Goal: Task Accomplishment & Management: Manage account settings

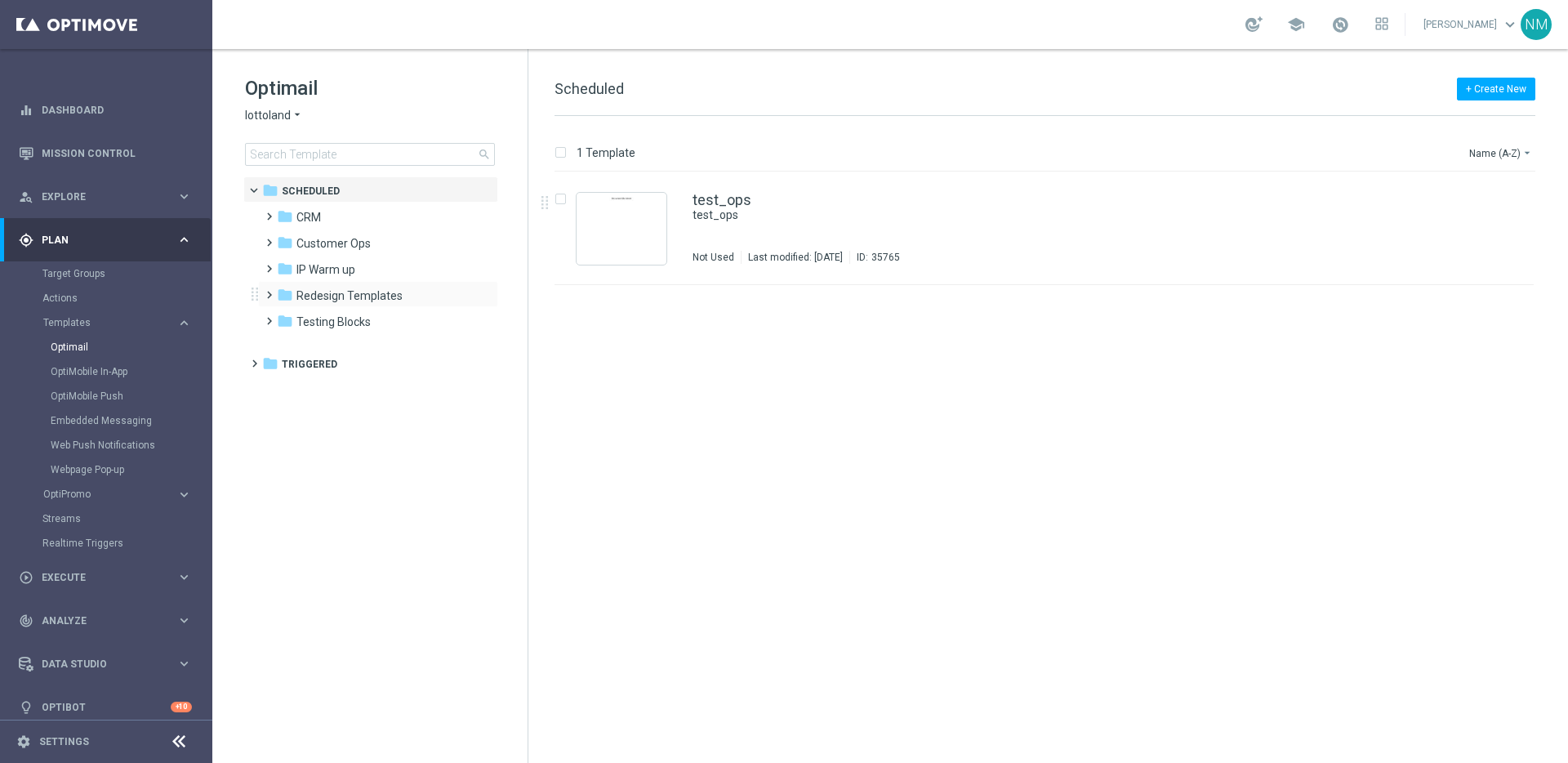
click at [270, 291] on span at bounding box center [266, 287] width 8 height 7
click at [286, 317] on span at bounding box center [282, 314] width 8 height 7
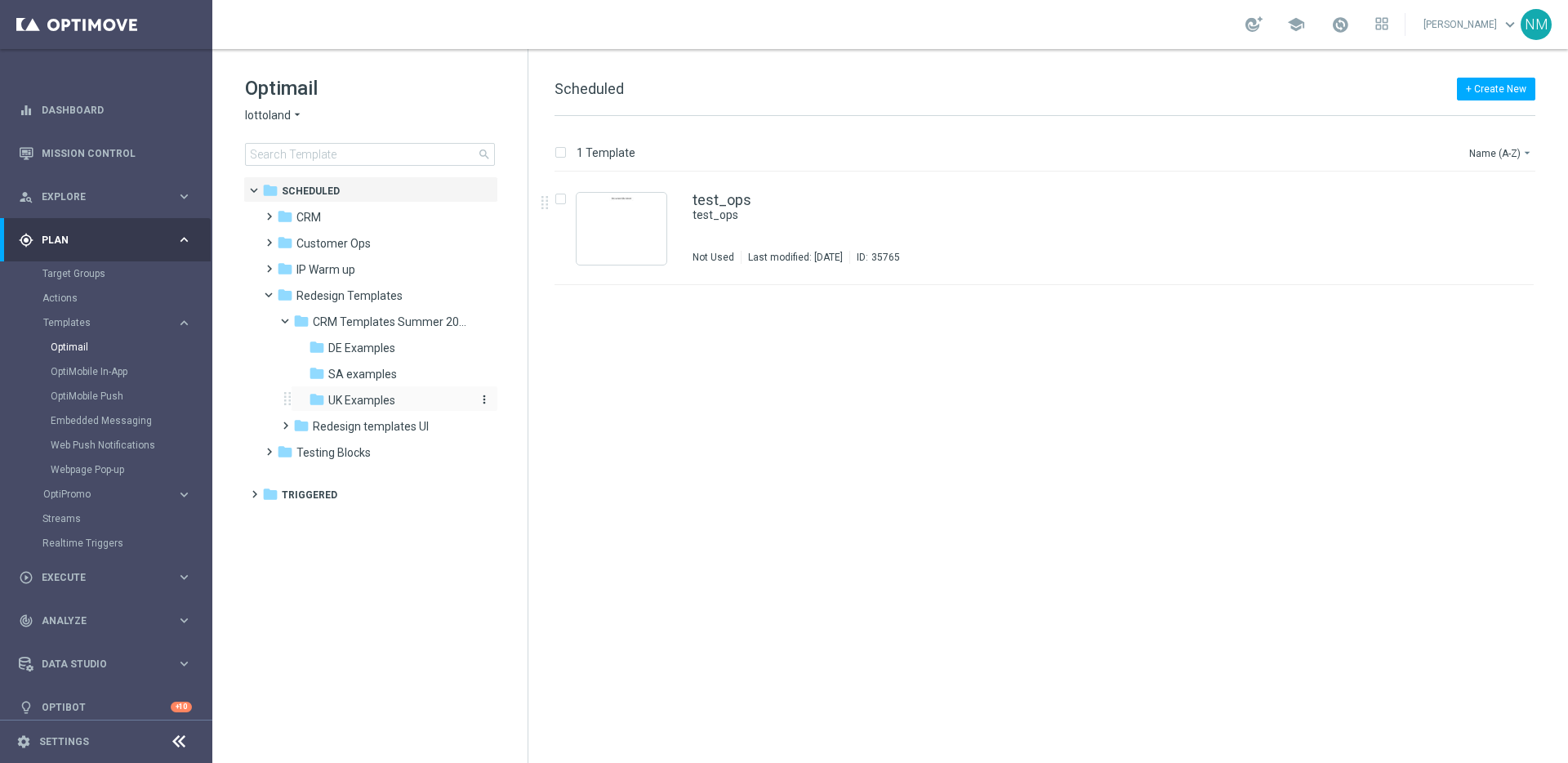
click at [330, 400] on span "UK Examples" at bounding box center [361, 400] width 67 height 15
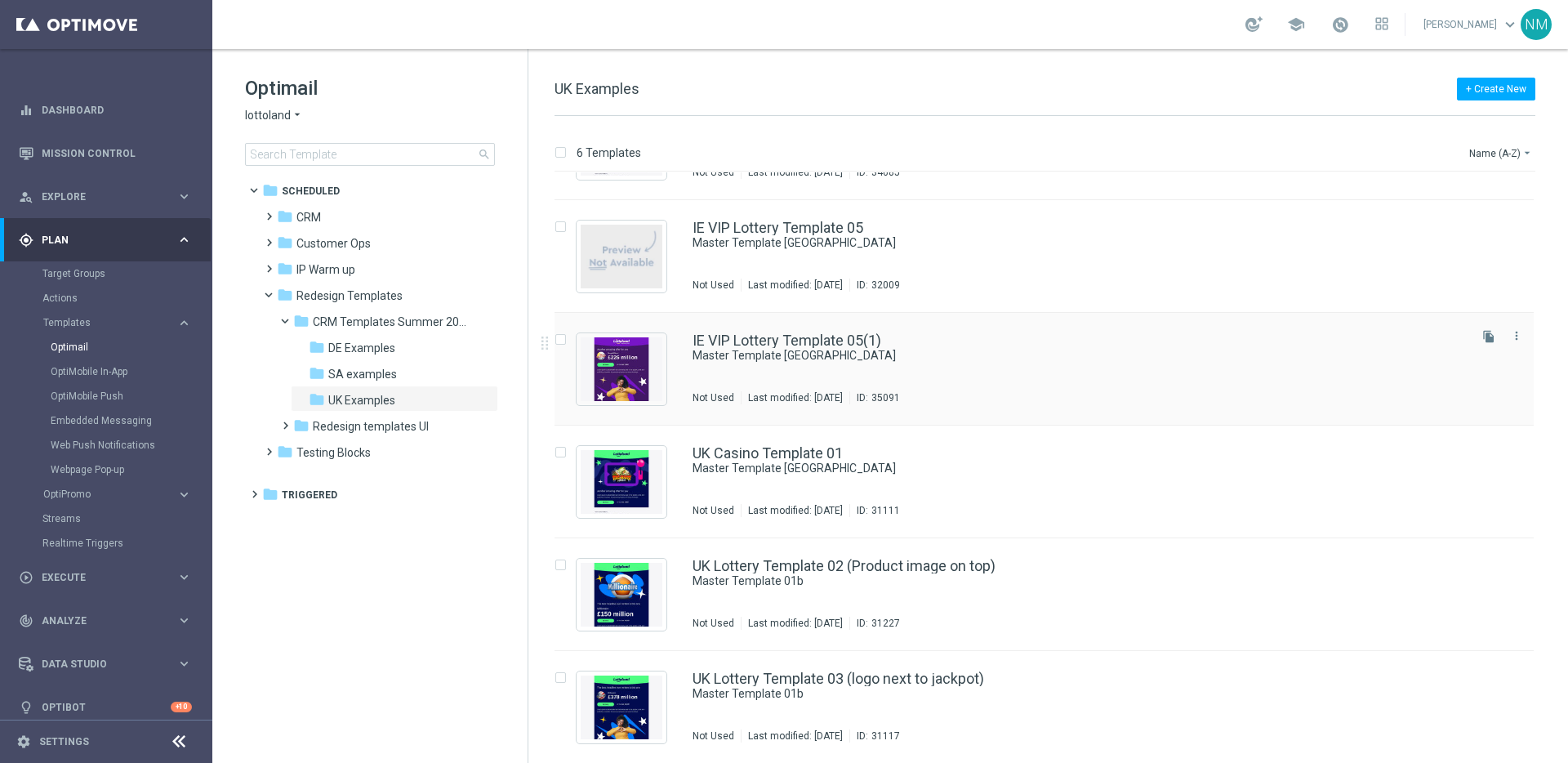
scroll to position [86, 0]
click at [1511, 675] on icon "more_vert" at bounding box center [1516, 672] width 13 height 13
click at [1406, 717] on span "Copy To" at bounding box center [1417, 714] width 36 height 12
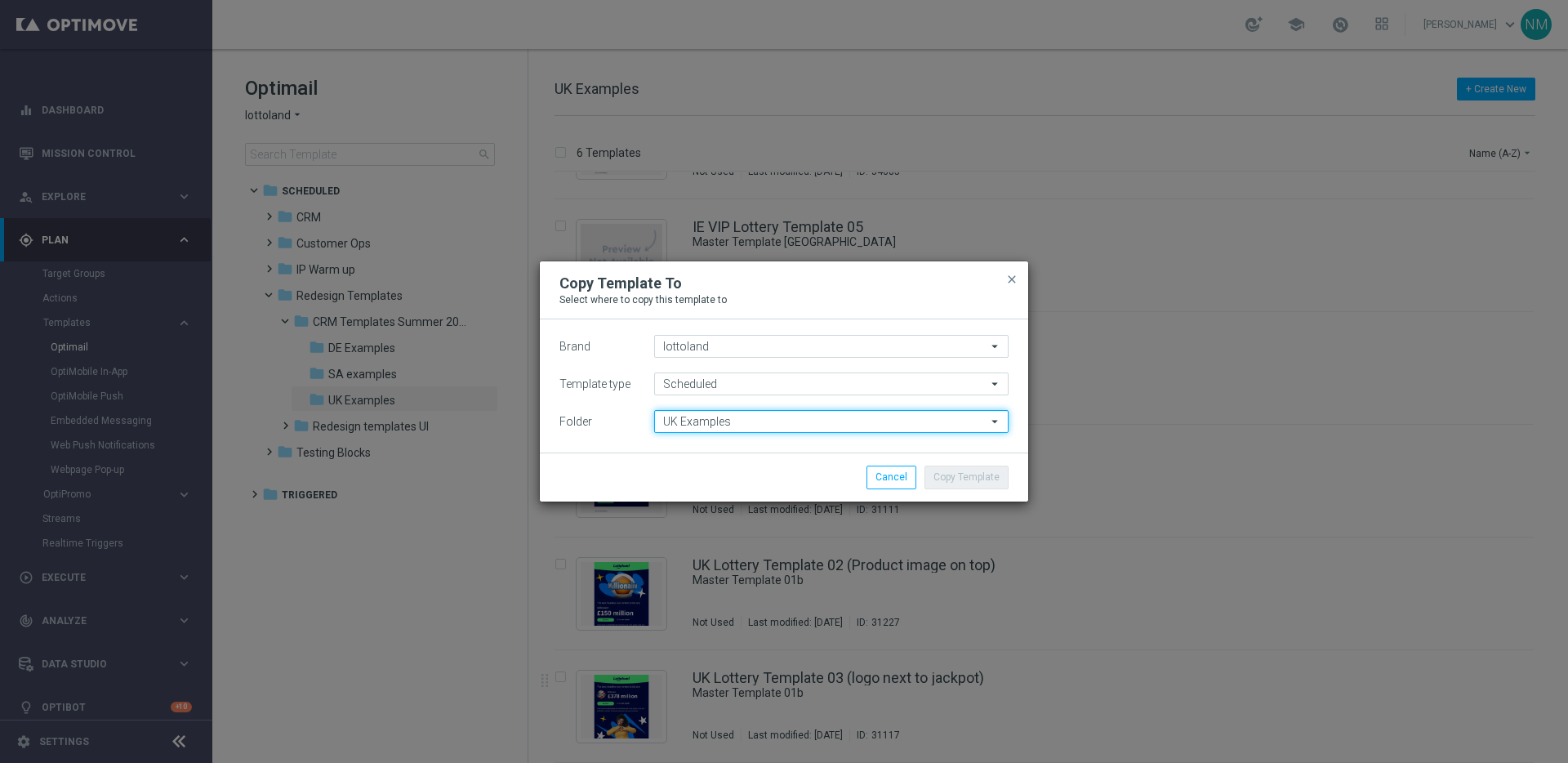
click at [687, 416] on input "UK Examples" at bounding box center [831, 421] width 355 height 22
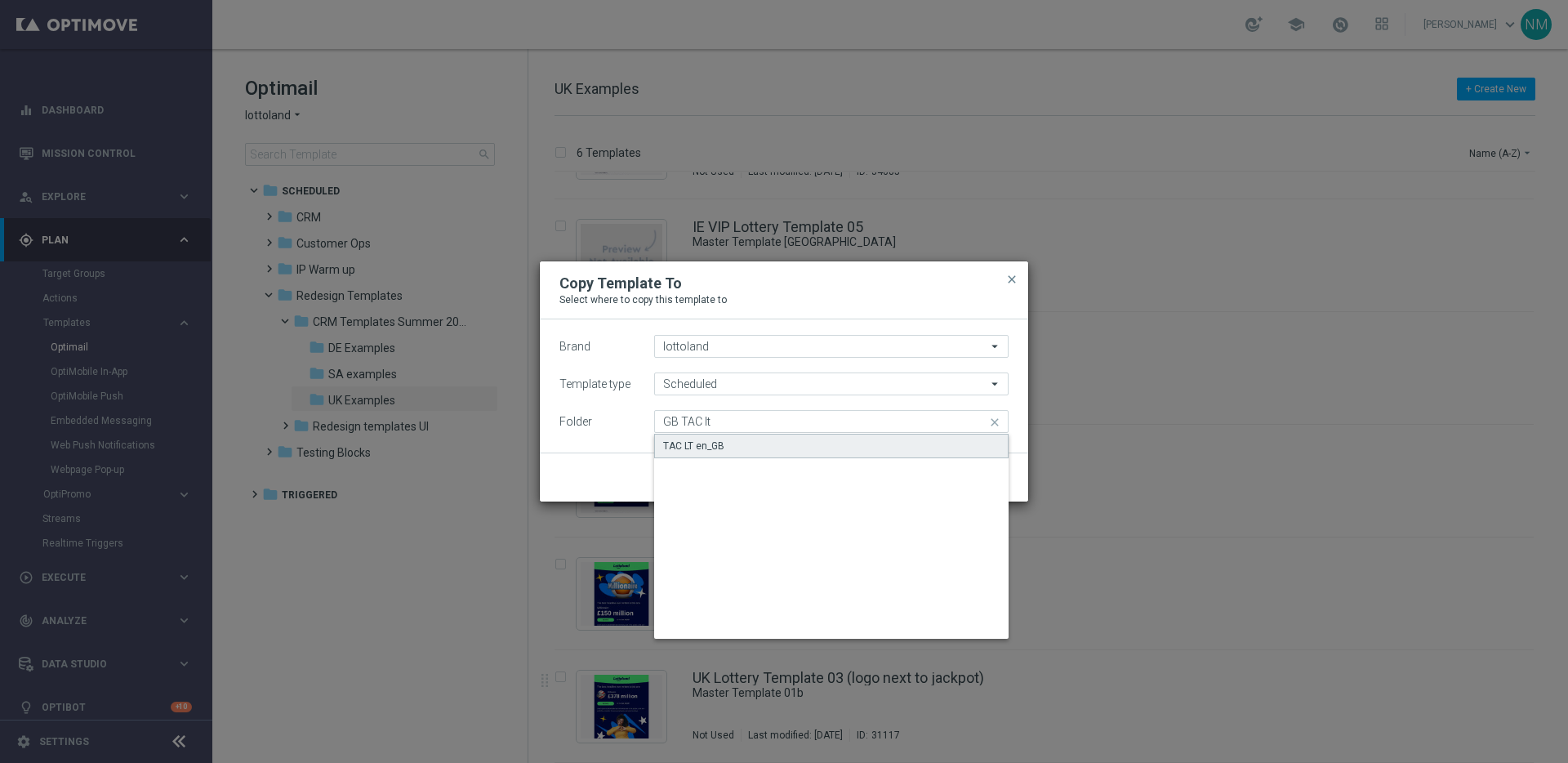
click at [715, 436] on div "TAC LT en_GB" at bounding box center [831, 445] width 355 height 24
type input "TAC LT en_GB"
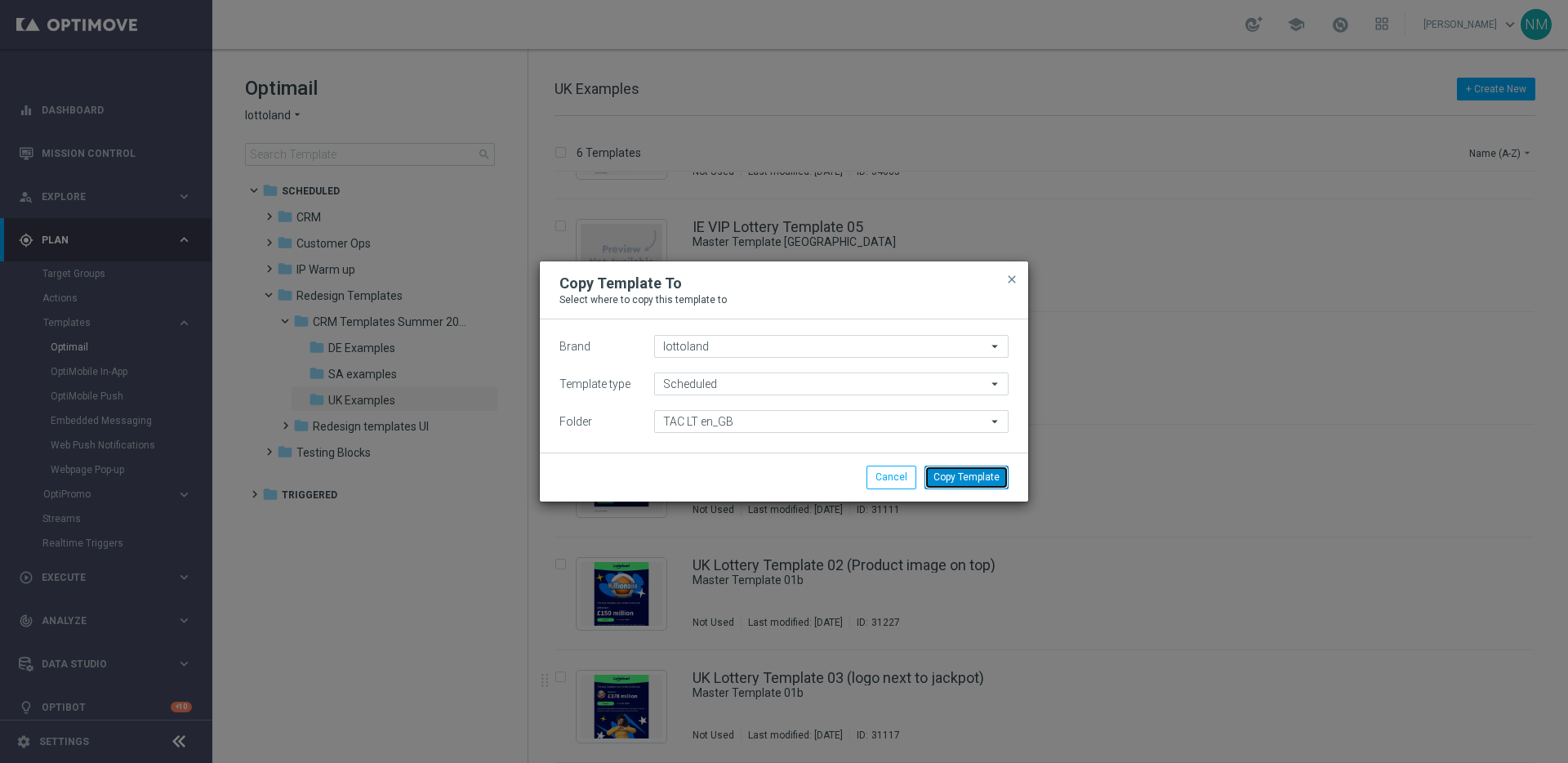
click at [939, 482] on button "Copy Template" at bounding box center [966, 476] width 84 height 22
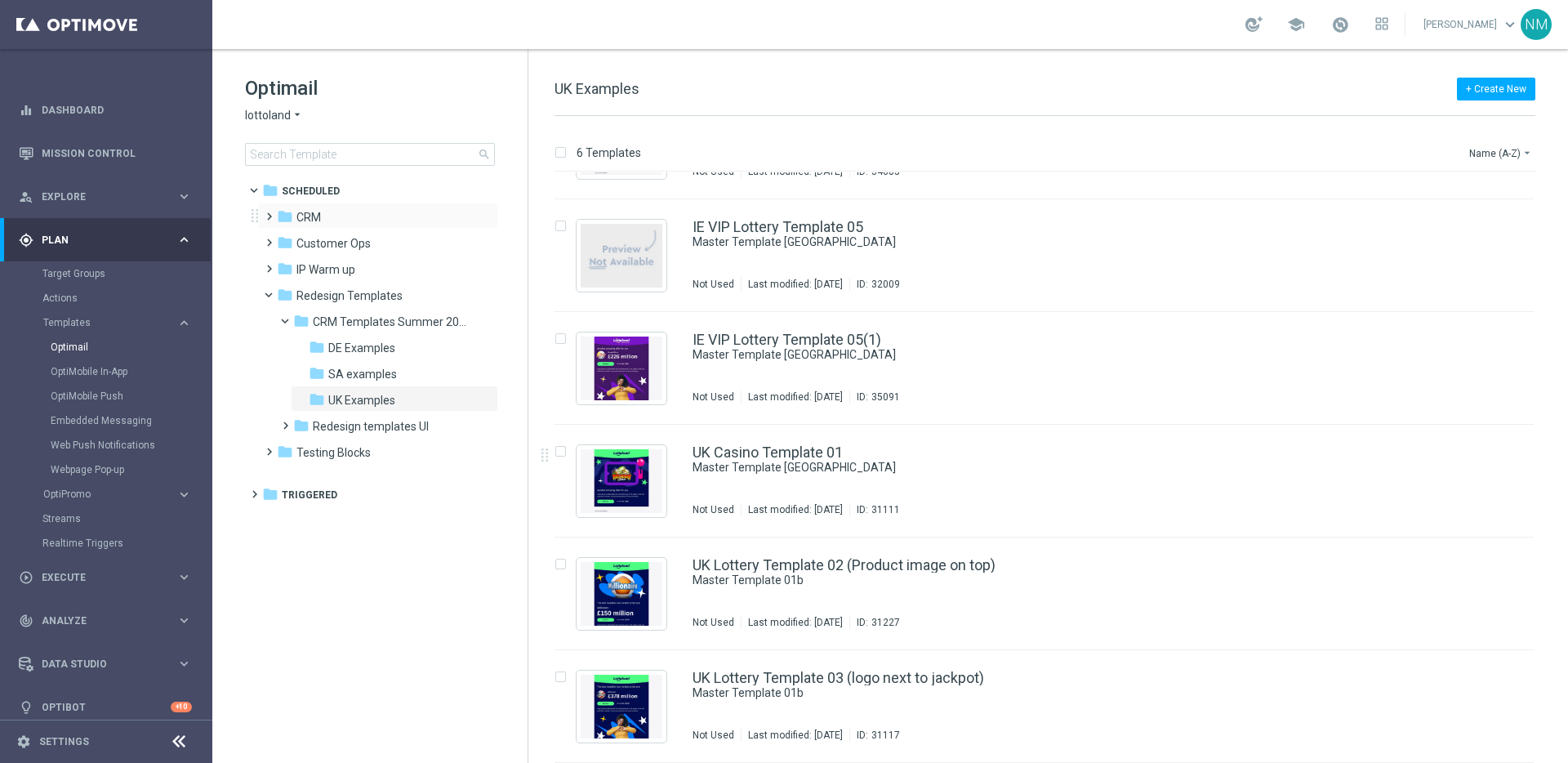
click at [269, 212] on span at bounding box center [266, 209] width 8 height 7
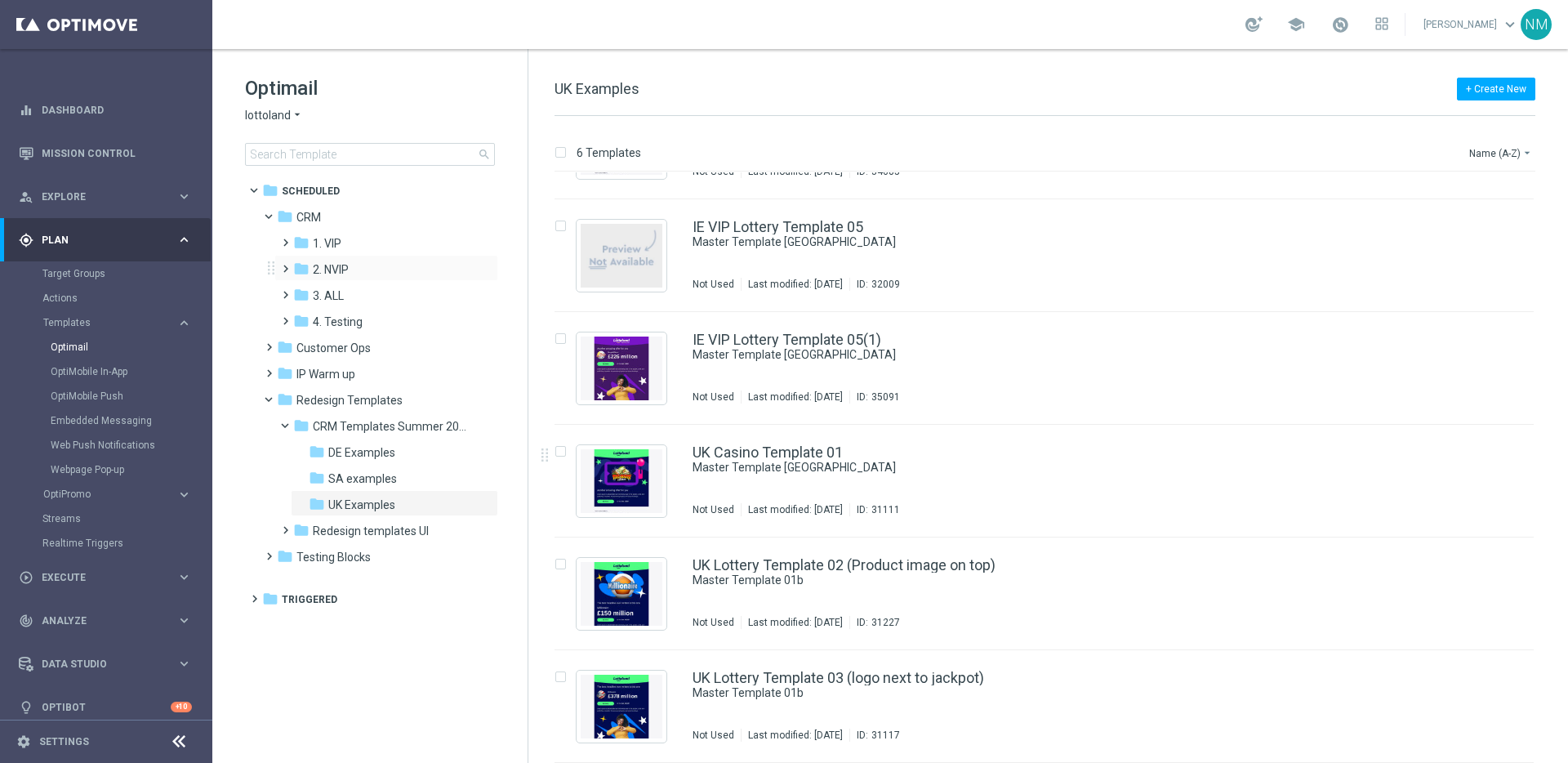
click at [285, 264] on span at bounding box center [282, 261] width 8 height 7
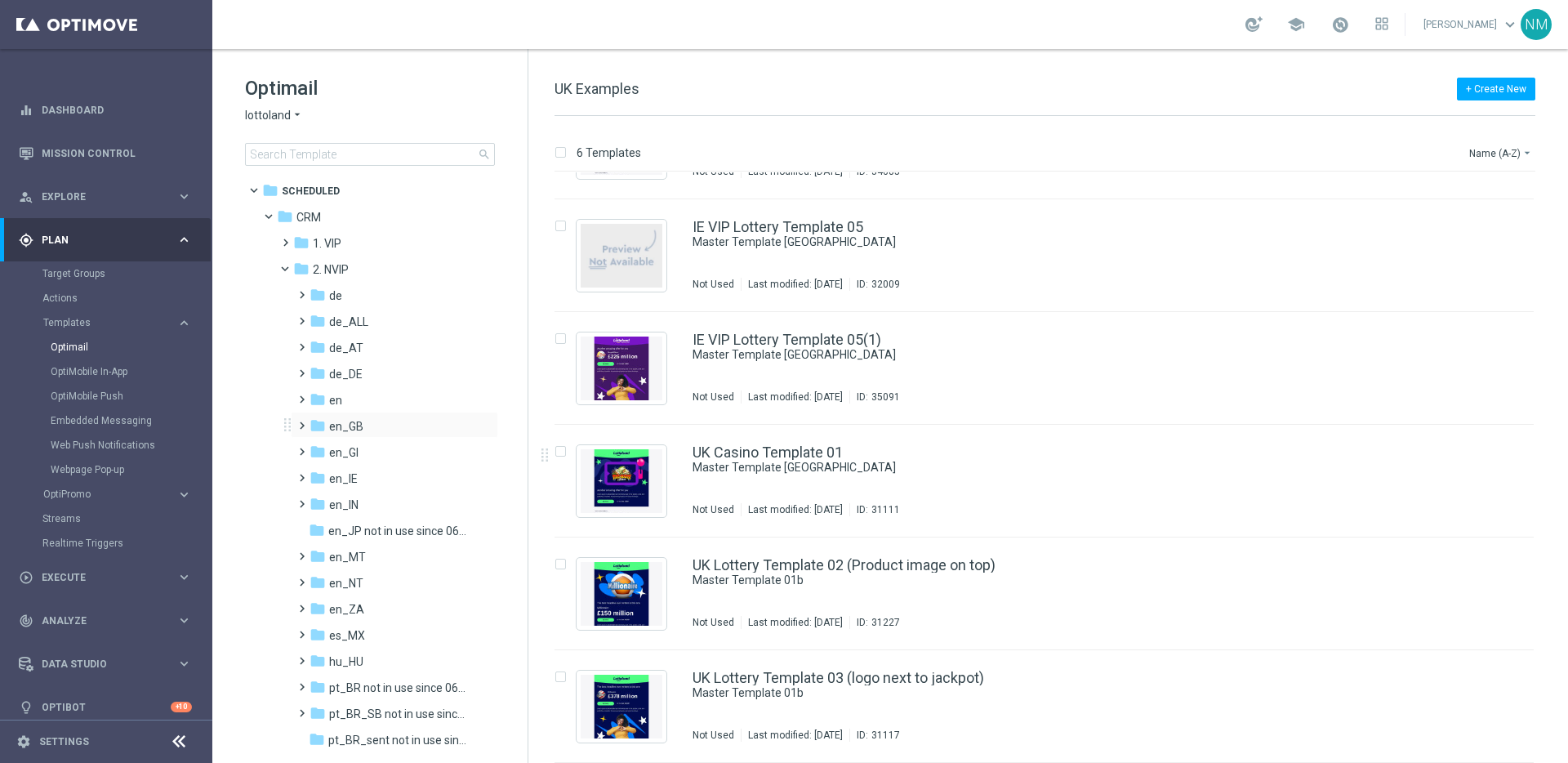
click at [301, 421] on span at bounding box center [299, 418] width 8 height 7
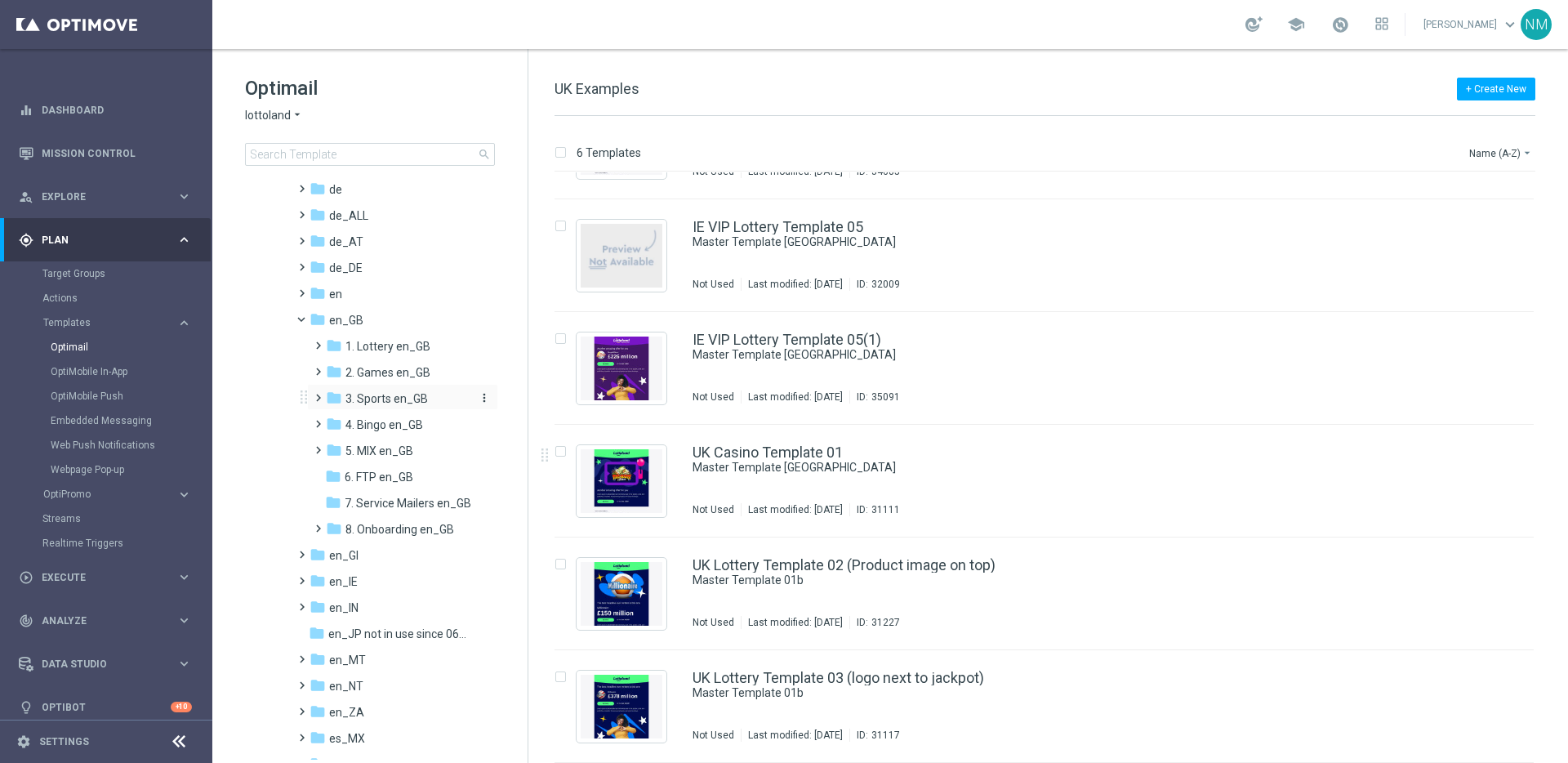
scroll to position [110, 0]
click at [318, 337] on span at bounding box center [316, 334] width 8 height 7
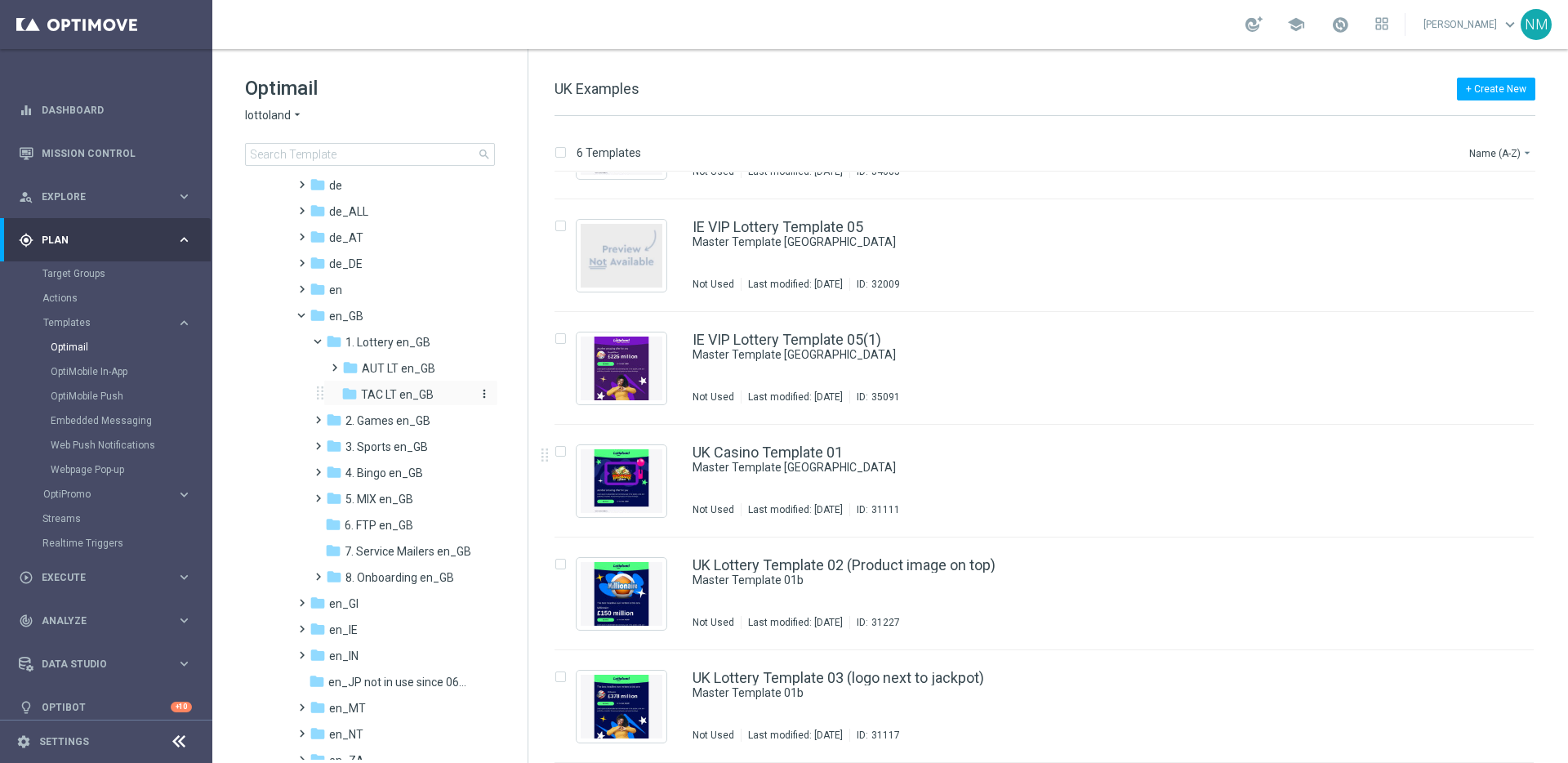
click at [363, 399] on span "TAC LT en_GB" at bounding box center [397, 394] width 72 height 15
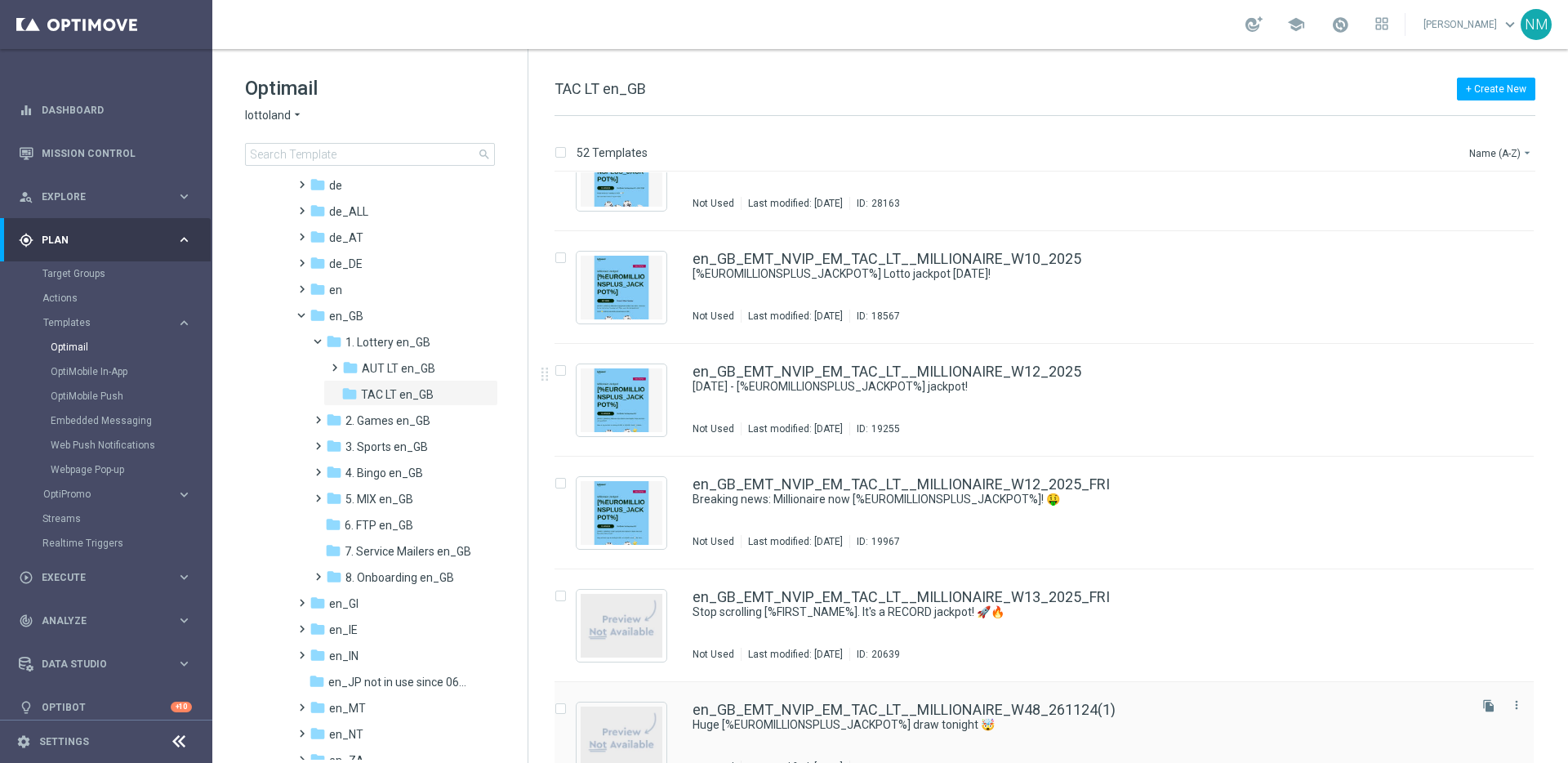
scroll to position [5270, 0]
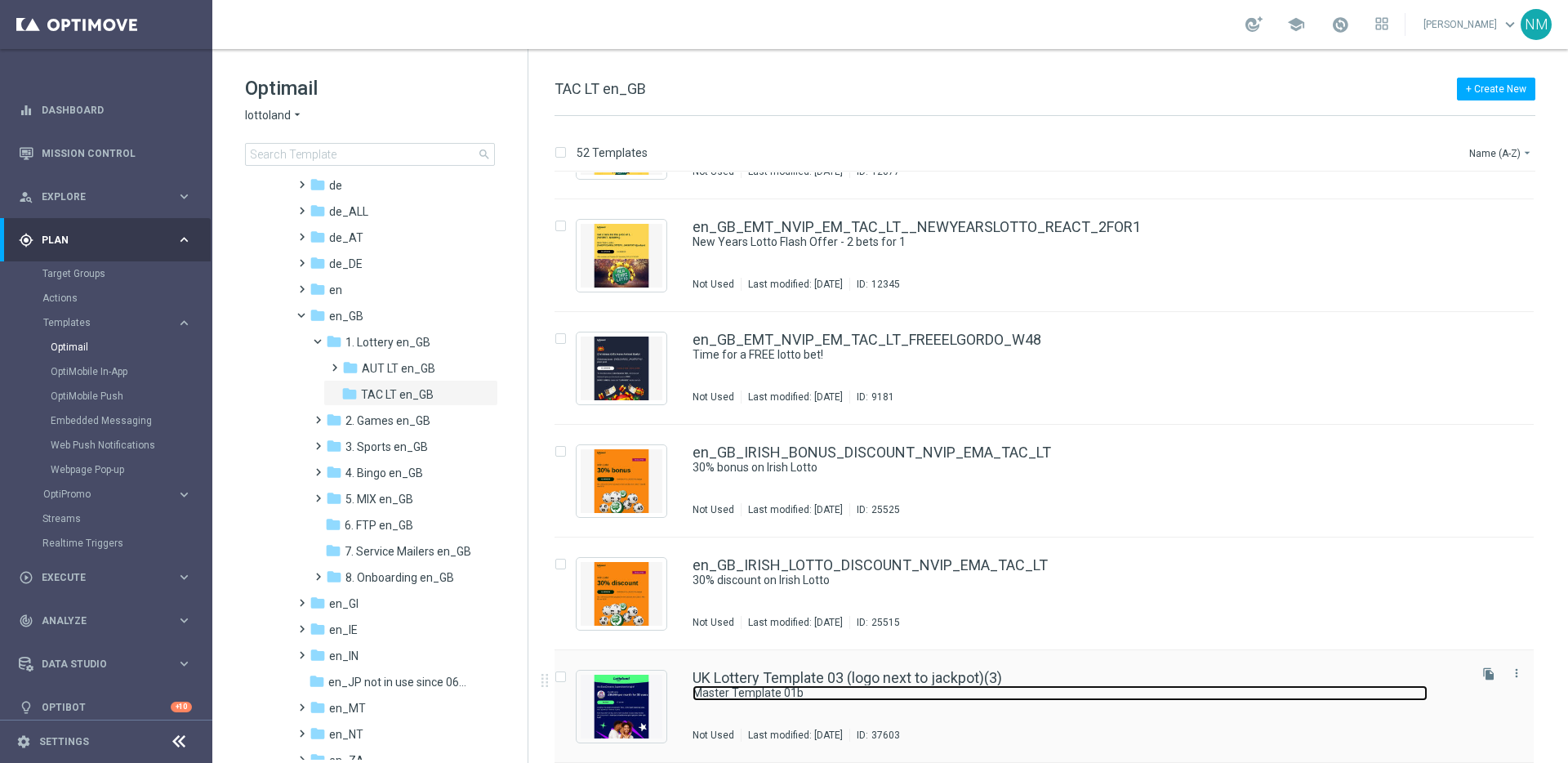
click at [719, 690] on link "Master Template 01b" at bounding box center [1060, 693] width 735 height 16
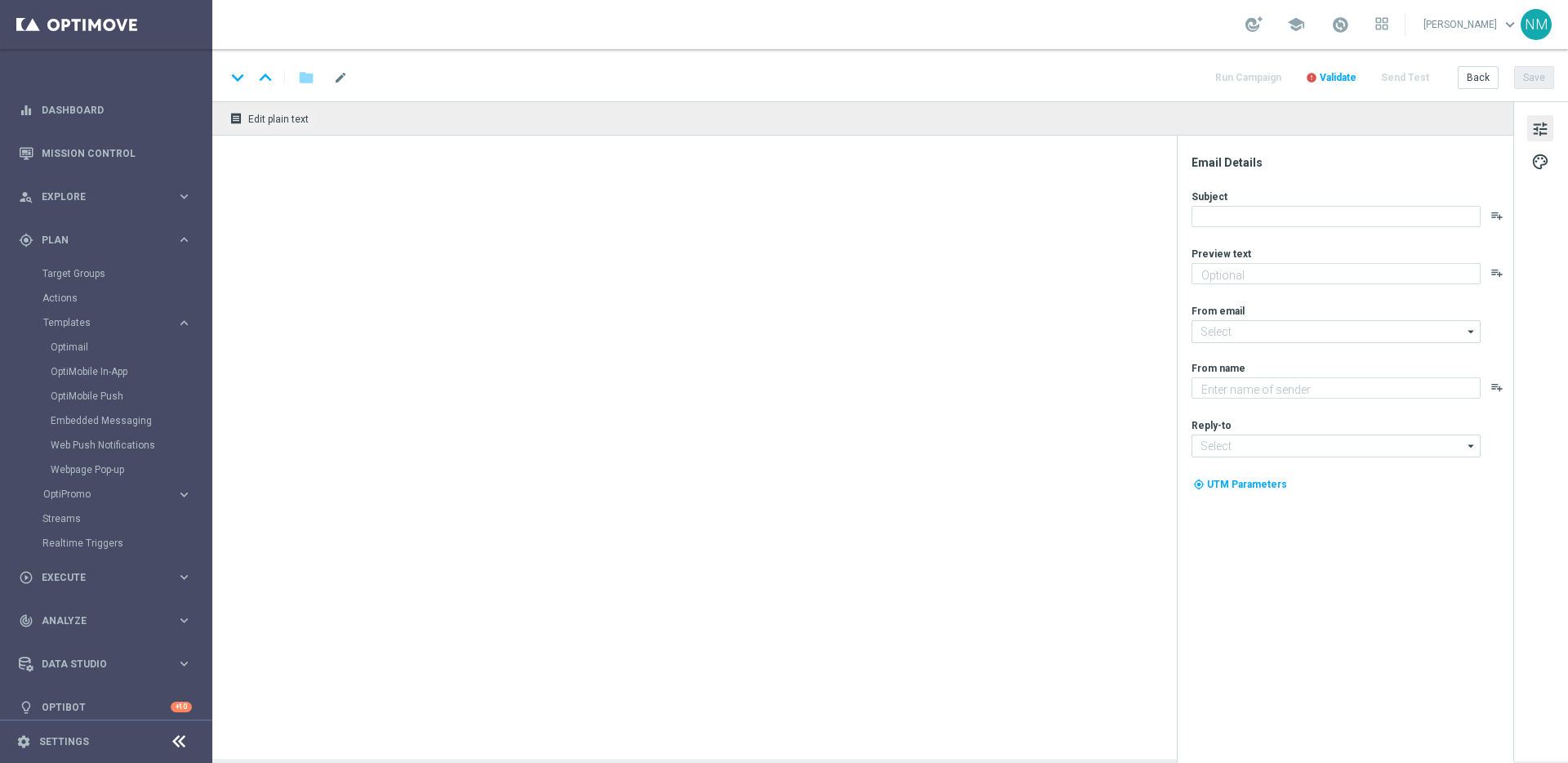
type input "UK Lottery Template 03 (logo next to jackpot)(3)"
type textarea "preview text"
type textarea "Lottoland"
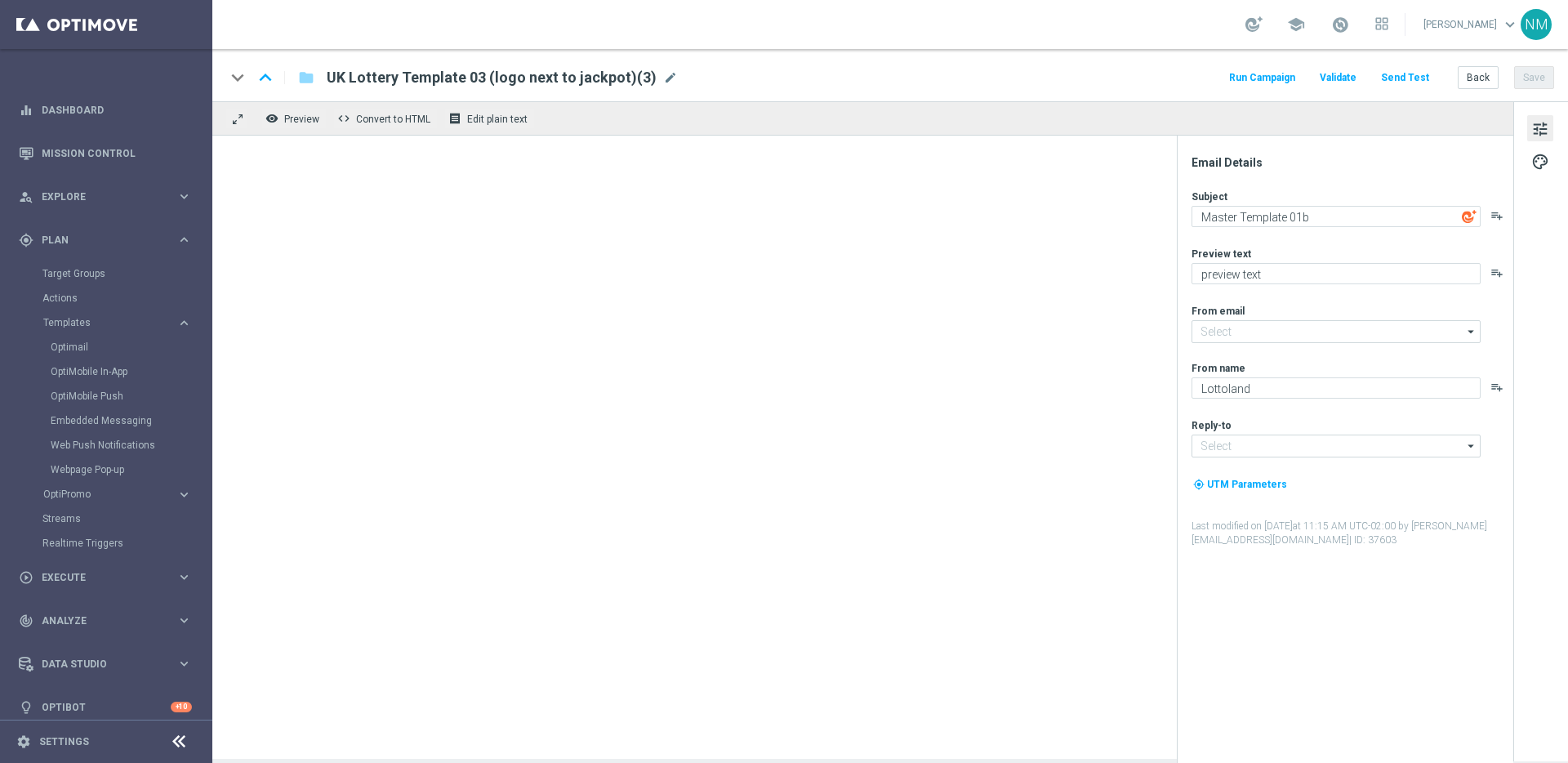
type input "[EMAIL_ADDRESS][DOMAIN_NAME]"
click at [531, 82] on span "UK Lottery Template 03 (logo next to jackpot)(3)" at bounding box center [491, 77] width 330 height 20
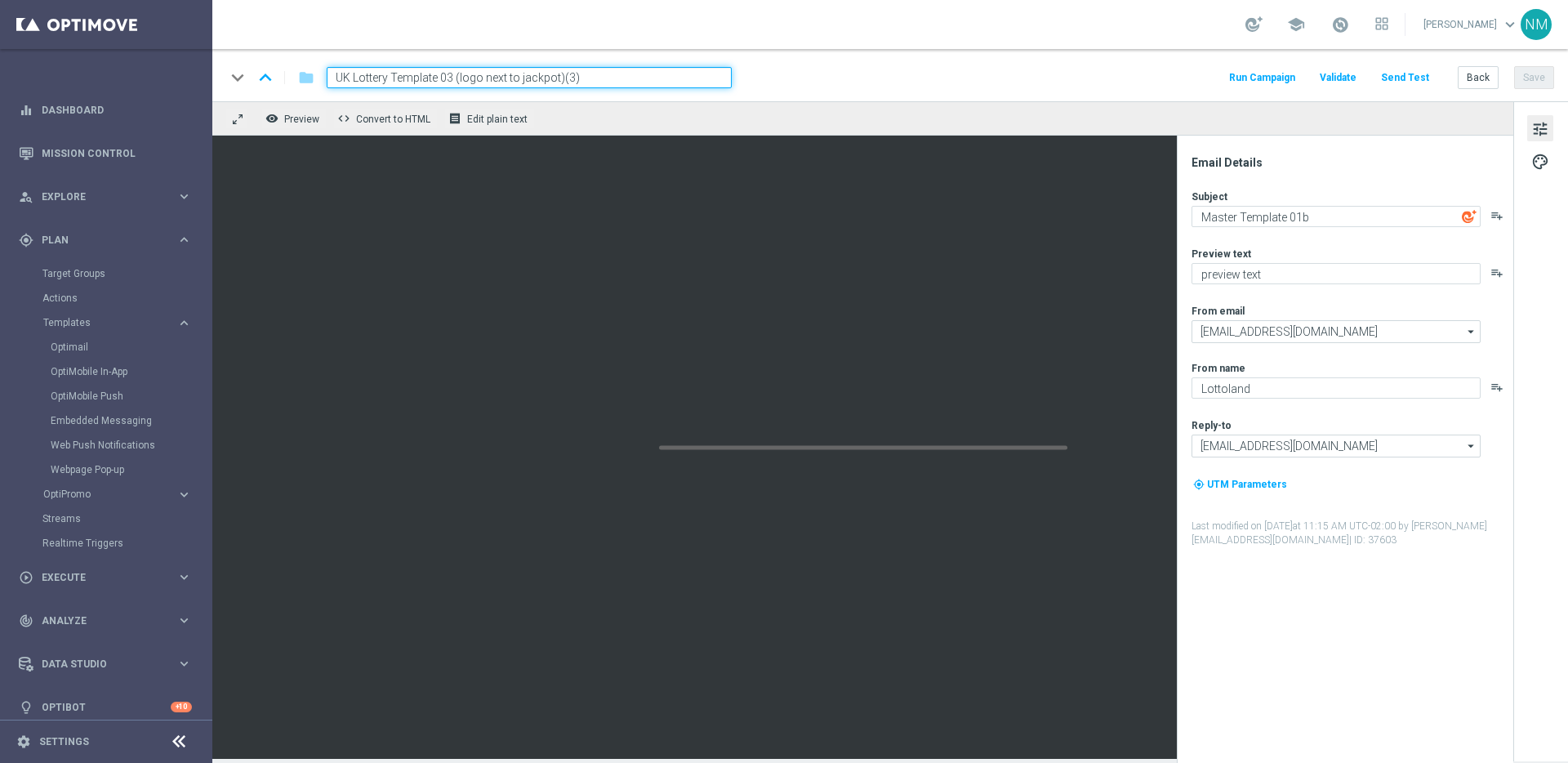
click at [530, 81] on input "UK Lottery Template 03 (logo next to jackpot)(3)" at bounding box center [529, 78] width 405 height 21
paste input "en_GB__EURODREAMS_SUPERDRAW_W41__NVIP_EMA_TAC_LT_V1"
type input "en_GB__EURODREAMS_SUPERDRAW_W41__NVIP_EMA_TAC_LT_V1"
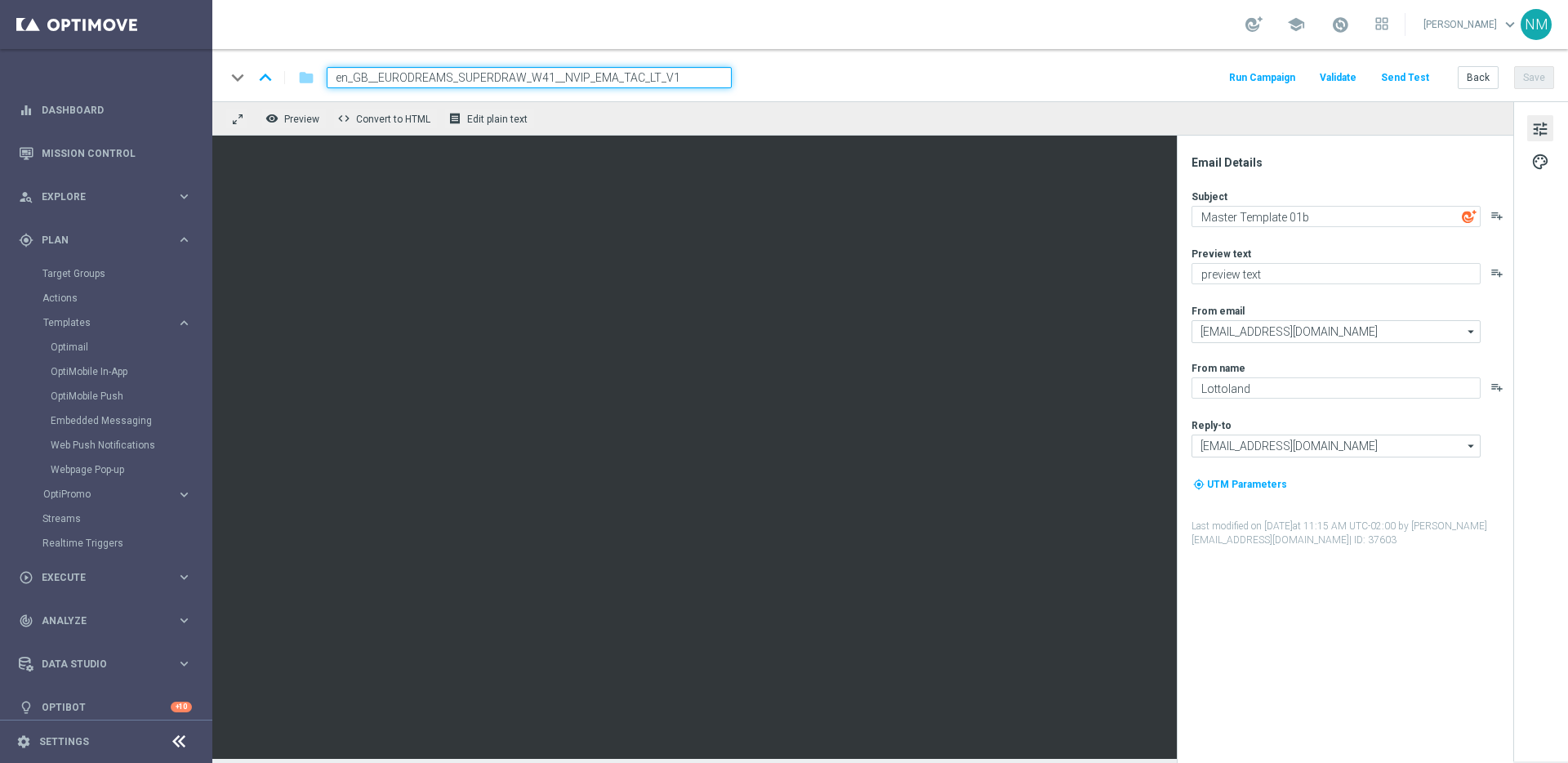
click at [817, 70] on div "keyboard_arrow_down keyboard_arrow_up folder en_GB__EURODREAMS_SUPERDRAW_W41__N…" at bounding box center [890, 78] width 1329 height 21
click at [687, 78] on input "en_GB__EURODREAMS_SUPERDRAW_W41__NVIP_EMA_TAC_LT_V1" at bounding box center [529, 78] width 405 height 21
click at [769, 75] on div "keyboard_arrow_down keyboard_arrow_up folder en_GB__EURODREAMS_SUPERDRAW_W41__N…" at bounding box center [890, 78] width 1329 height 21
click at [727, 77] on input "en_GB__EURODREAMS_SUPERDRAW_W41__NVIP_EMA_TAC_LT_V1" at bounding box center [529, 78] width 405 height 21
click at [769, 77] on div "keyboard_arrow_down keyboard_arrow_up folder en_GB__EURODREAMS_SUPERDRAW_W41__N…" at bounding box center [890, 78] width 1329 height 21
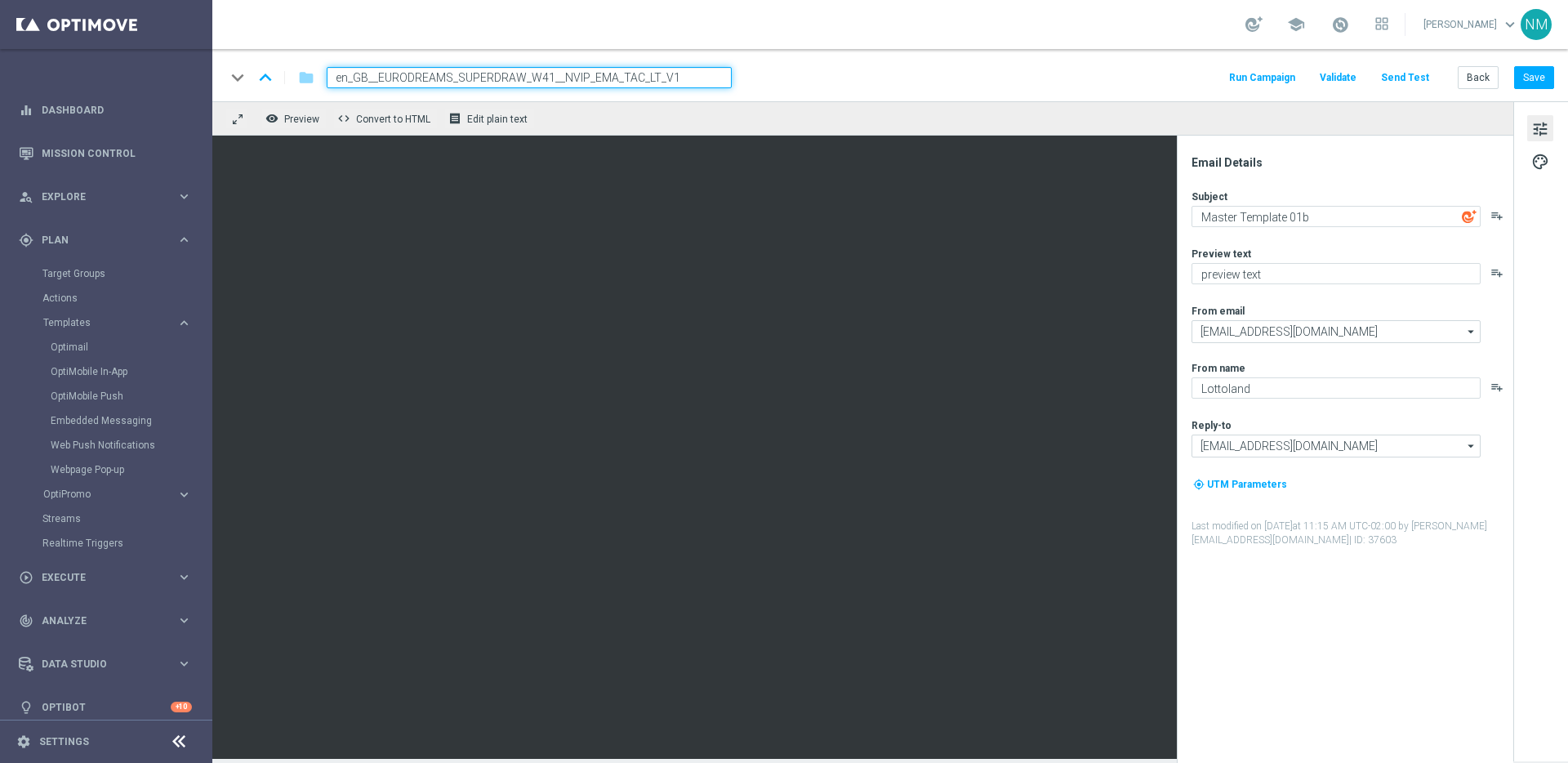
click at [683, 72] on input "en_GB__EURODREAMS_SUPERDRAW_W41__NVIP_EMA_TAC_LT_V1" at bounding box center [529, 78] width 405 height 21
click at [767, 84] on div "keyboard_arrow_down keyboard_arrow_up folder en_GB__EURODREAMS_SUPERDRAW_W41__N…" at bounding box center [890, 78] width 1329 height 21
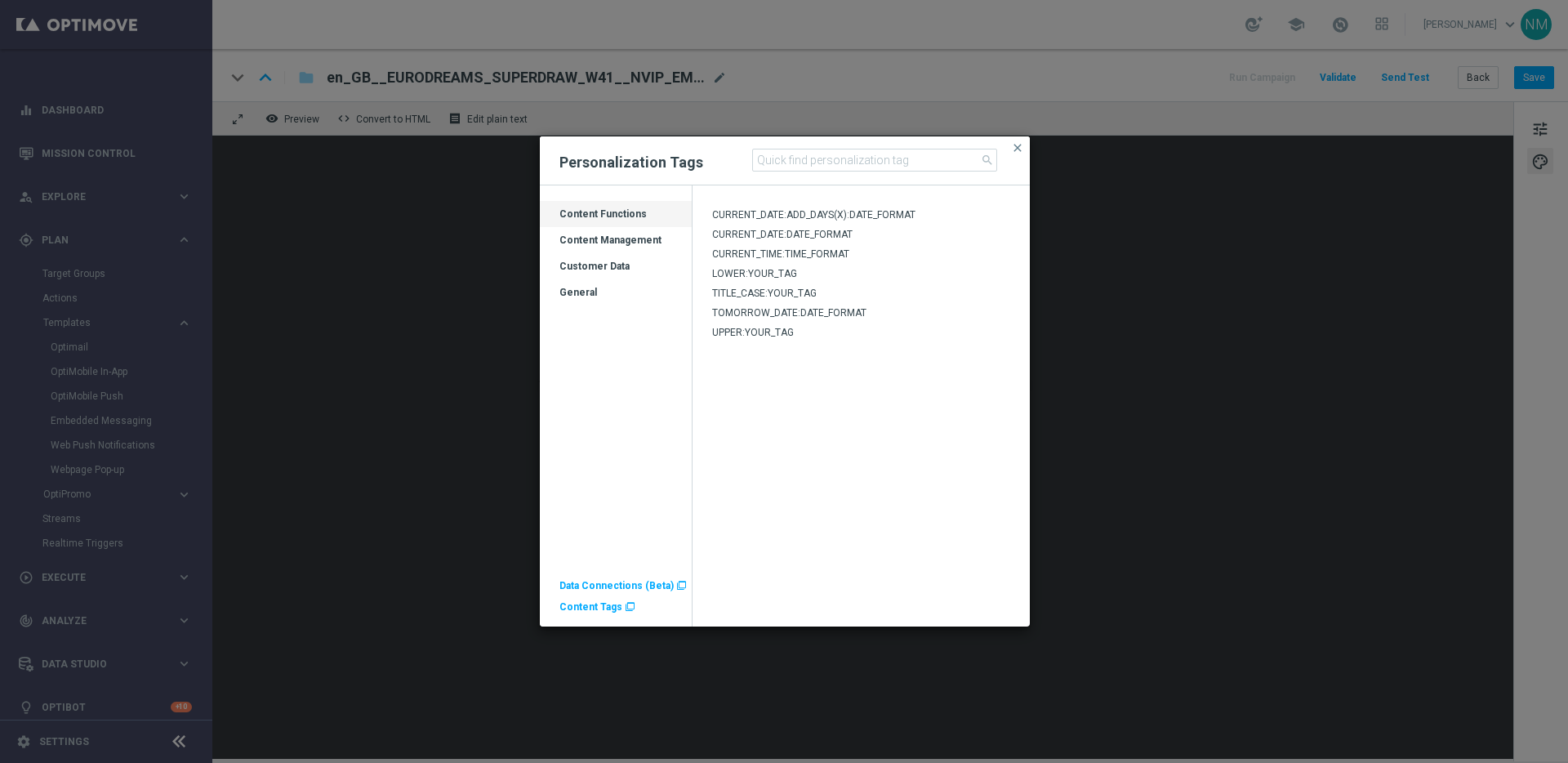
click at [588, 286] on div "General" at bounding box center [615, 299] width 151 height 26
click at [601, 267] on div "Customer Data" at bounding box center [615, 273] width 151 height 26
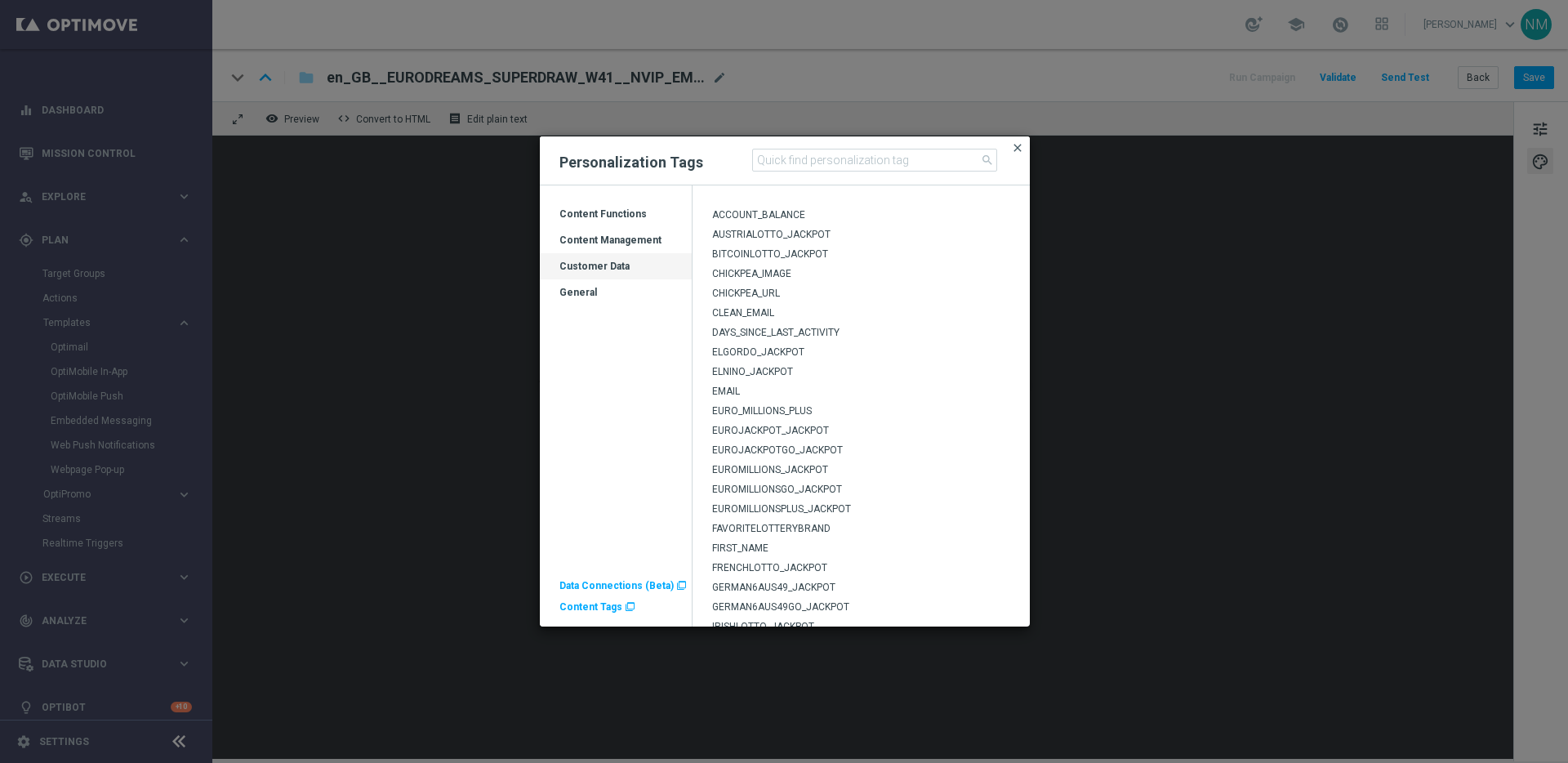
click at [1016, 150] on span "close" at bounding box center [1017, 148] width 13 height 13
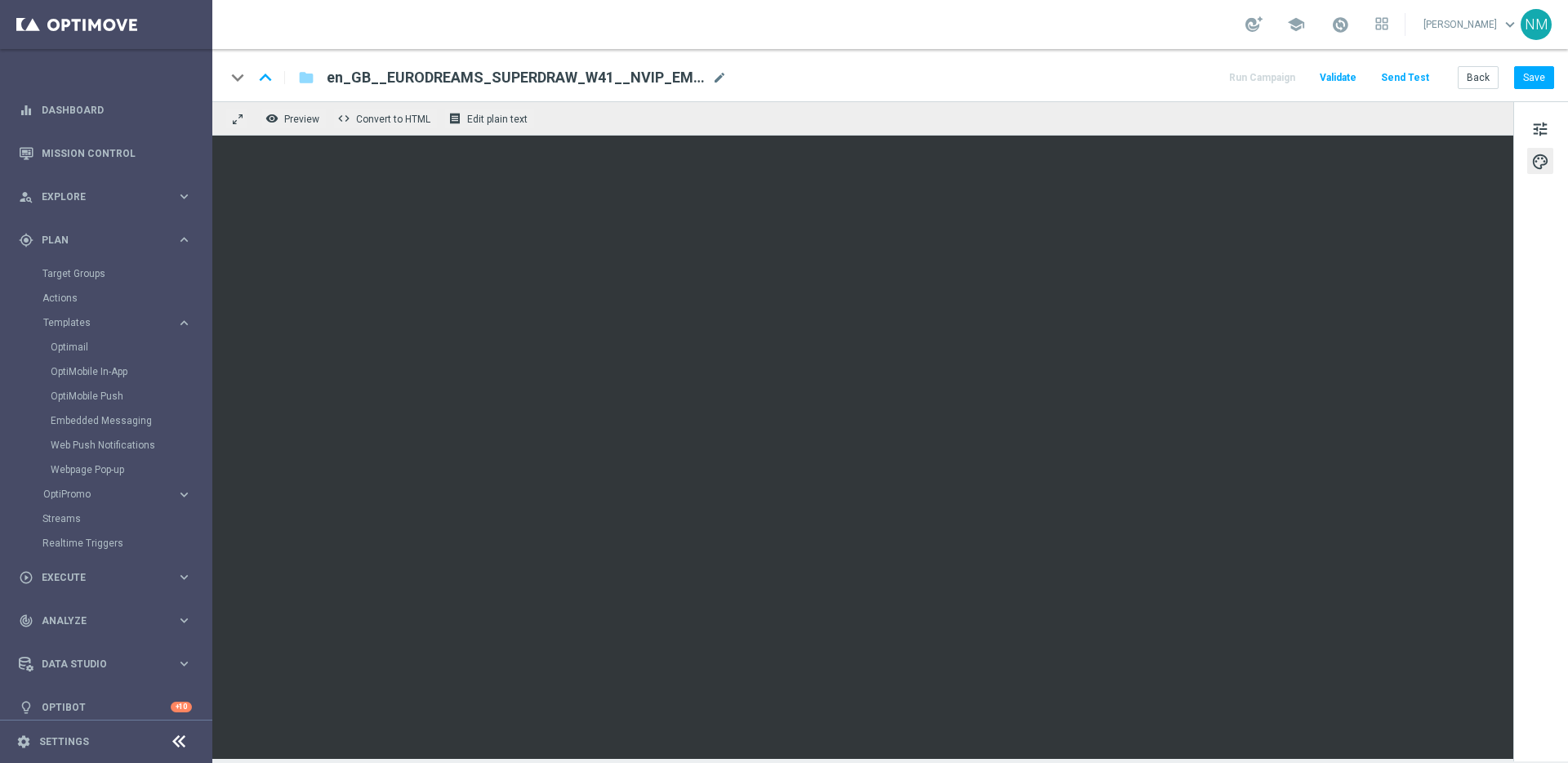
click at [1336, 73] on span "Validate" at bounding box center [1338, 78] width 37 height 12
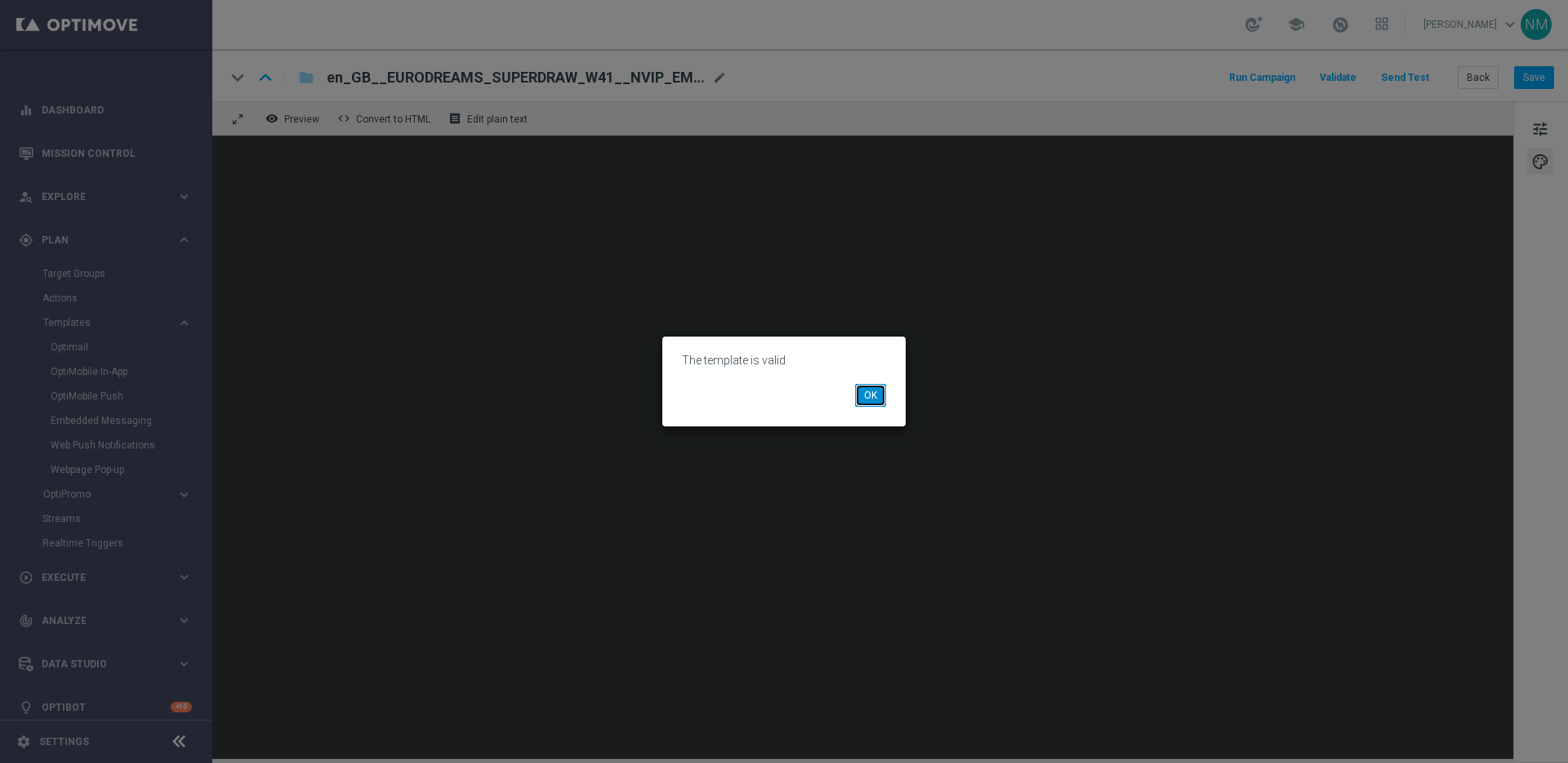
click at [873, 403] on button "OK" at bounding box center [870, 395] width 31 height 22
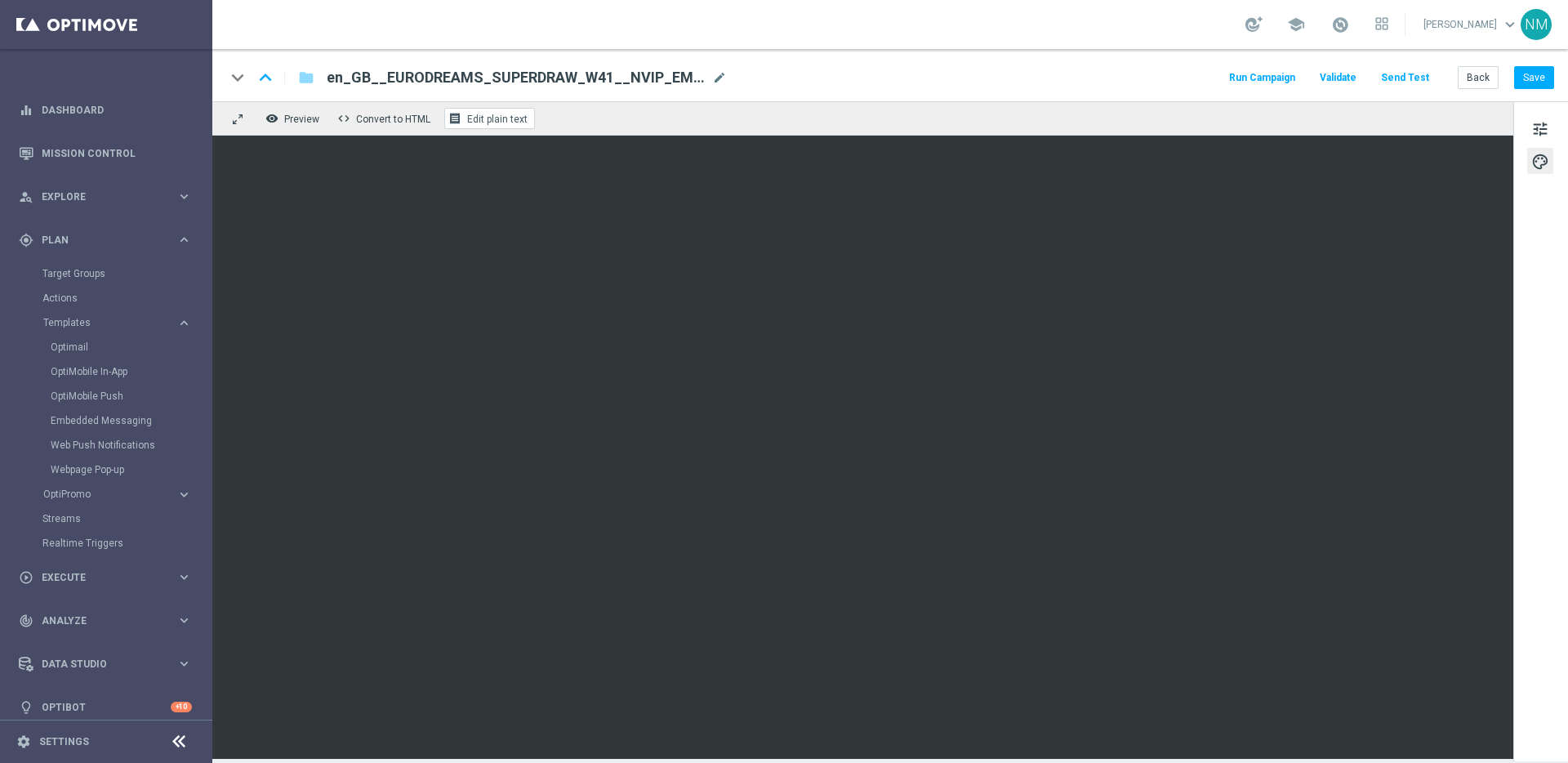
click at [476, 114] on span "Edit plain text" at bounding box center [497, 119] width 61 height 12
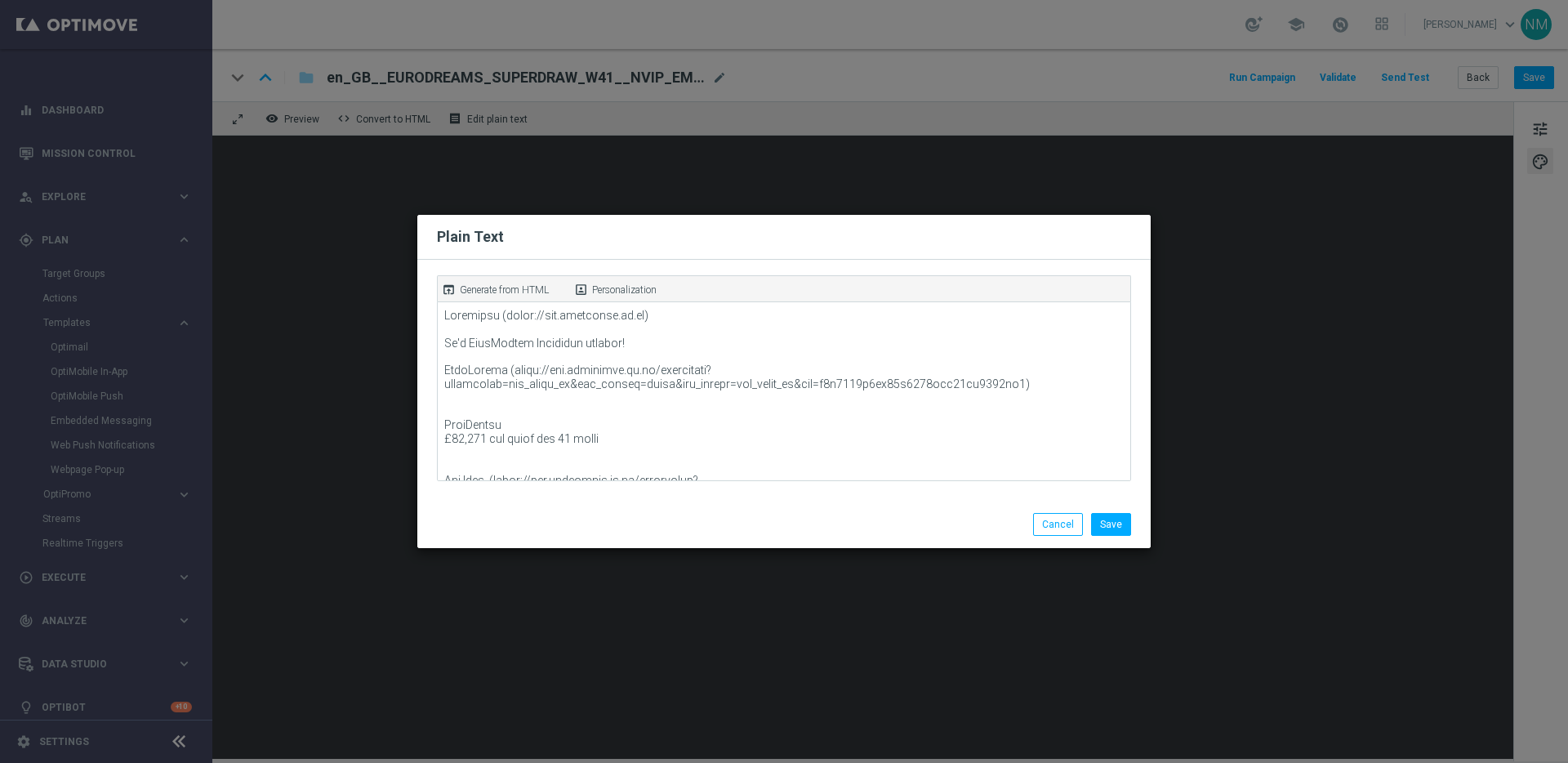
click at [488, 290] on p "Generate from HTML" at bounding box center [504, 289] width 89 height 15
click at [1117, 526] on button "Save" at bounding box center [1111, 524] width 40 height 22
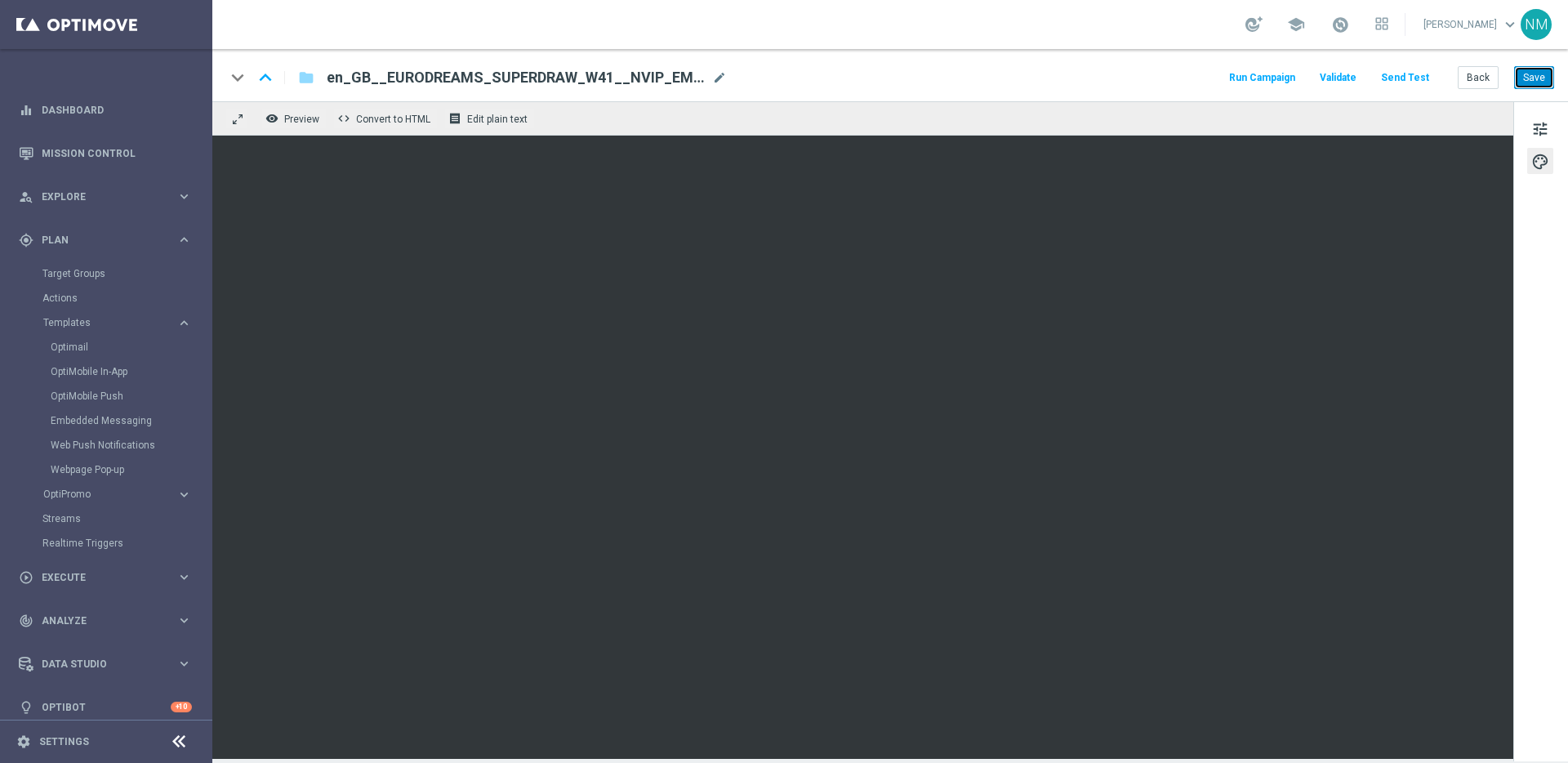
click at [1536, 84] on button "Save" at bounding box center [1534, 77] width 40 height 22
click at [1394, 74] on button "Send Test" at bounding box center [1405, 78] width 53 height 22
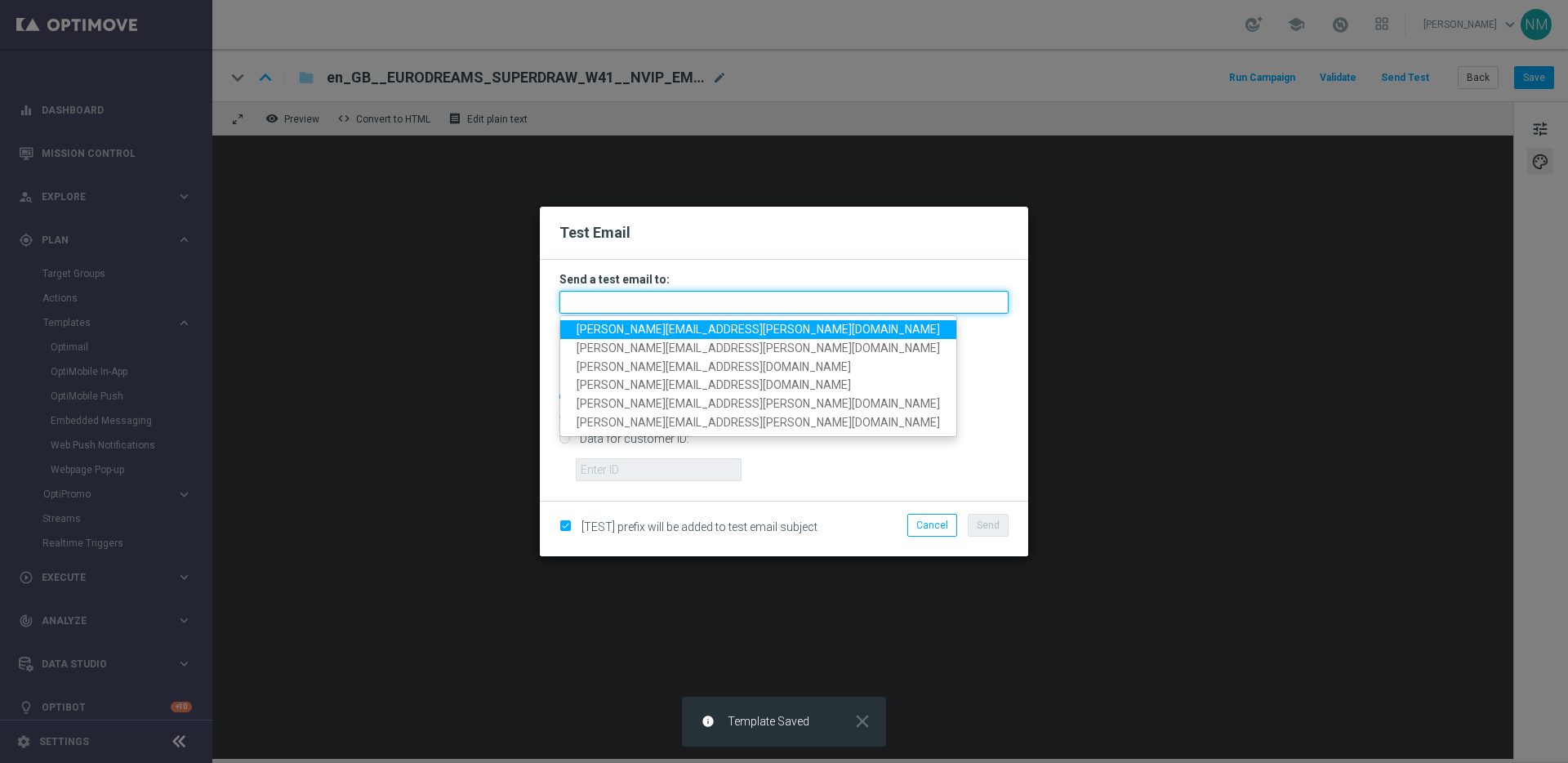
click at [634, 305] on input "text" at bounding box center [784, 302] width 449 height 22
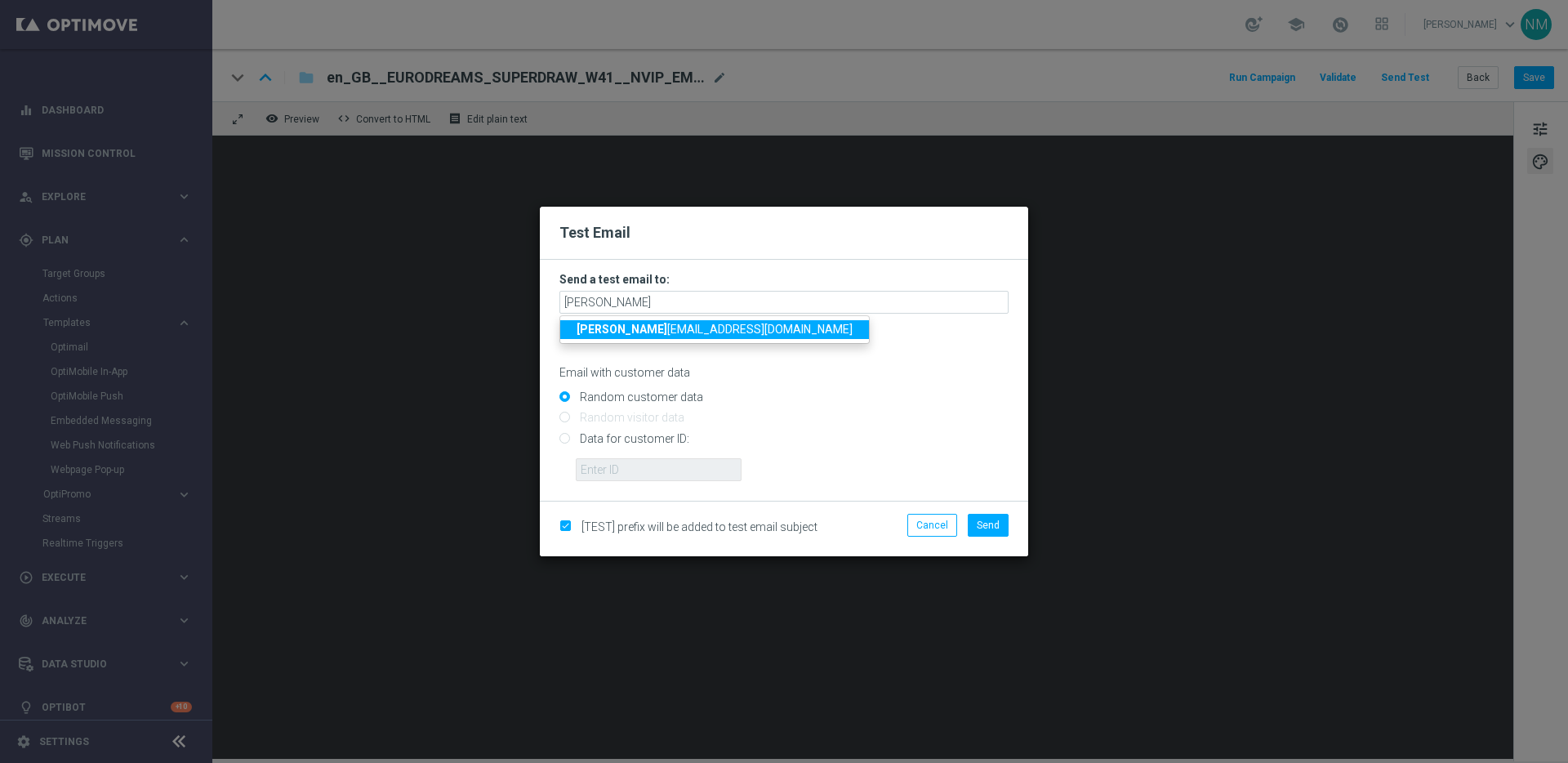
click at [607, 326] on span "niko la.misotova@lottoland.com" at bounding box center [714, 328] width 276 height 13
type input "[PERSON_NAME][EMAIL_ADDRESS][DOMAIN_NAME]"
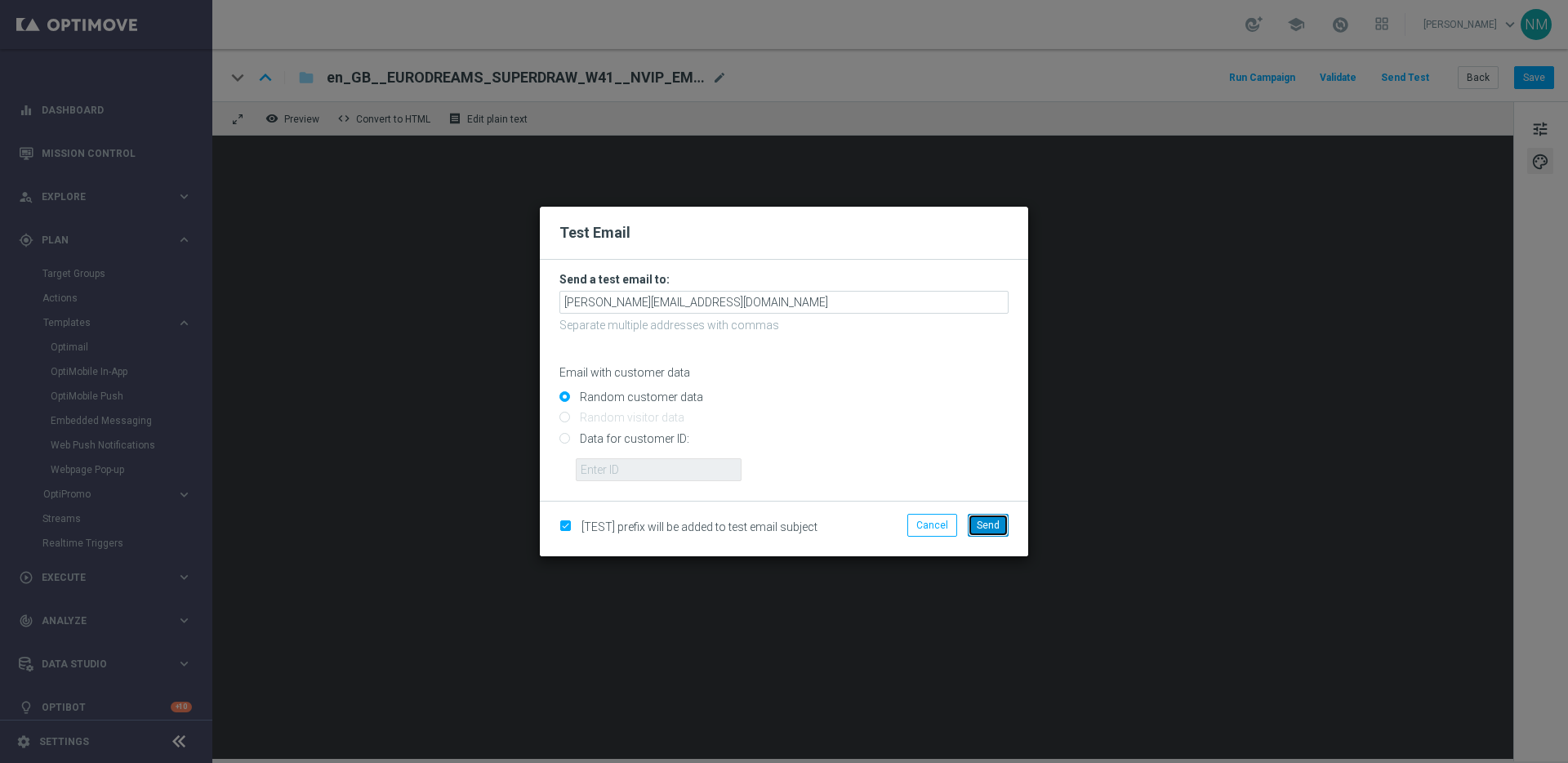
click at [998, 528] on span "Send" at bounding box center [988, 526] width 22 height 12
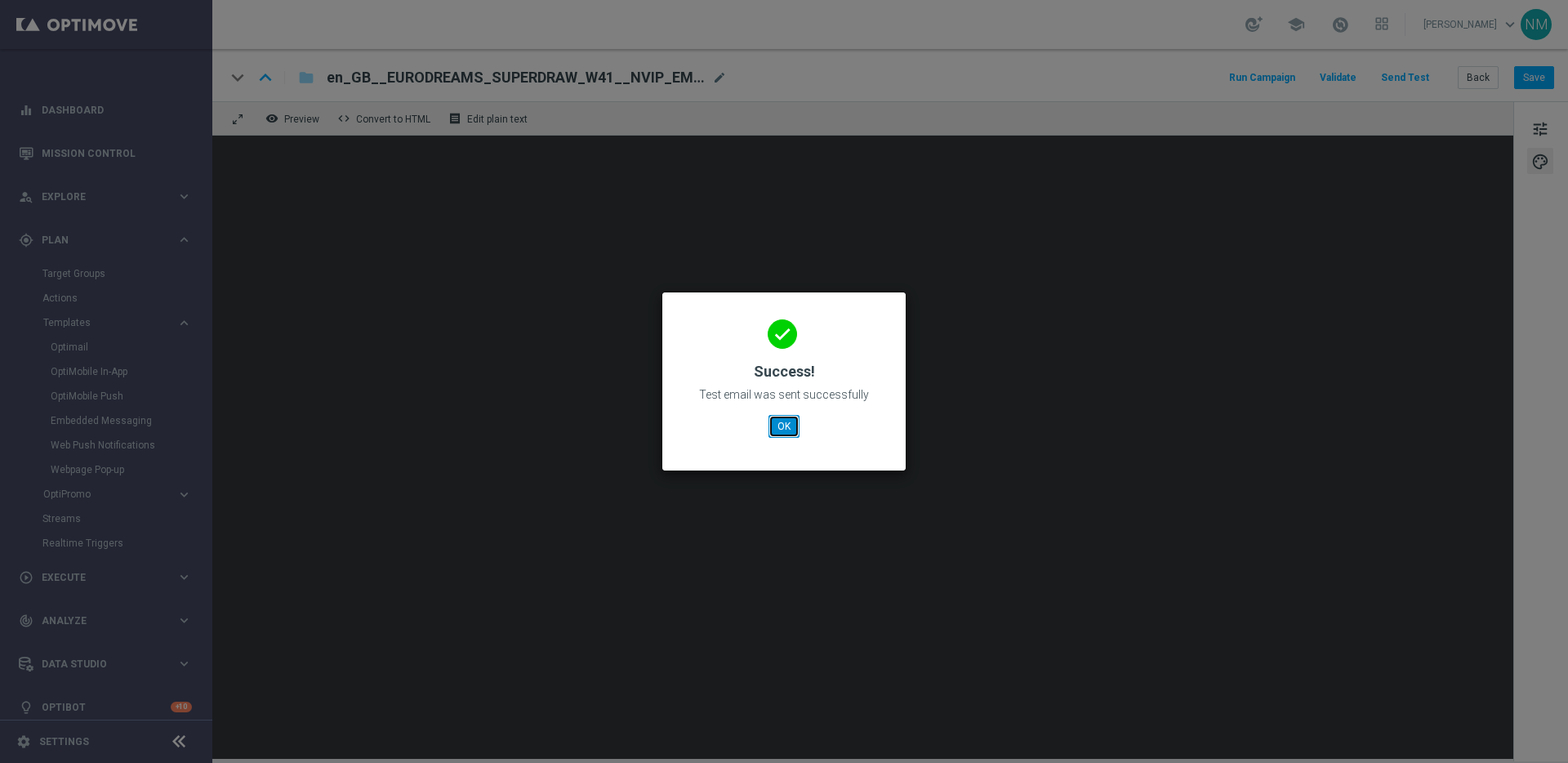
click at [774, 418] on button "OK" at bounding box center [784, 426] width 31 height 22
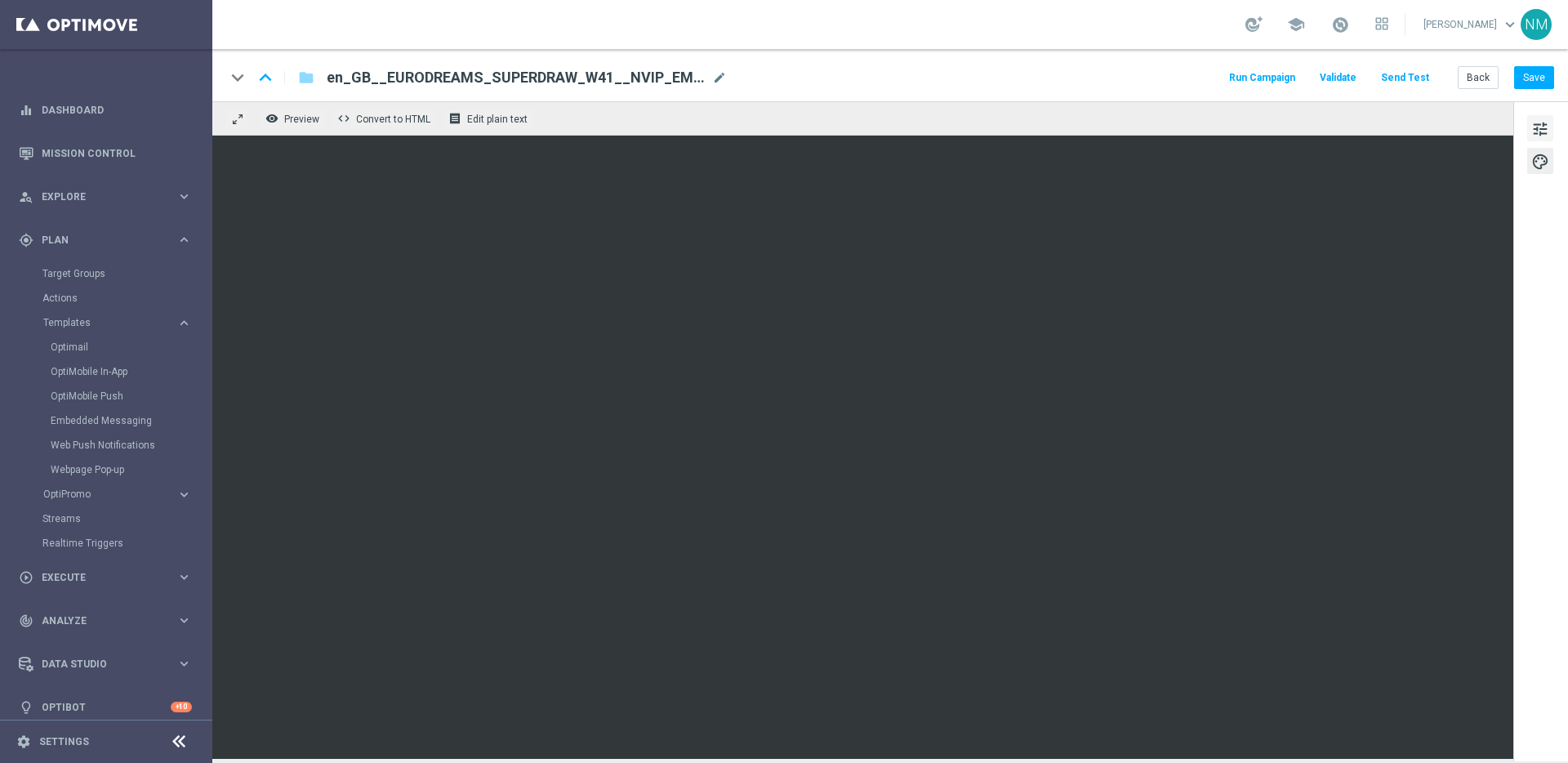
click at [1541, 130] on span "tune" at bounding box center [1540, 129] width 18 height 21
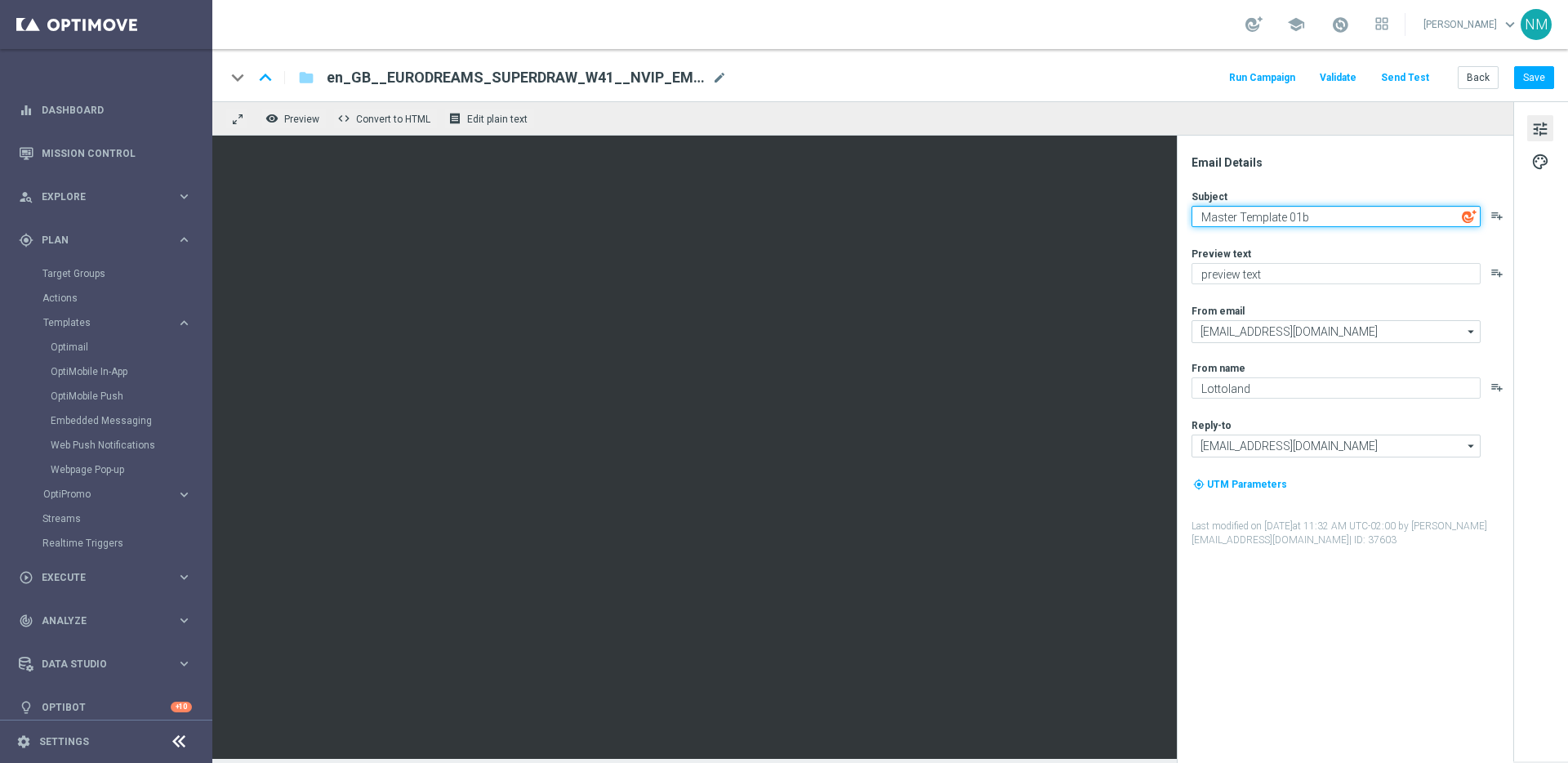
click at [1280, 221] on textarea "Master Template 01b" at bounding box center [1336, 217] width 289 height 21
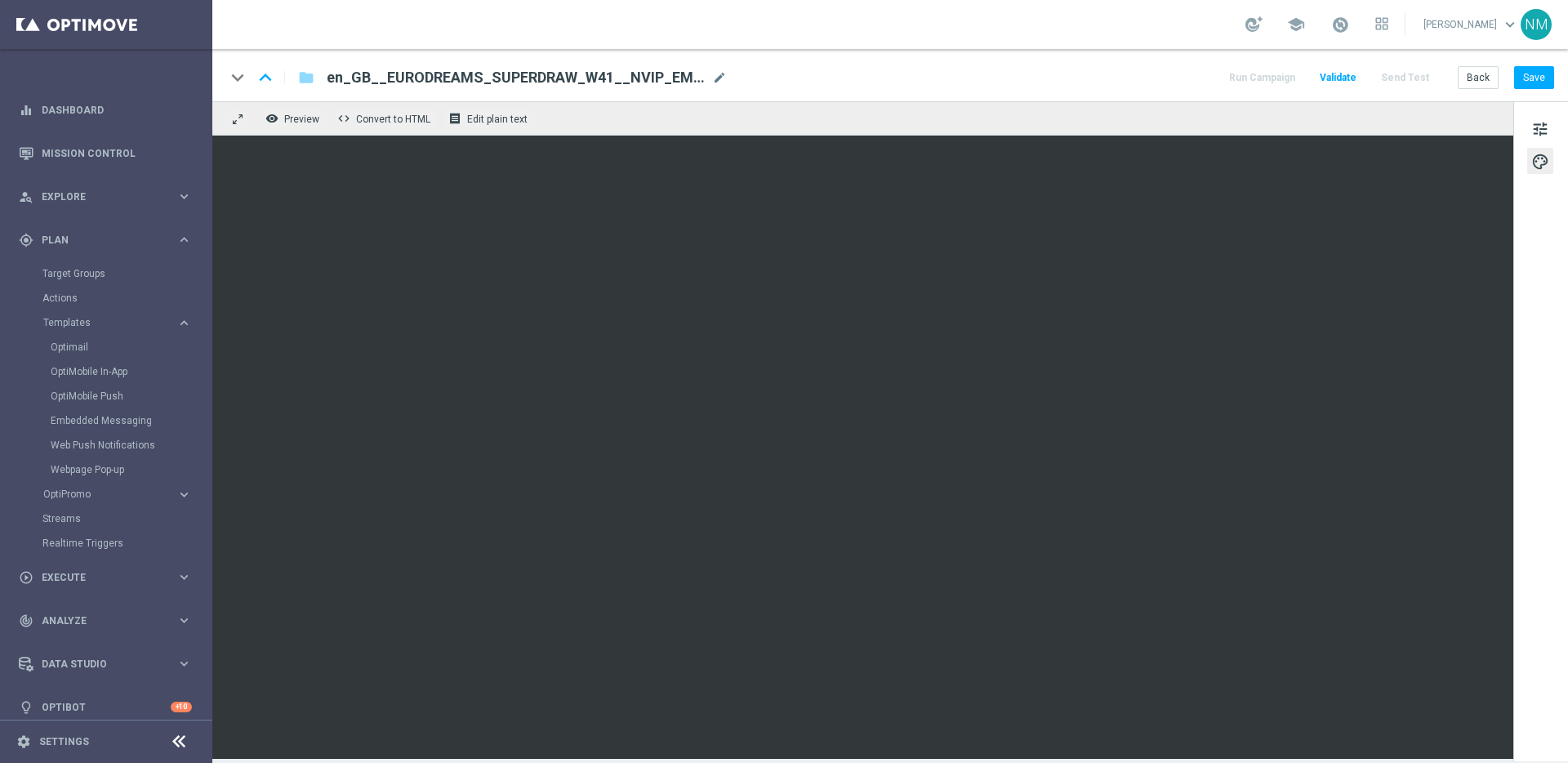
drag, startPoint x: 1544, startPoint y: 118, endPoint x: 1380, endPoint y: 176, distance: 174.0
click at [1544, 118] on span "tune" at bounding box center [1540, 129] width 18 height 21
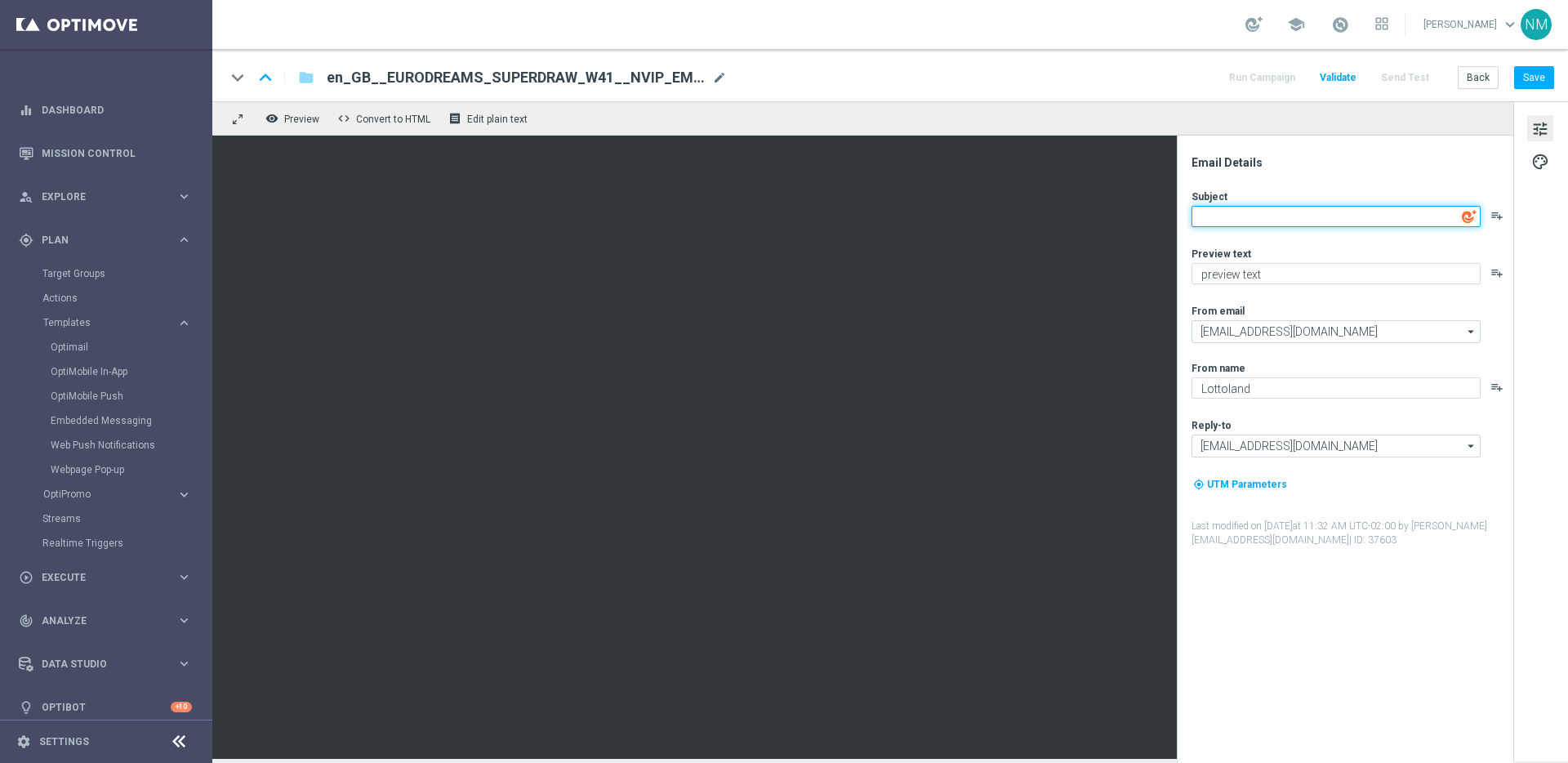
click at [1250, 215] on textarea at bounding box center [1336, 217] width 289 height 21
paste textarea "£30,000 per month for 30 years"
type textarea "£30,000 per month for 30 years"
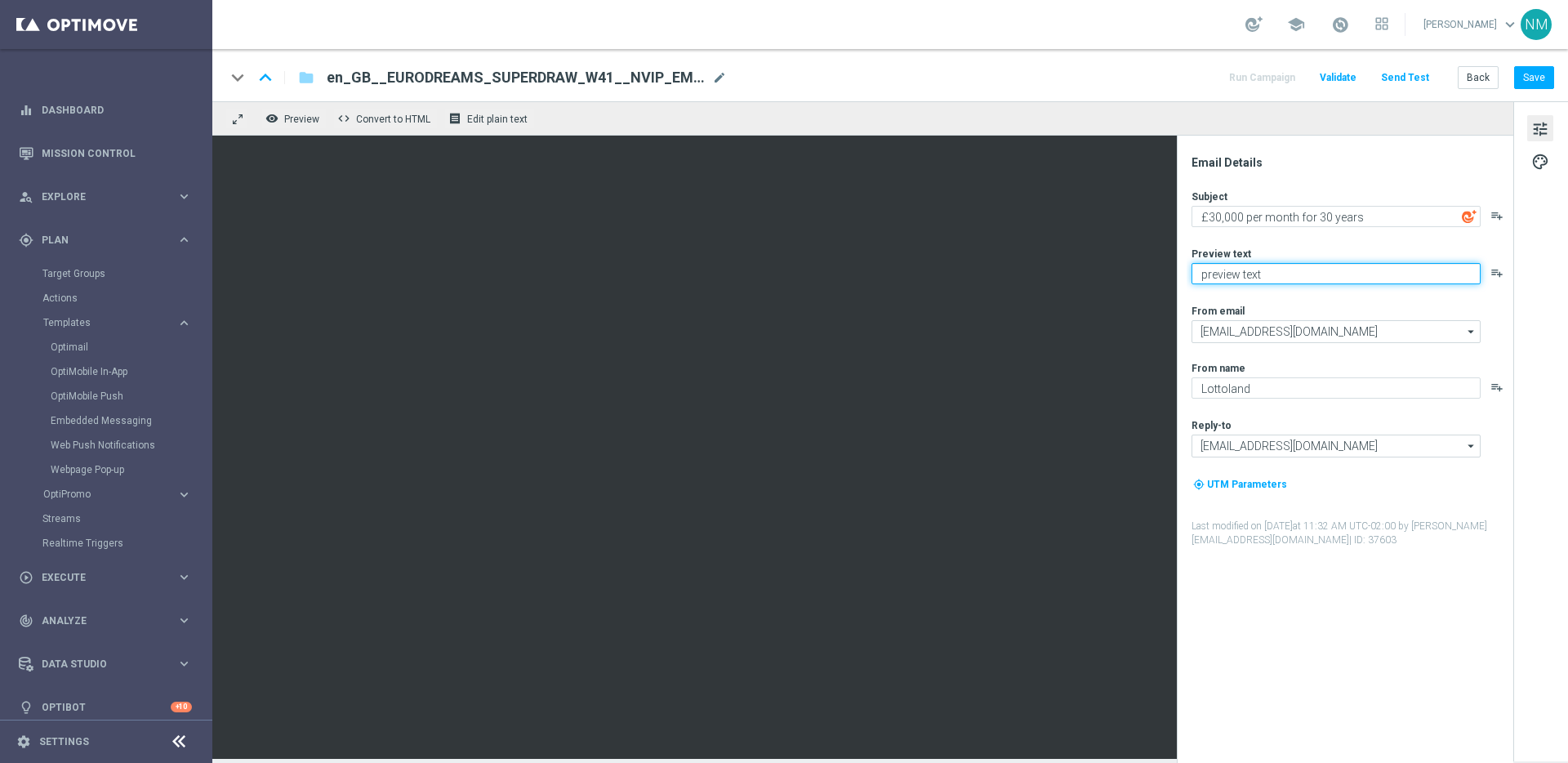
click at [1247, 272] on textarea "preview text" at bounding box center [1336, 274] width 289 height 21
click at [1244, 274] on textarea "That is EroDreams Superdraw" at bounding box center [1336, 274] width 289 height 21
click at [1389, 274] on textarea "That is EuroDreams Superdraw" at bounding box center [1336, 274] width 289 height 21
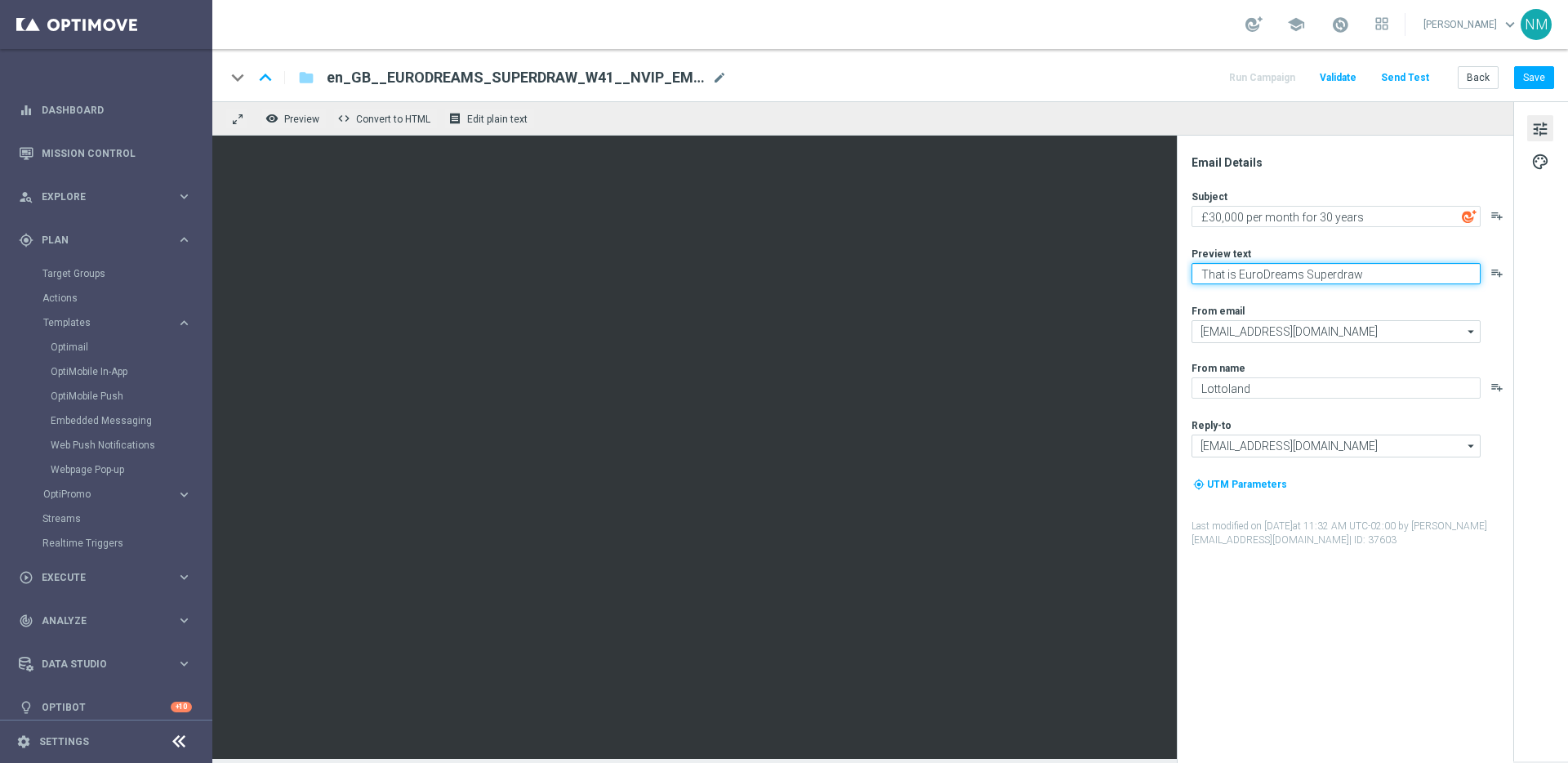
type textarea "That is EuroDreams Superdraw"
click at [1384, 301] on div "Subject £30,000 per month for 30 years playlist_add Preview text That is EuroDr…" at bounding box center [1352, 368] width 320 height 358
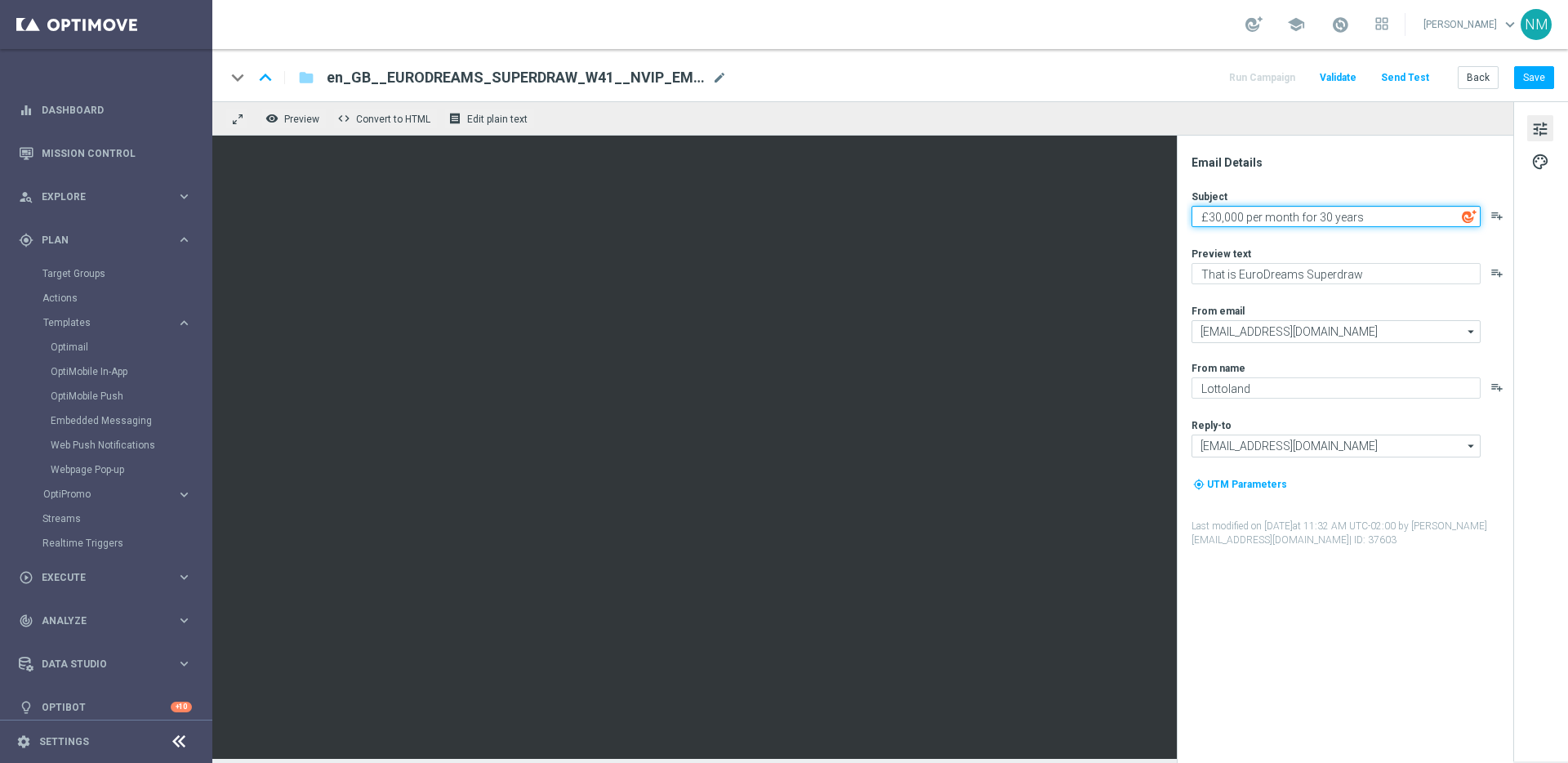
click at [1308, 222] on textarea "£30,000 per month for 30 years" at bounding box center [1336, 217] width 289 height 21
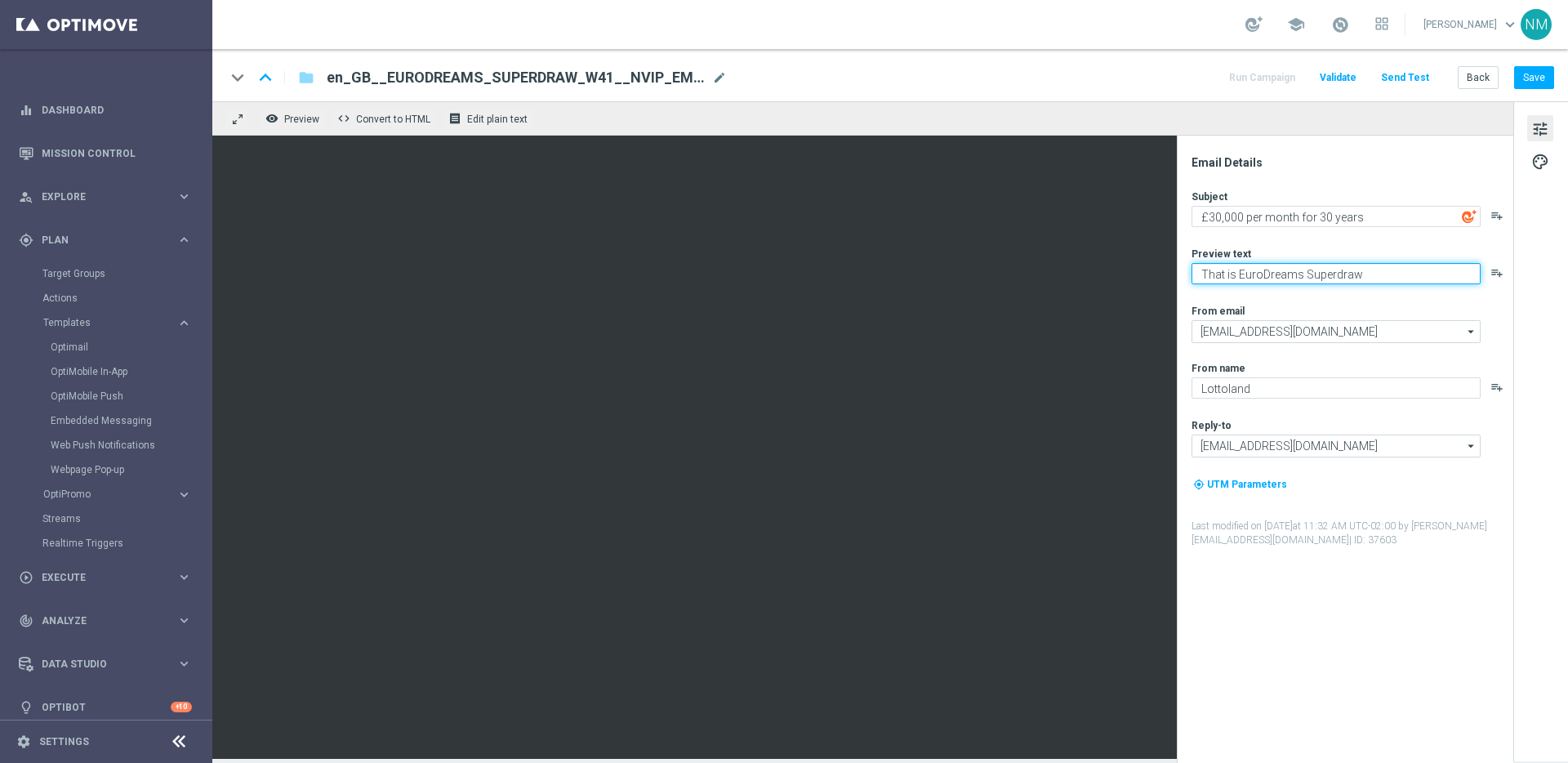
click at [1259, 270] on textarea "That is EuroDreams Superdraw" at bounding box center [1336, 274] width 289 height 21
click at [80, 342] on link "Optimail" at bounding box center [110, 347] width 119 height 13
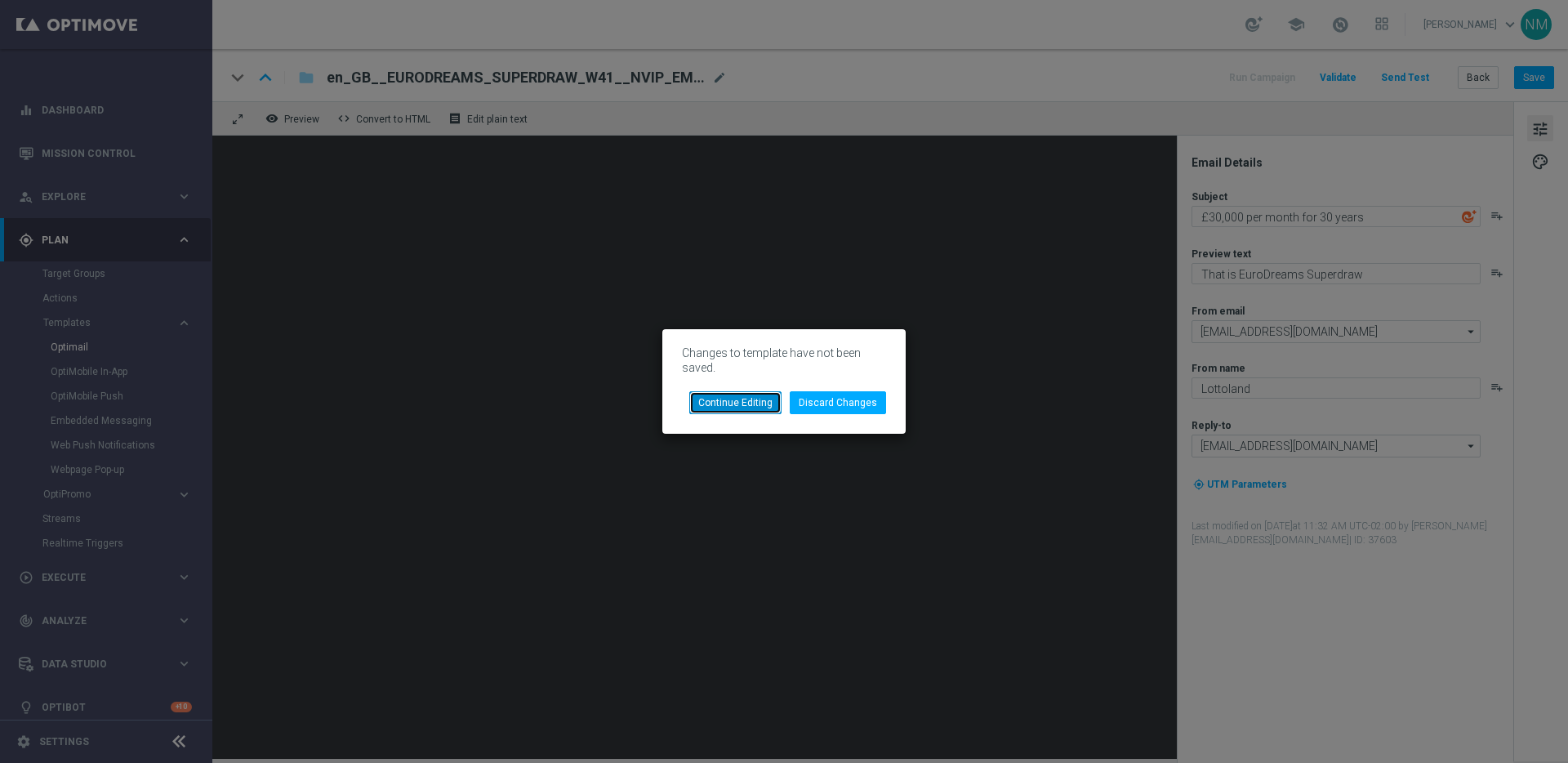
click at [742, 406] on button "Continue Editing" at bounding box center [736, 402] width 92 height 22
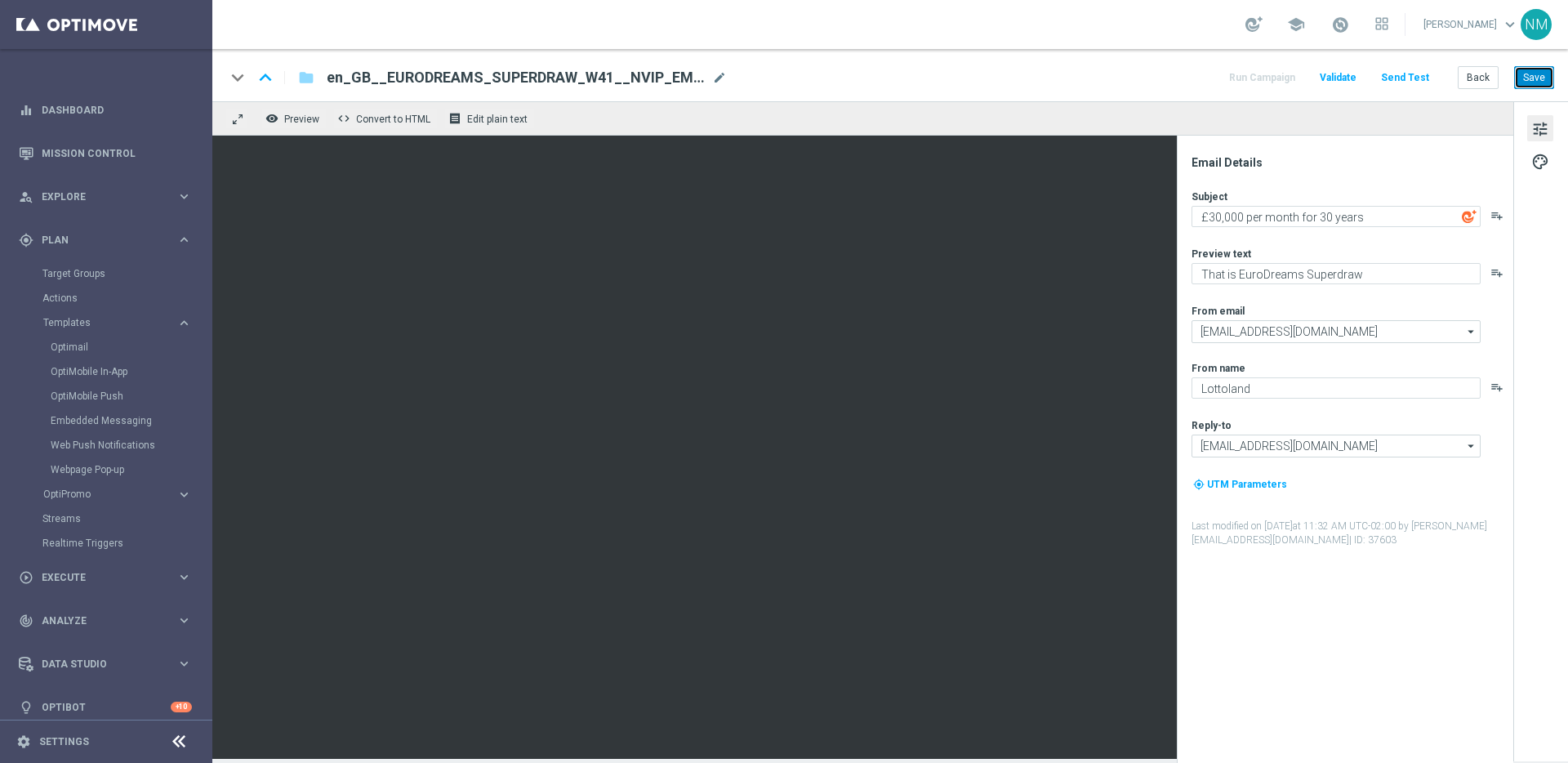
click at [1541, 73] on button "Save" at bounding box center [1534, 77] width 40 height 22
click at [68, 350] on link "Optimail" at bounding box center [110, 347] width 119 height 13
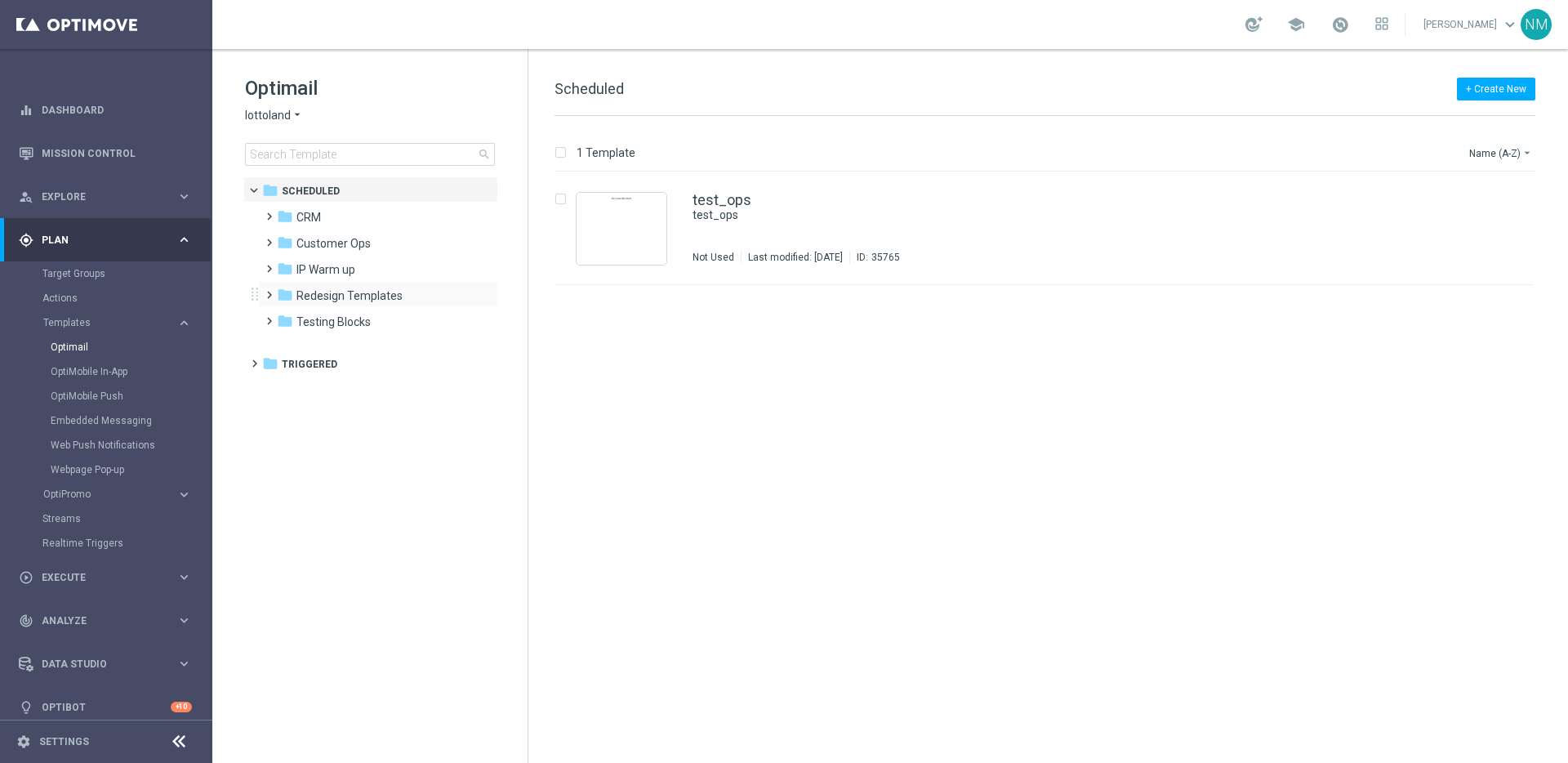
click at [266, 291] on span at bounding box center [266, 287] width 8 height 7
click at [314, 321] on span "CRM Templates Summer 2025" at bounding box center [390, 321] width 154 height 15
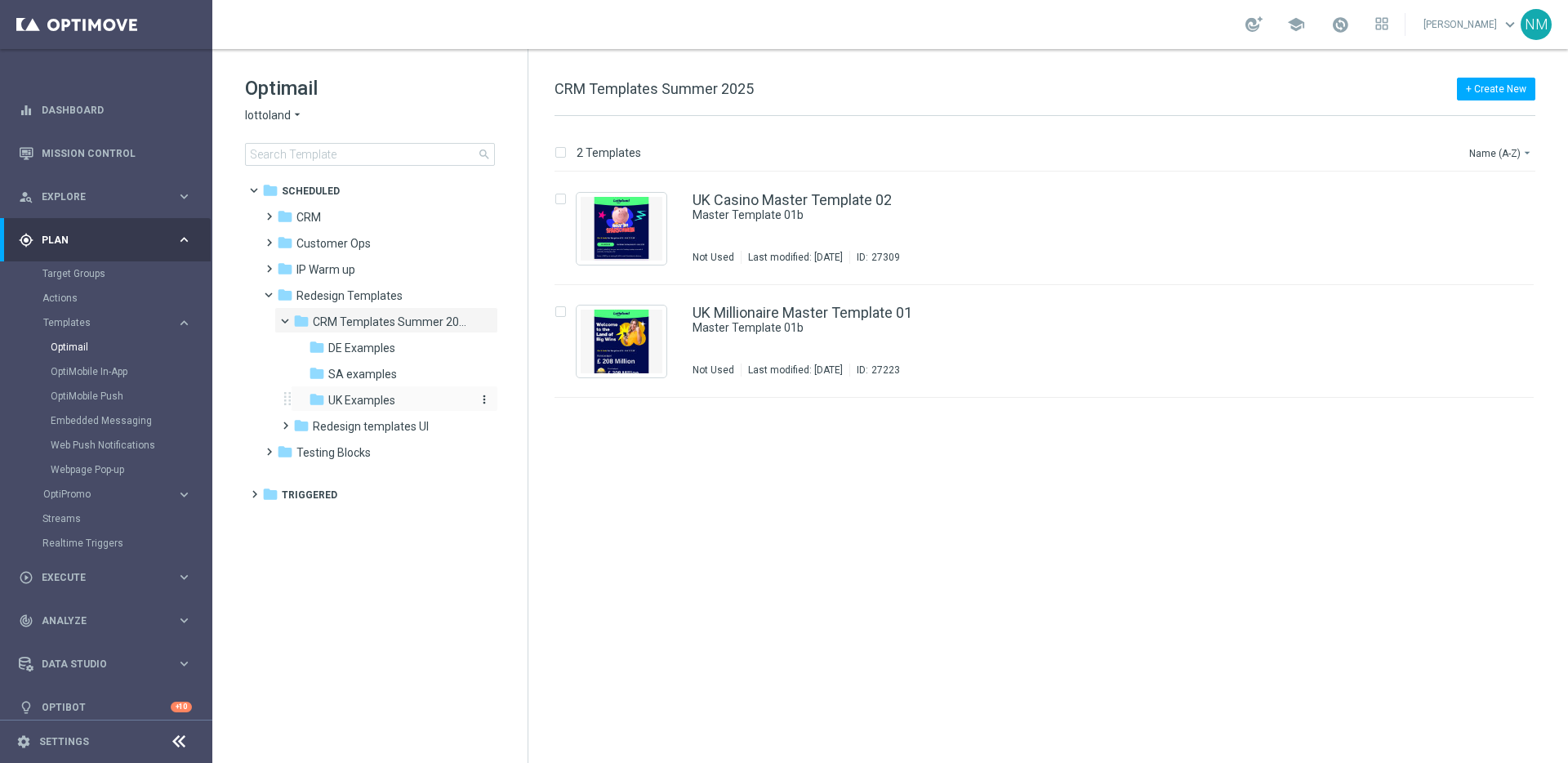
click at [341, 393] on span "UK Examples" at bounding box center [361, 400] width 67 height 15
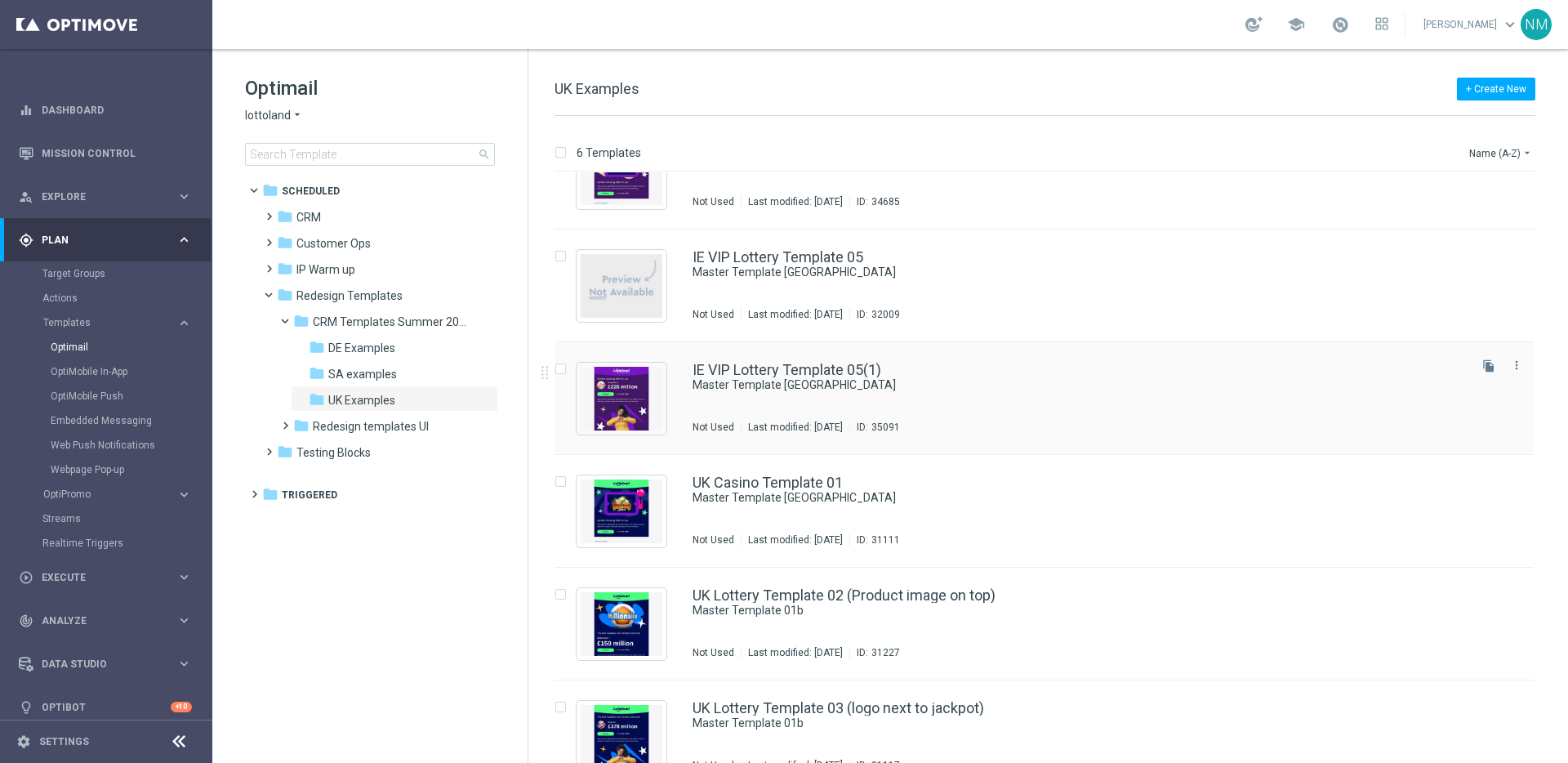
scroll to position [86, 0]
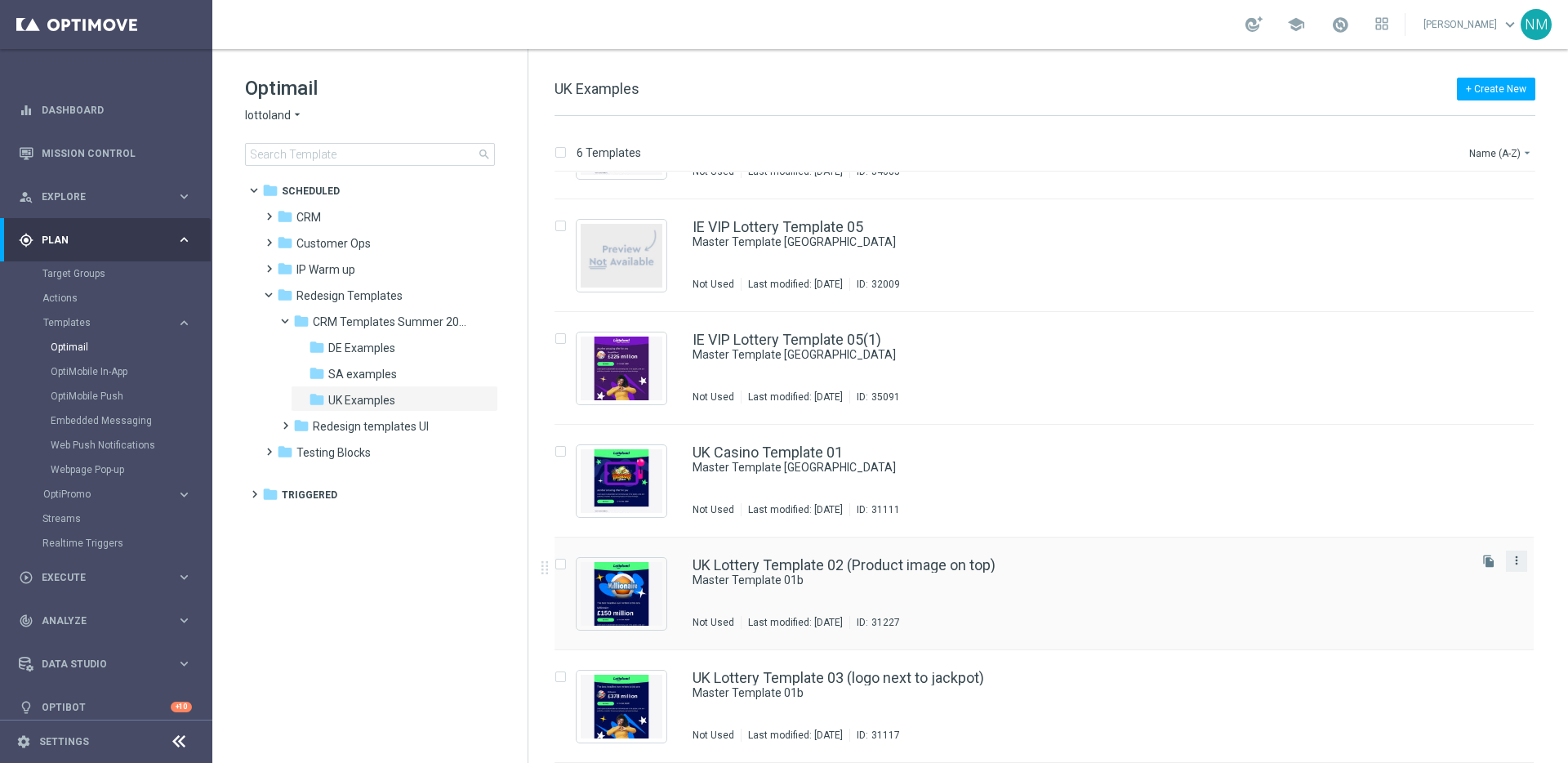
click at [1517, 562] on icon "more_vert" at bounding box center [1516, 560] width 13 height 13
click at [1441, 595] on div "Copy To" at bounding box center [1448, 601] width 99 height 12
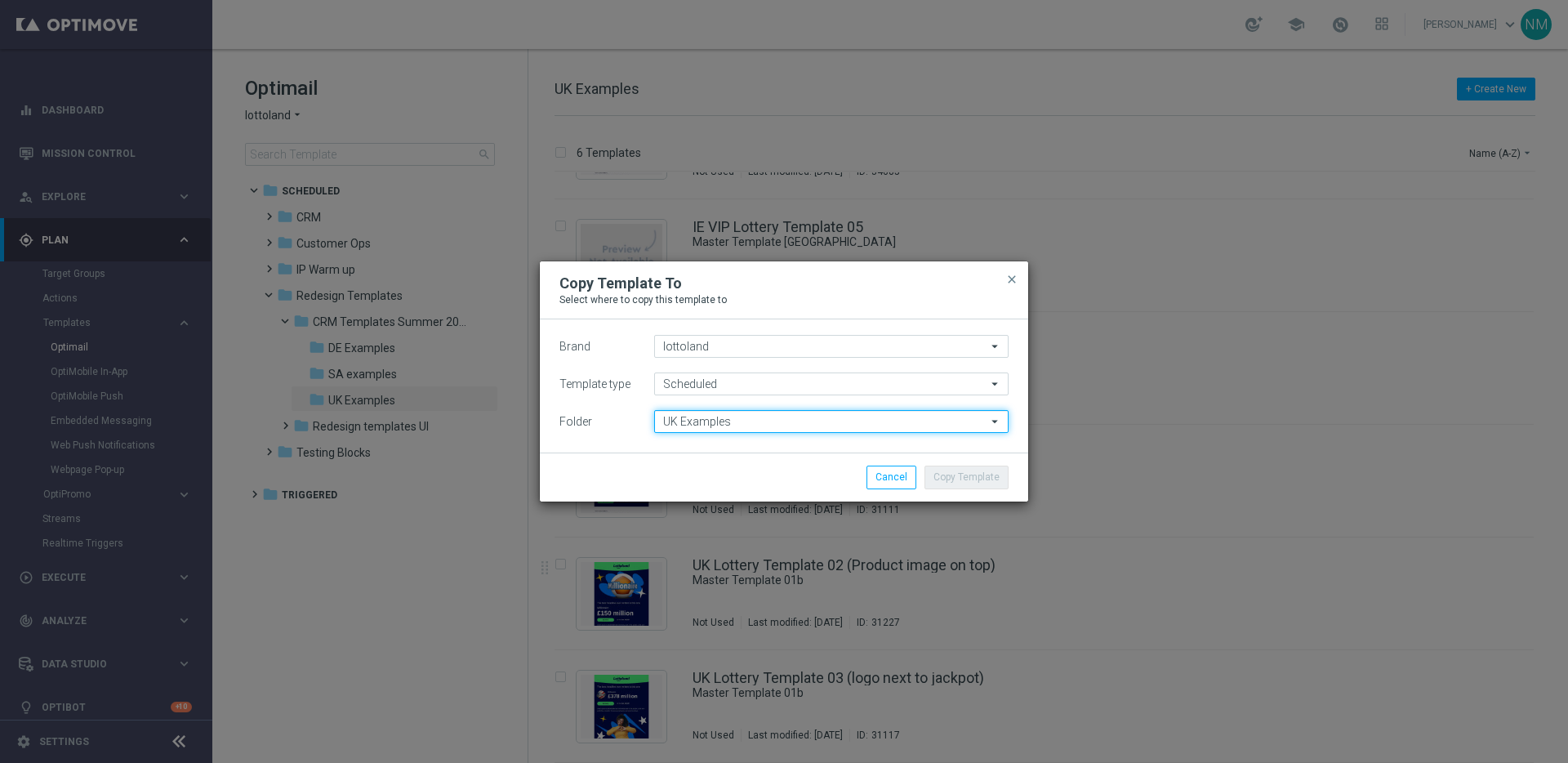
click at [802, 425] on input "UK Examples" at bounding box center [831, 421] width 355 height 22
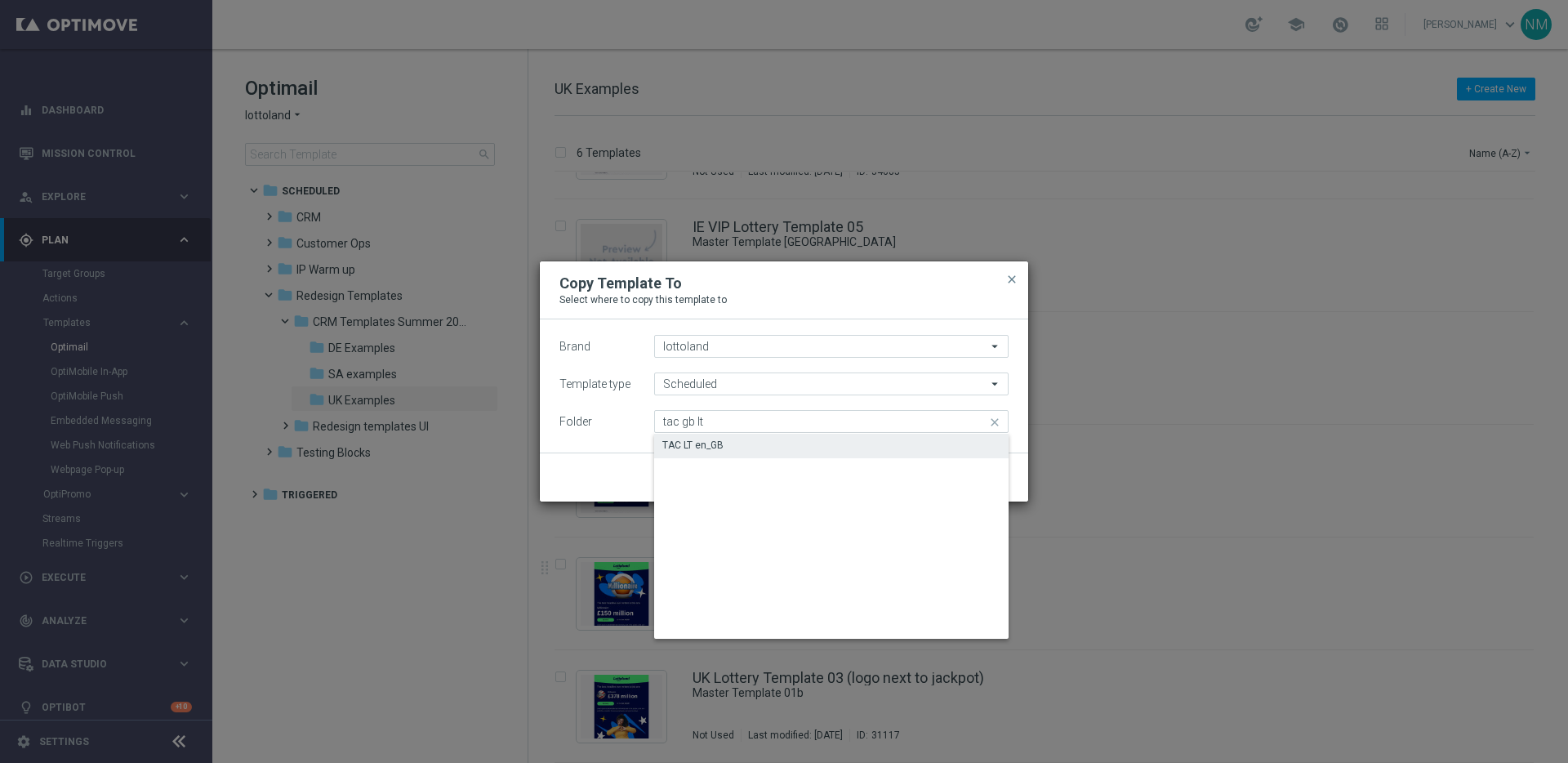
click at [788, 445] on div "TAC LT en_GB" at bounding box center [831, 445] width 355 height 22
type input "TAC LT en_GB"
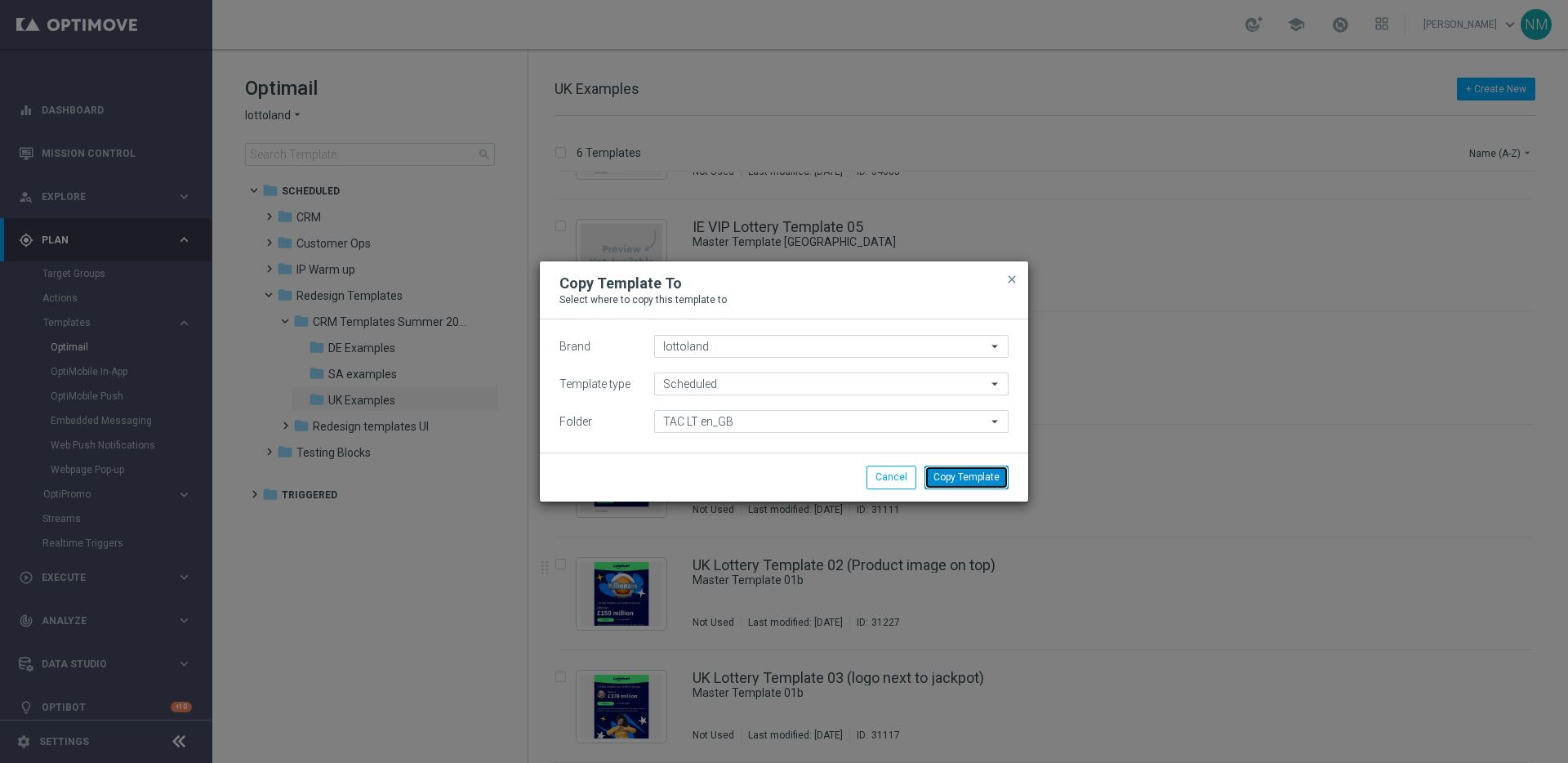
click at [957, 468] on button "Copy Template" at bounding box center [966, 476] width 84 height 22
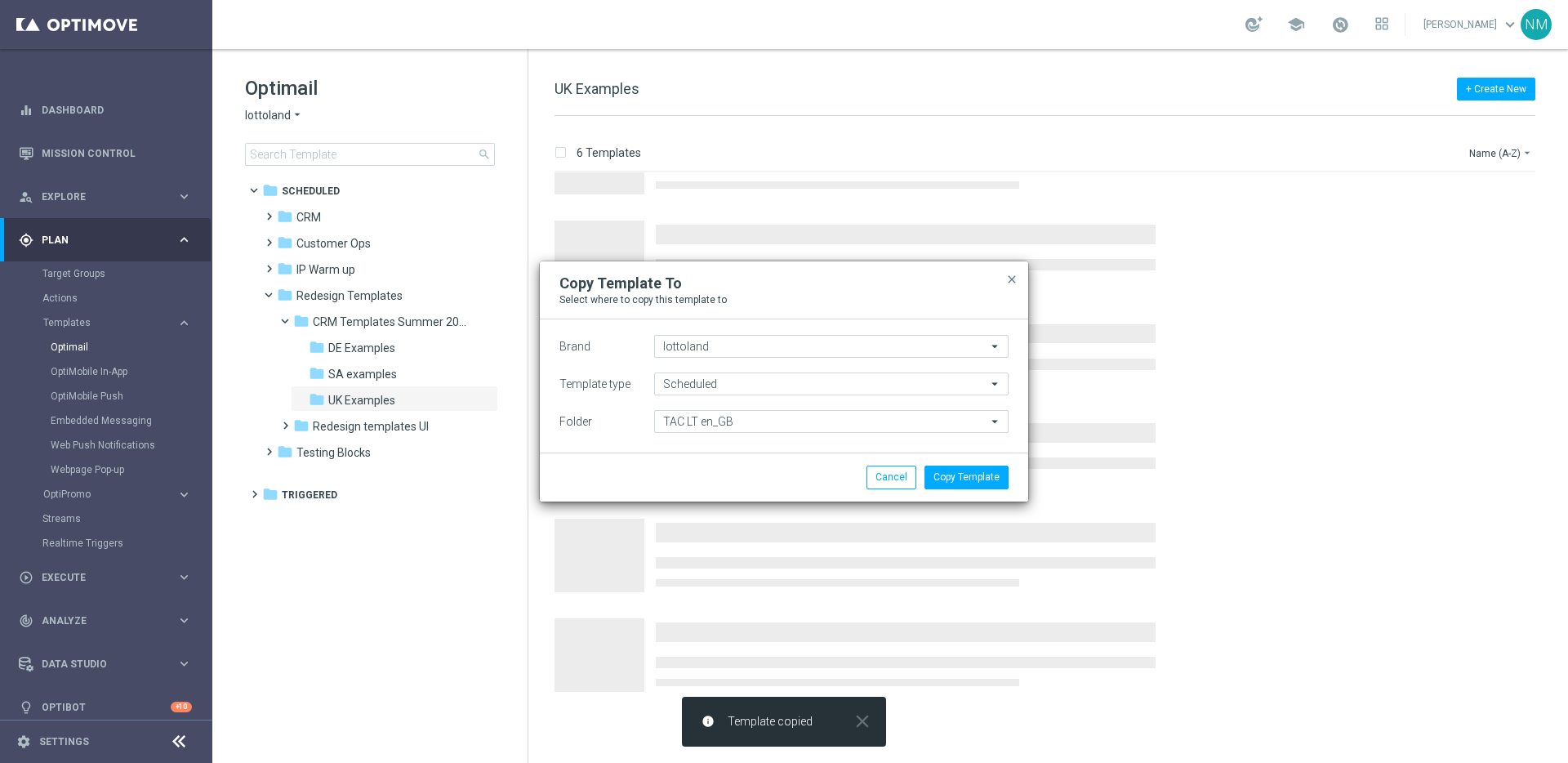
scroll to position [0, 0]
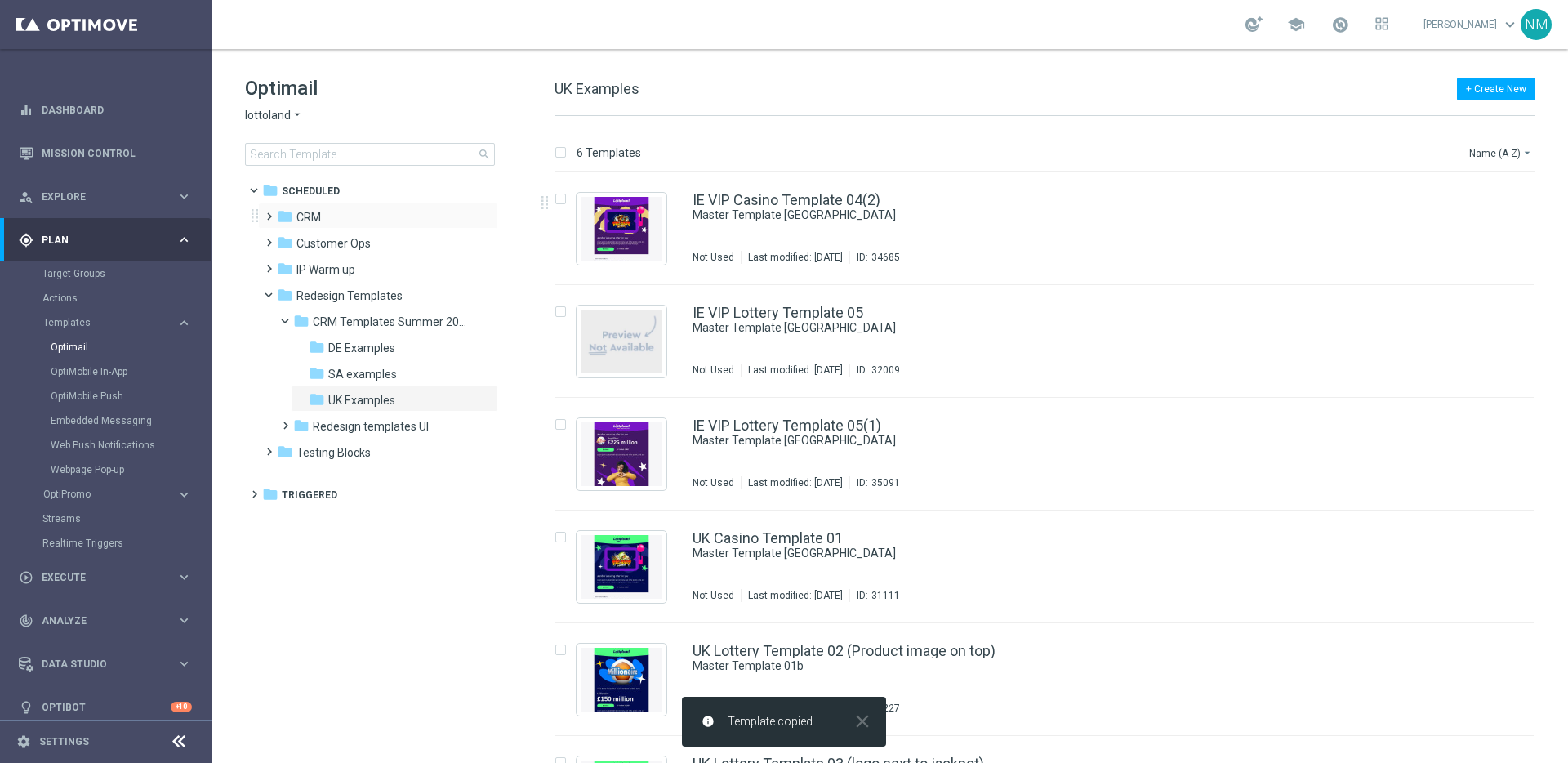
click at [267, 212] on span at bounding box center [266, 209] width 8 height 7
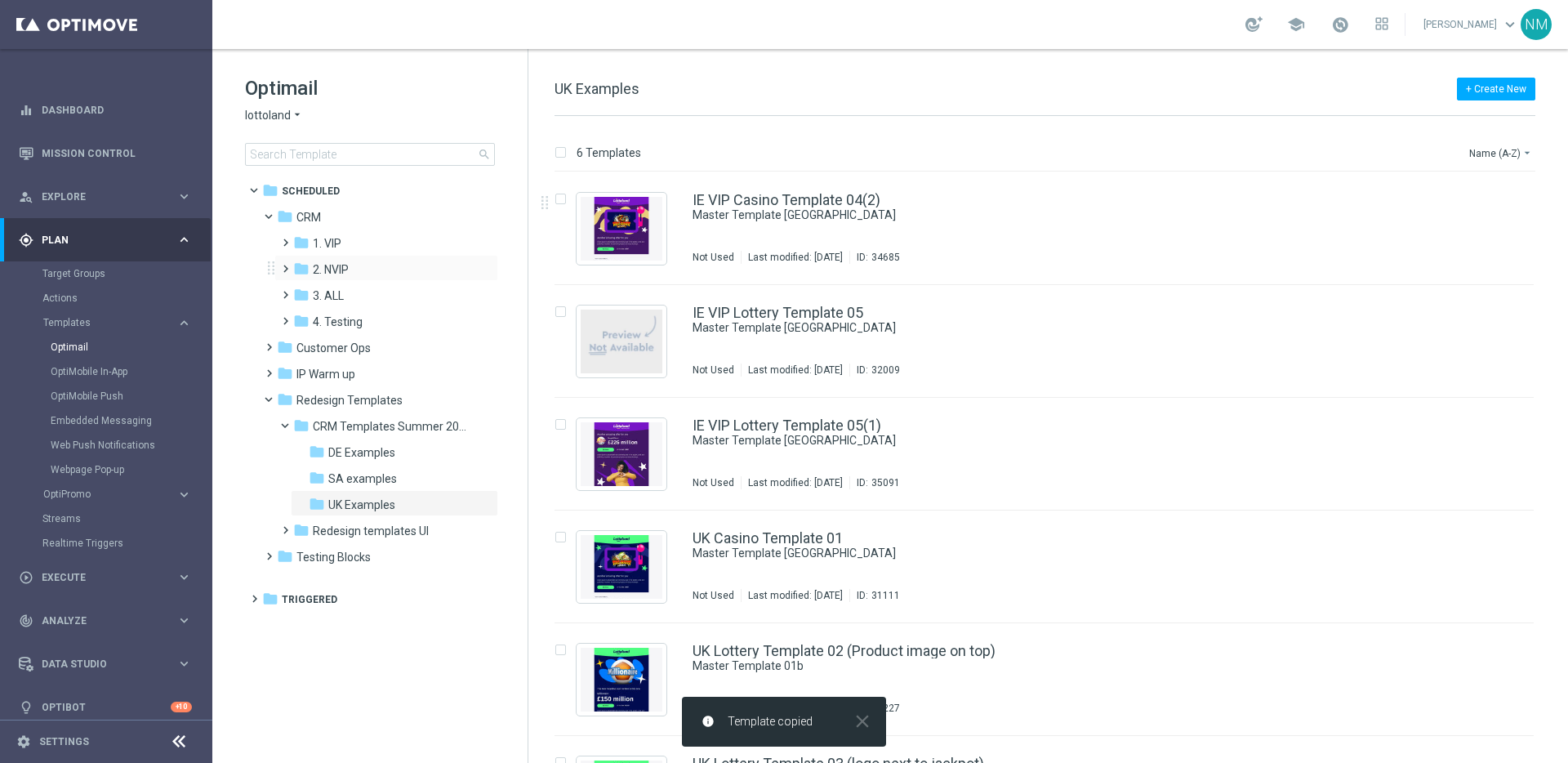
click at [283, 265] on span at bounding box center [282, 261] width 8 height 7
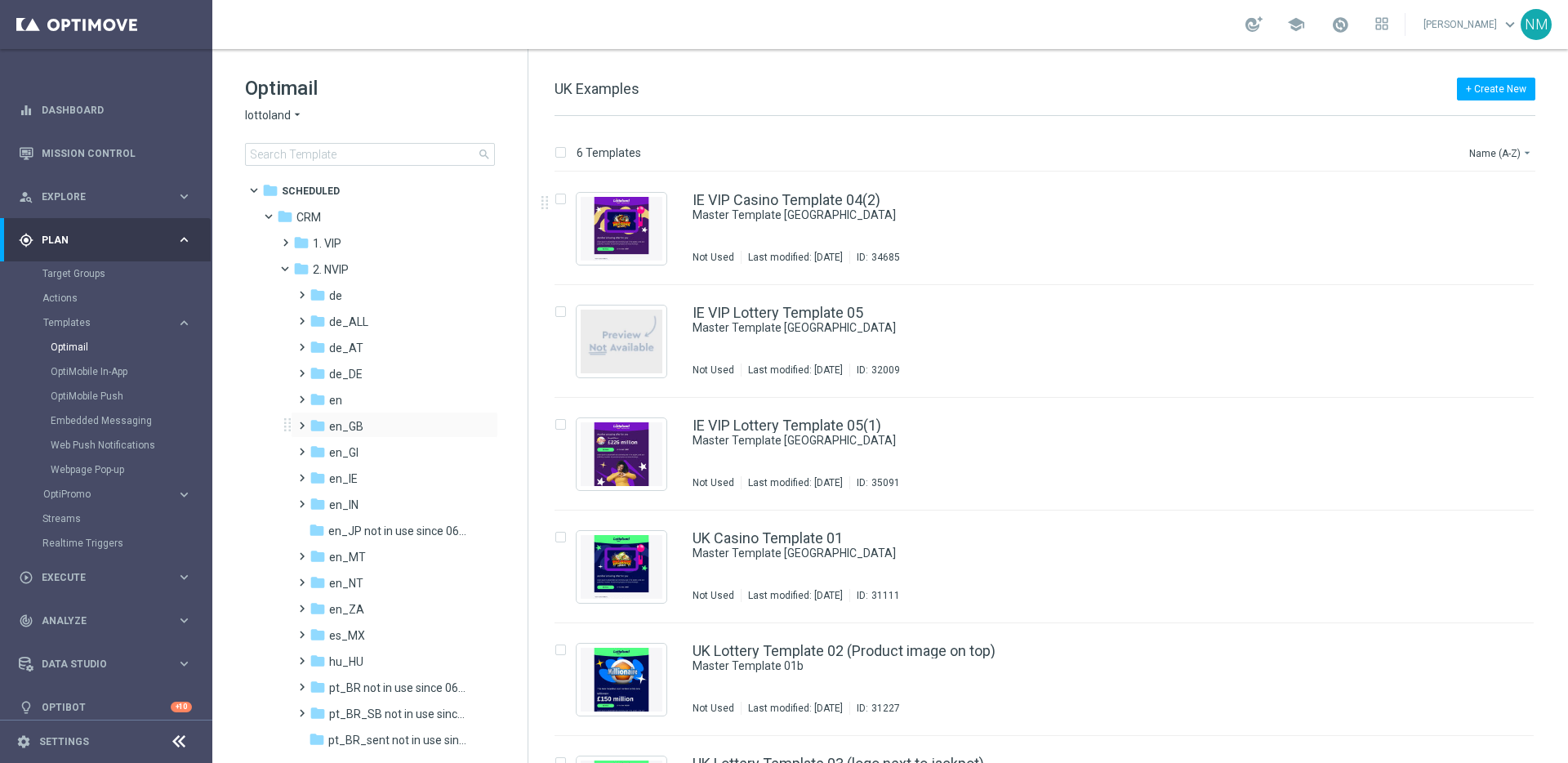
click at [301, 421] on span at bounding box center [299, 418] width 8 height 7
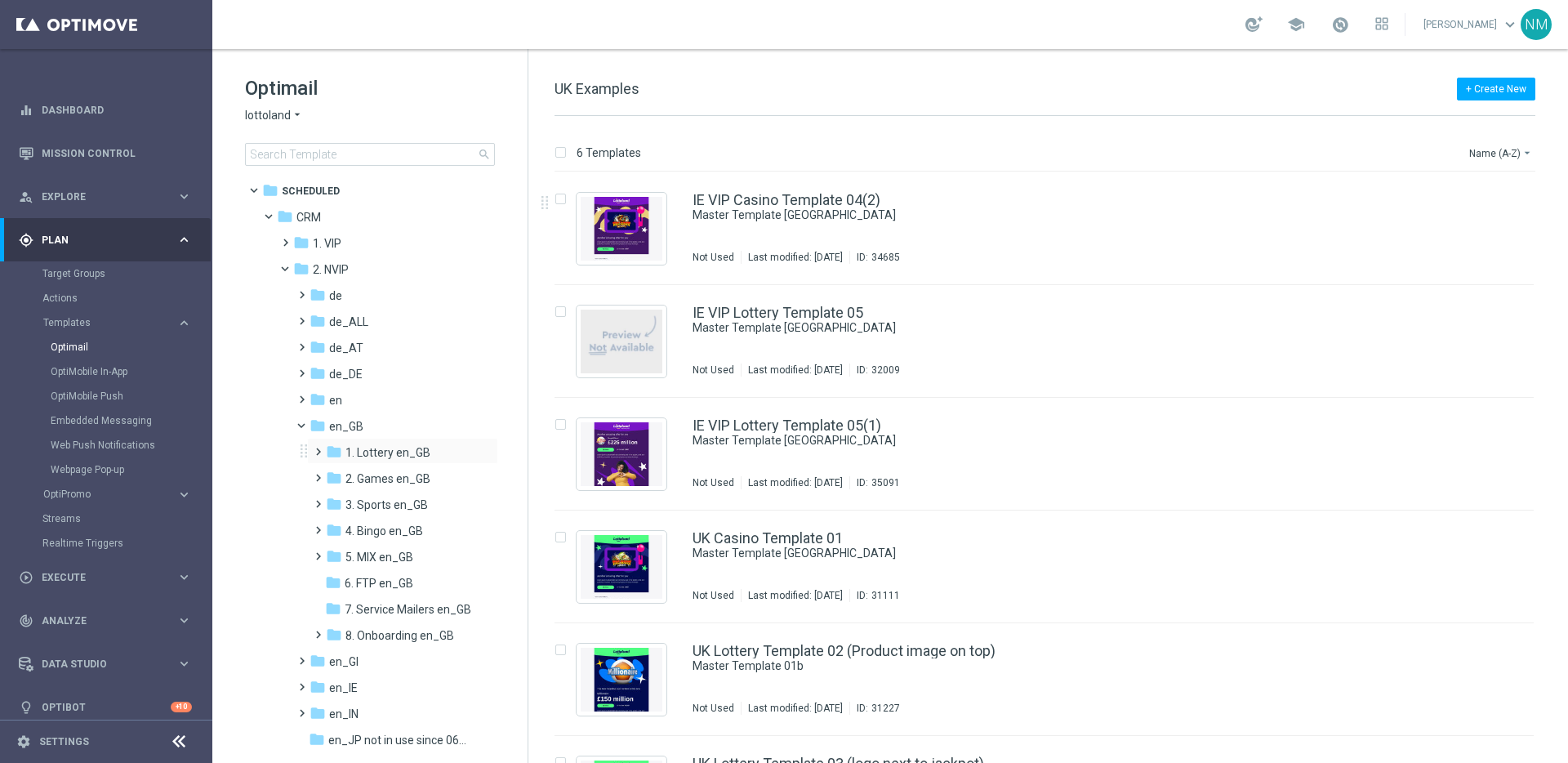
click at [317, 447] on span at bounding box center [316, 444] width 8 height 7
click at [370, 505] on span "TAC LT en_GB" at bounding box center [397, 504] width 72 height 15
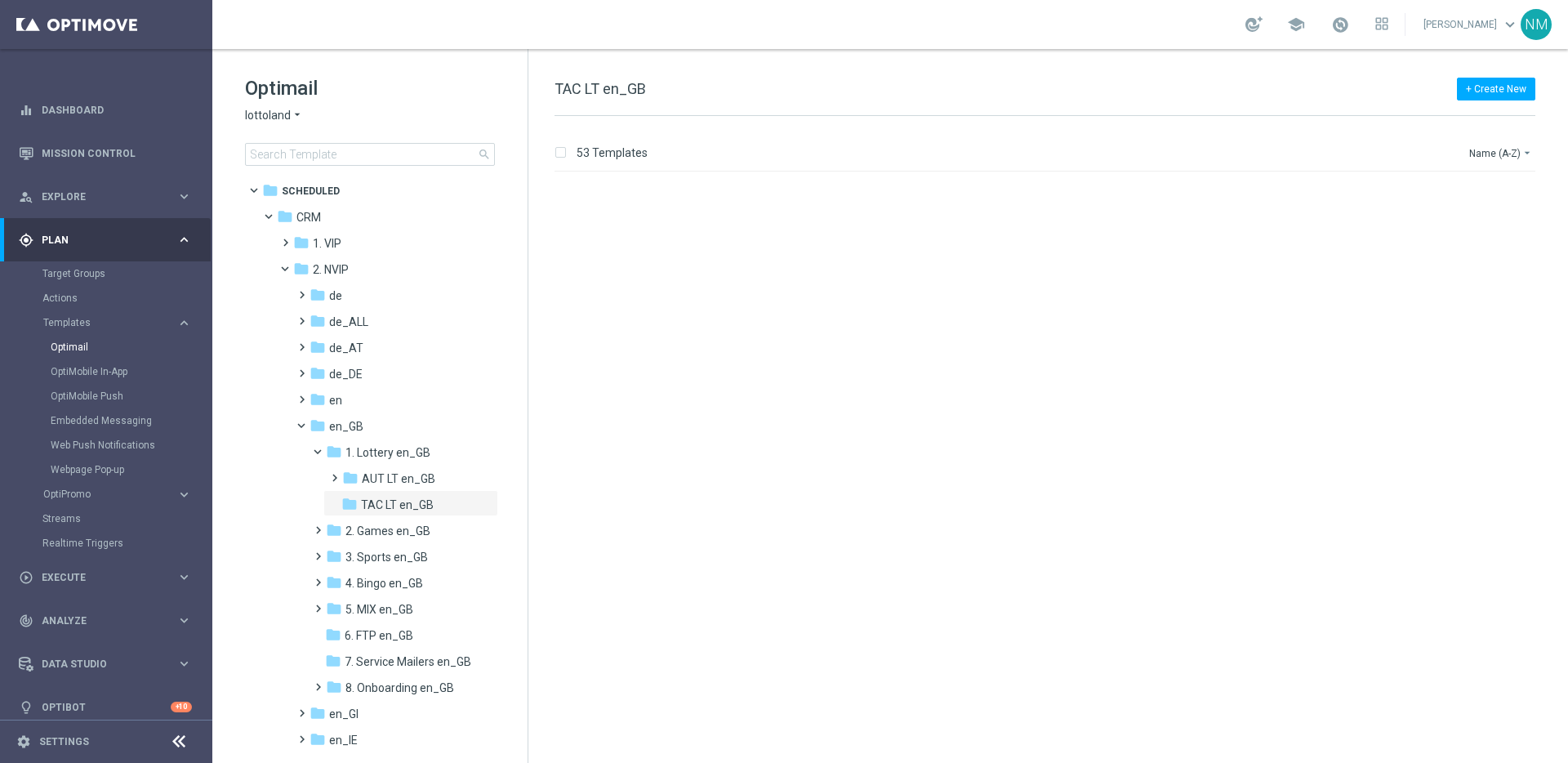
scroll to position [5383, 0]
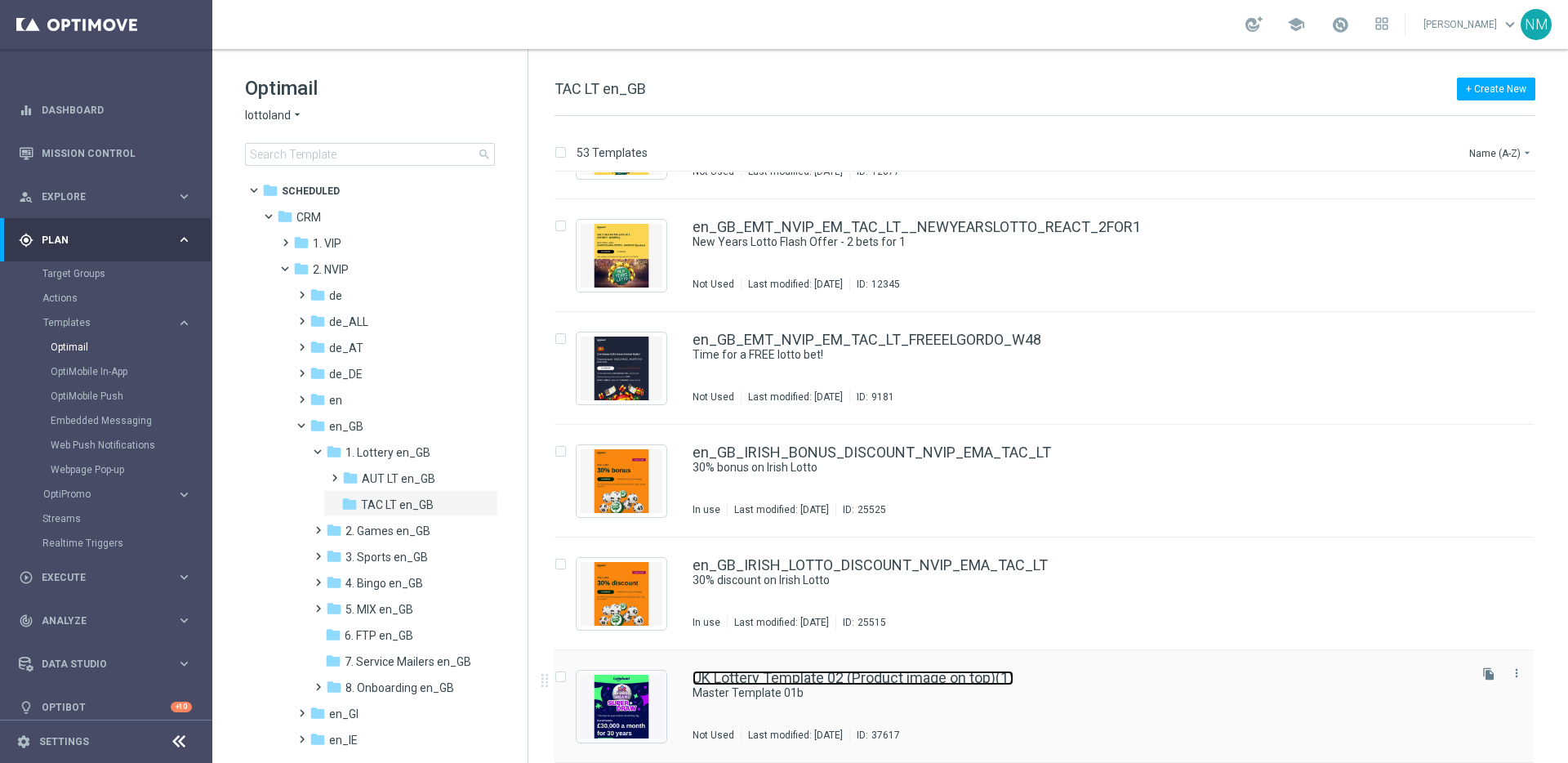
click at [813, 677] on link "UK Lottery Template 02 (Product image on top)(1)" at bounding box center [853, 677] width 321 height 15
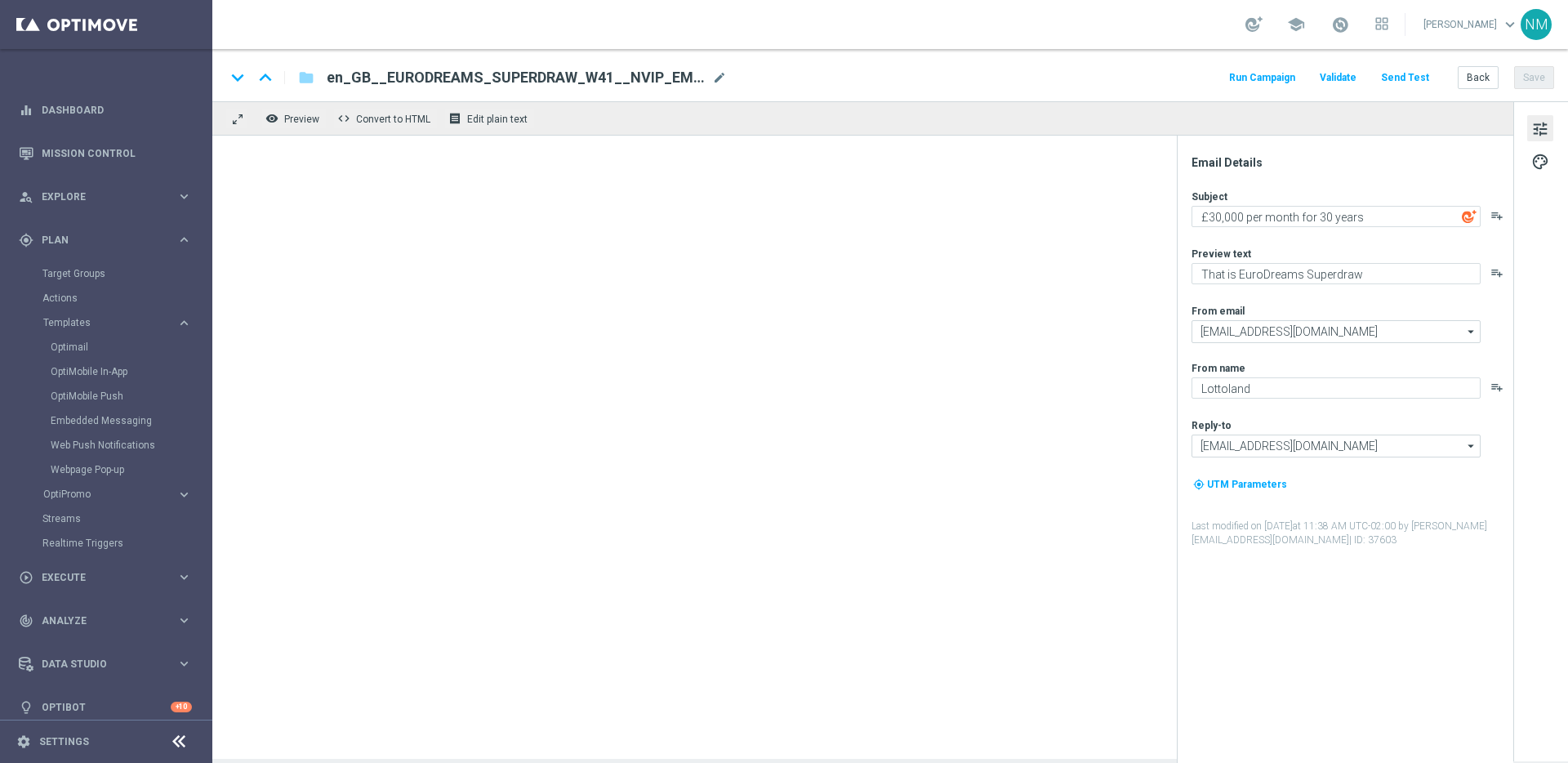
type textarea "Master Template 01b"
type textarea "preview text"
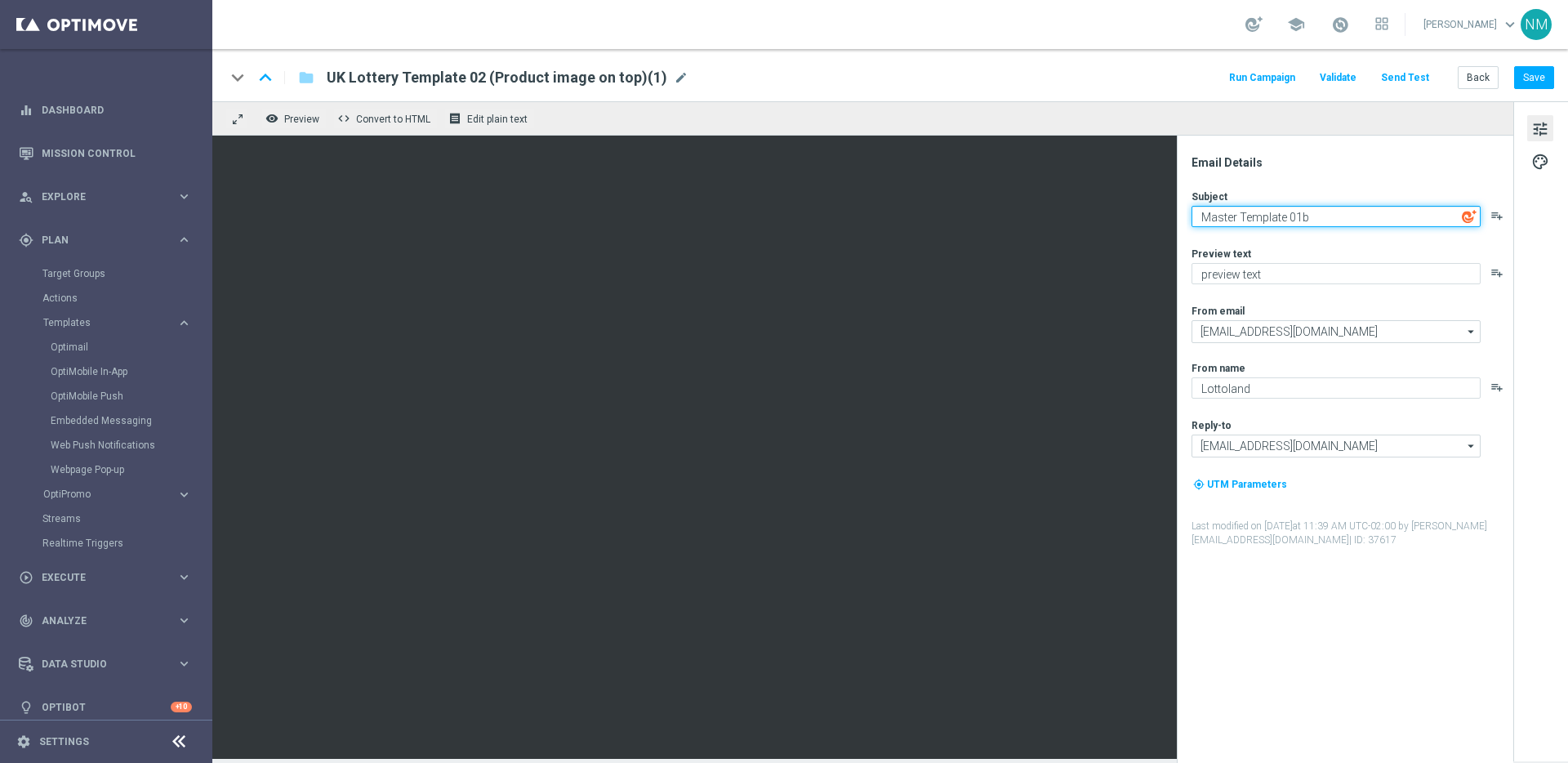
click at [1258, 214] on textarea "Master Template 01b" at bounding box center [1336, 217] width 289 height 21
paste textarea "£30,000 per month for 30 years"
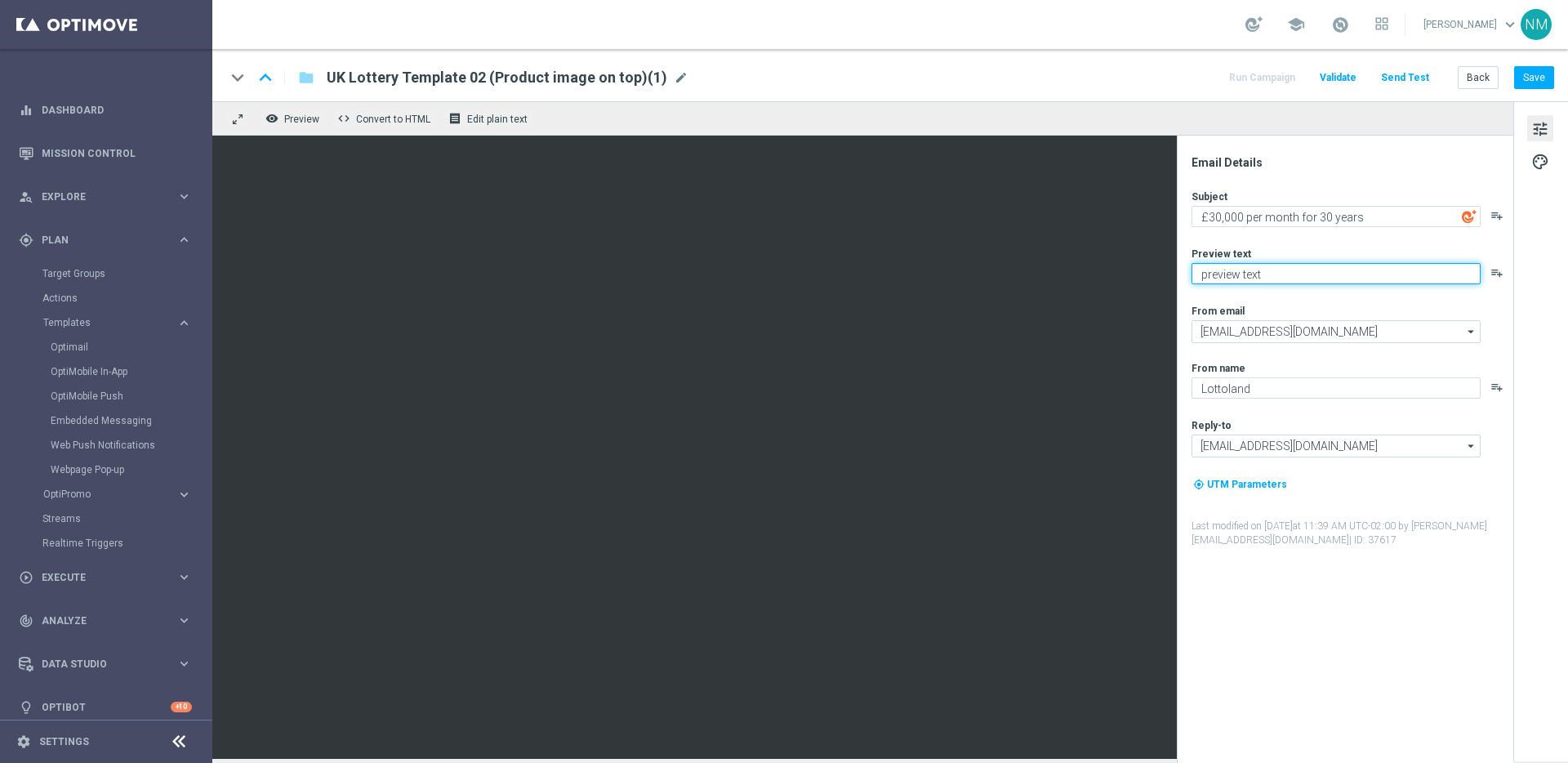
click at [1250, 272] on textarea "preview text" at bounding box center [1336, 274] width 289 height 21
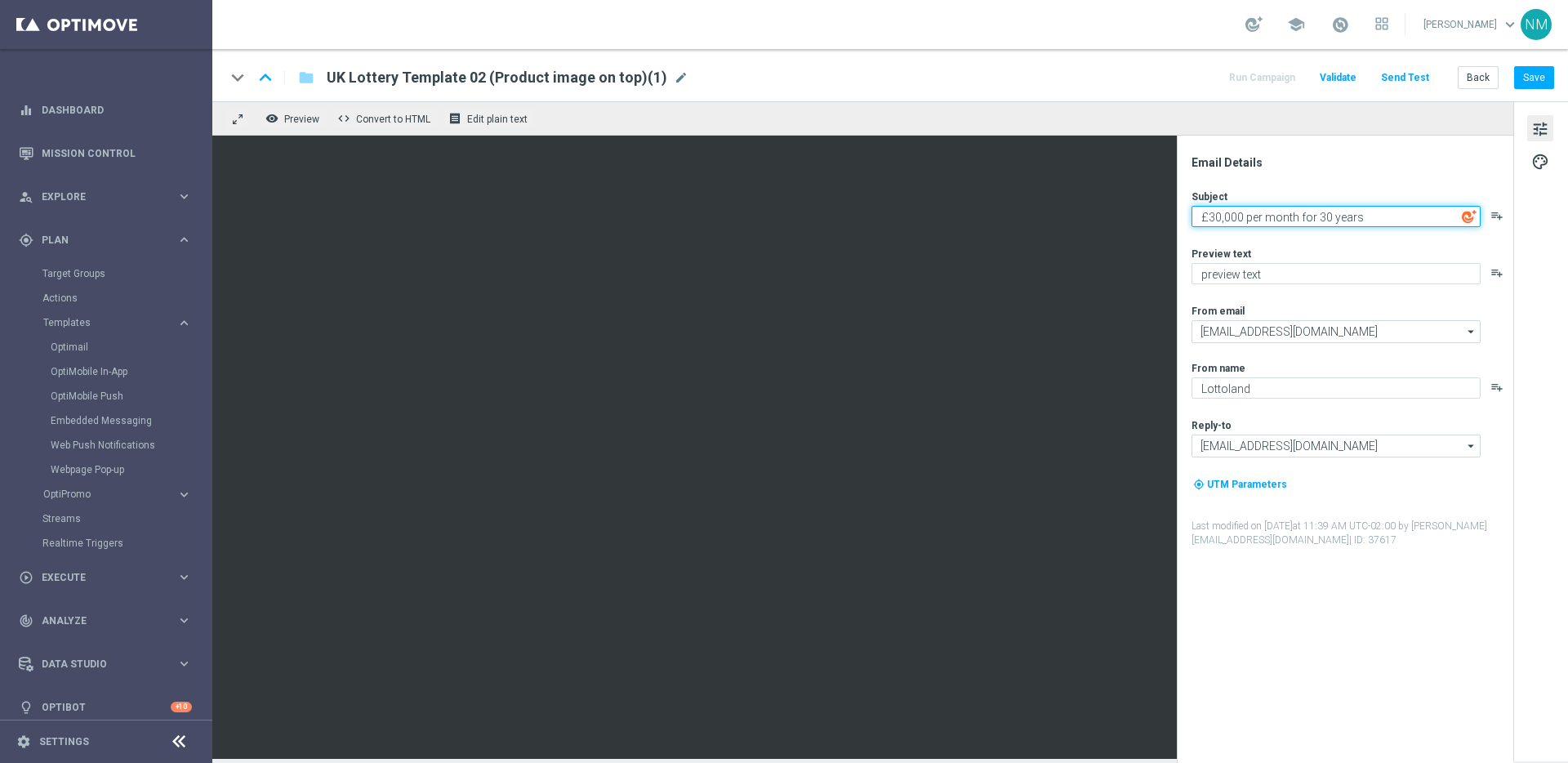
click at [1267, 217] on textarea "£30,000 per month for 30 years" at bounding box center [1336, 217] width 289 height 21
paste textarea "That is EuroDreams Superdraw"
click at [1233, 217] on textarea "That is EuroDreams Superdraw" at bounding box center [1336, 217] width 289 height 21
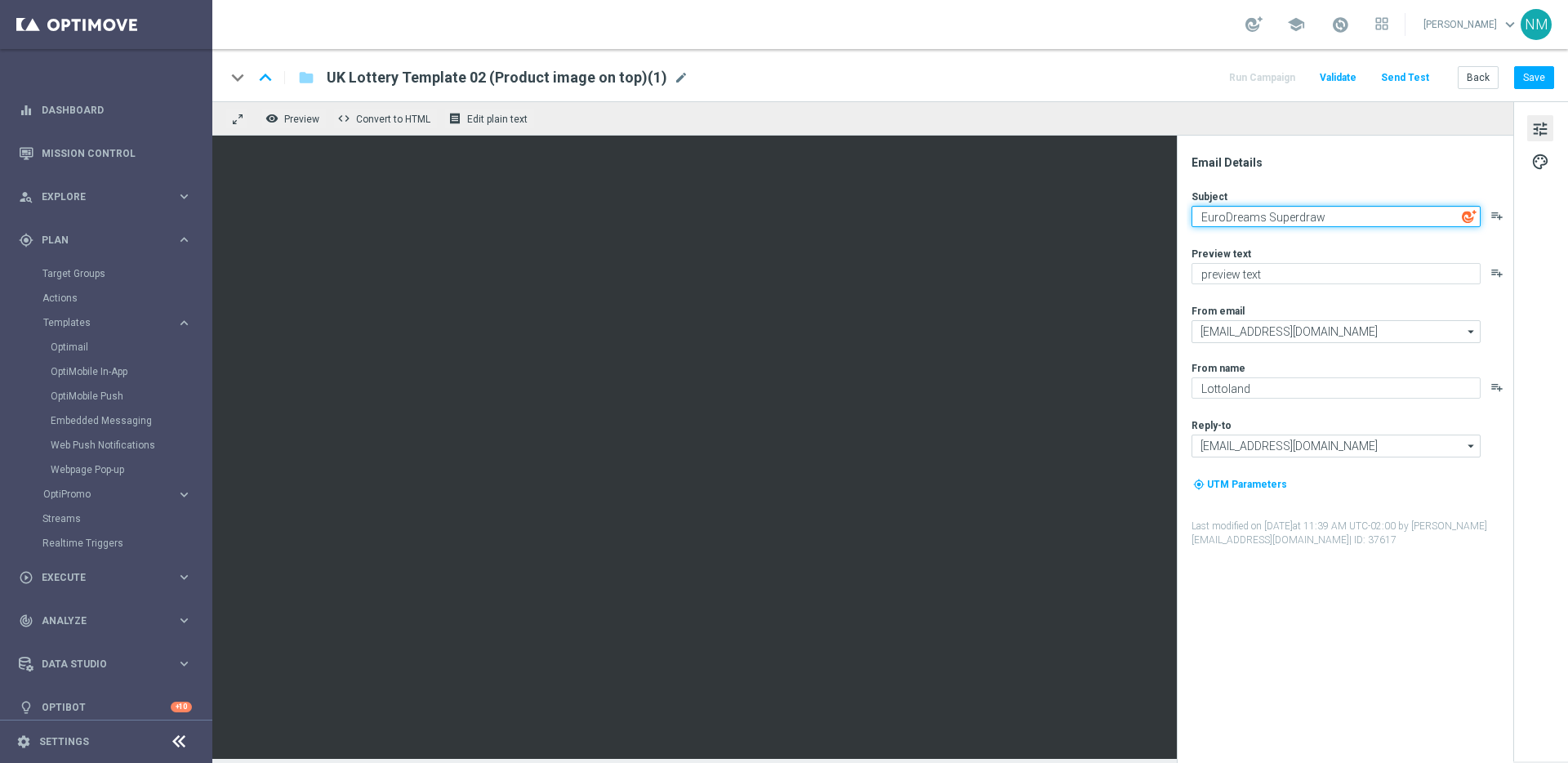
type textarea "EuroDreams Superdraw"
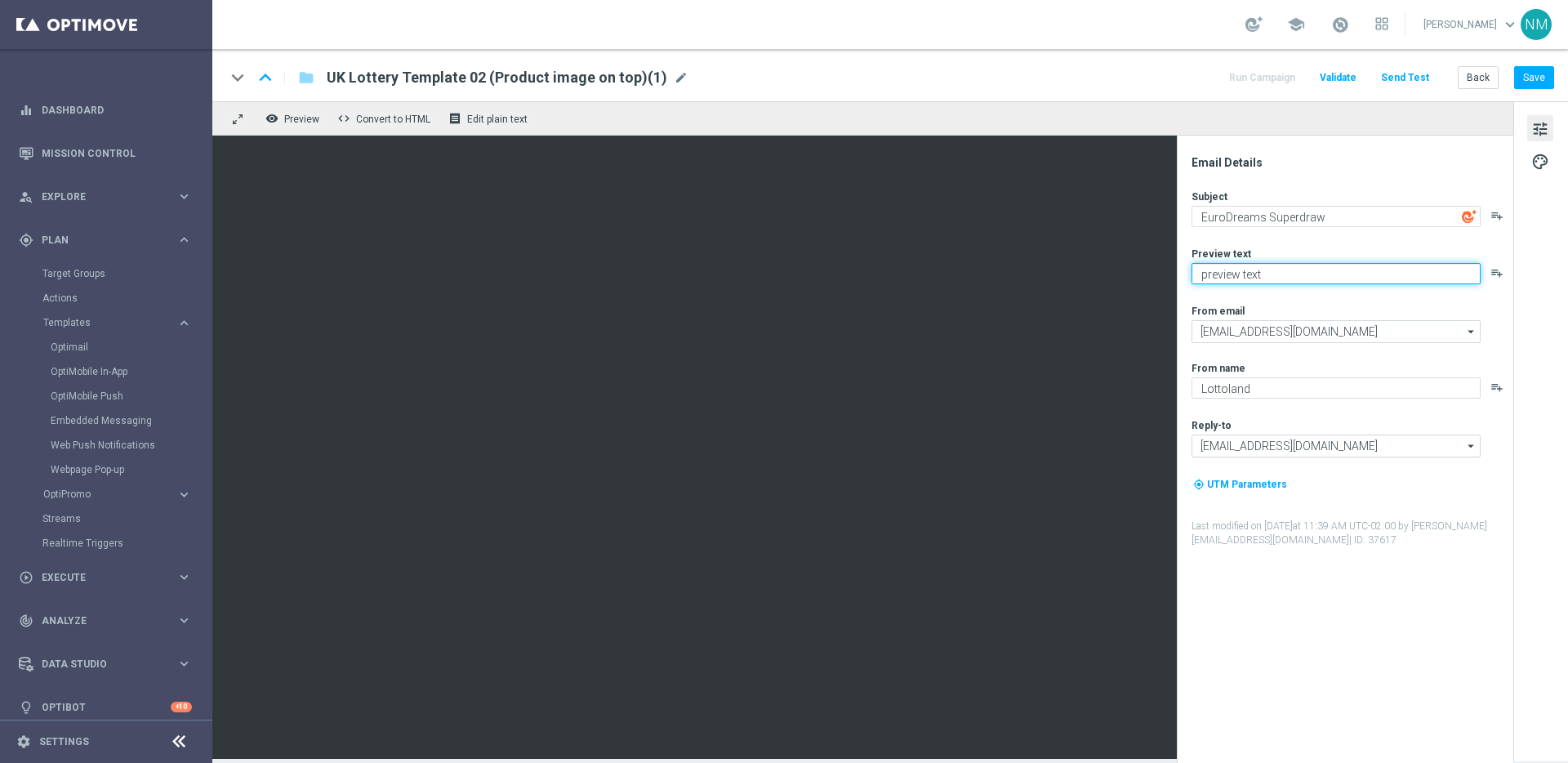
click at [1282, 270] on textarea "preview text" at bounding box center [1336, 274] width 289 height 21
click at [1243, 276] on textarea "preview text" at bounding box center [1336, 274] width 289 height 21
paste textarea "£30,000 per month for 30 years"
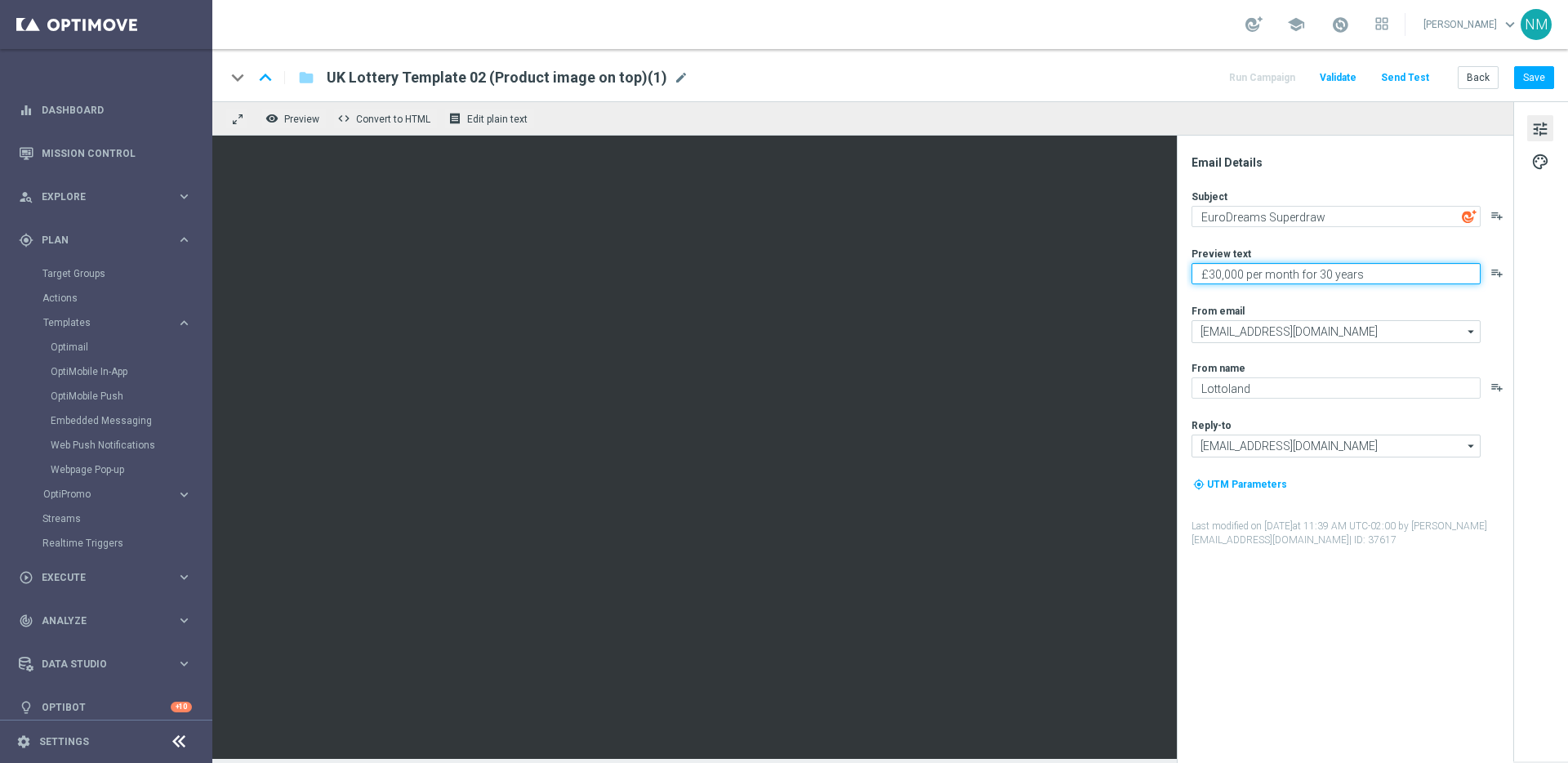
type textarea "£30,000 per month for 30 years"
click at [1323, 304] on div "From email" at bounding box center [1352, 310] width 320 height 13
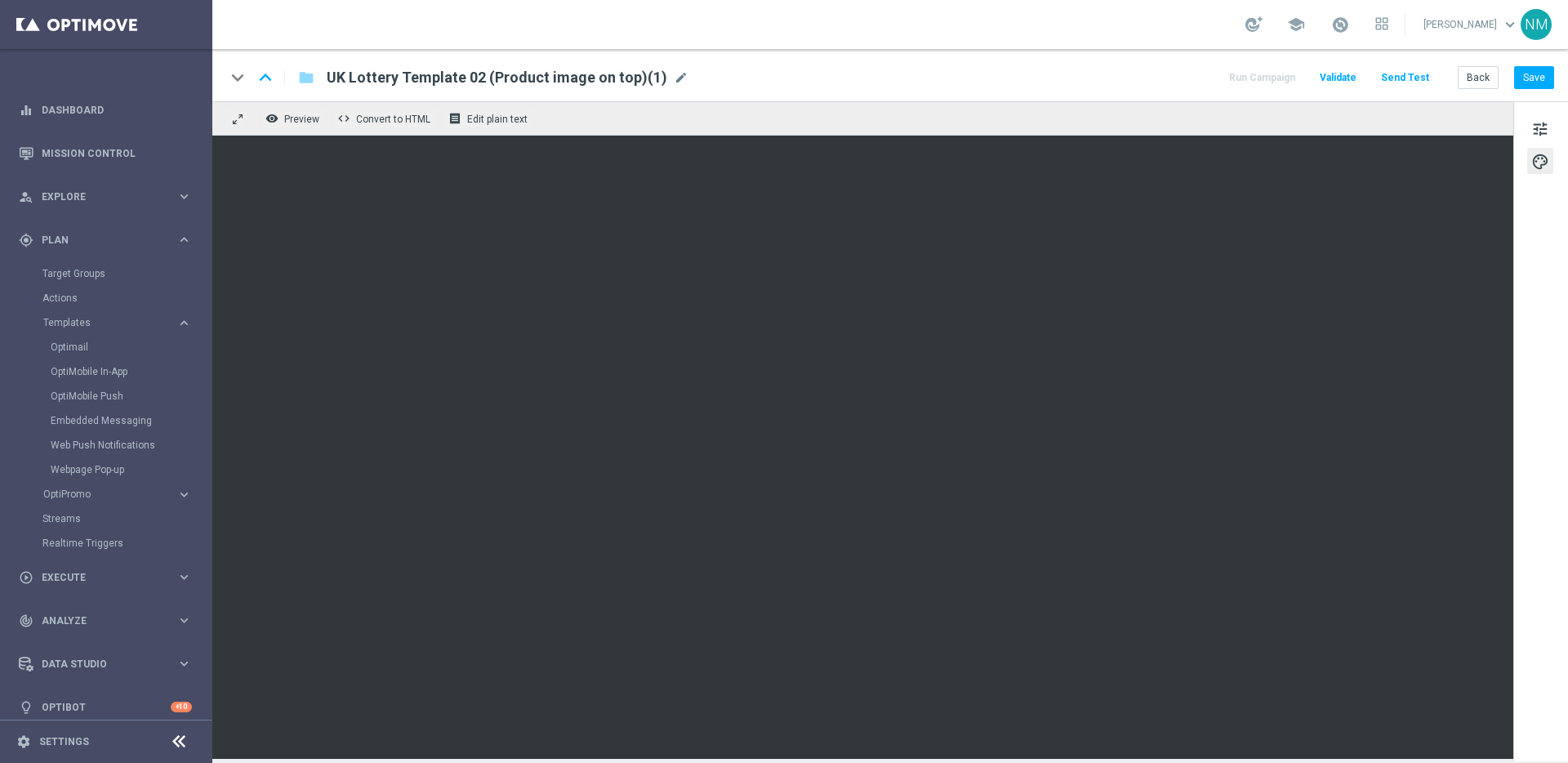
click at [576, 69] on span "UK Lottery Template 02 (Product image on top)(1)" at bounding box center [496, 77] width 341 height 20
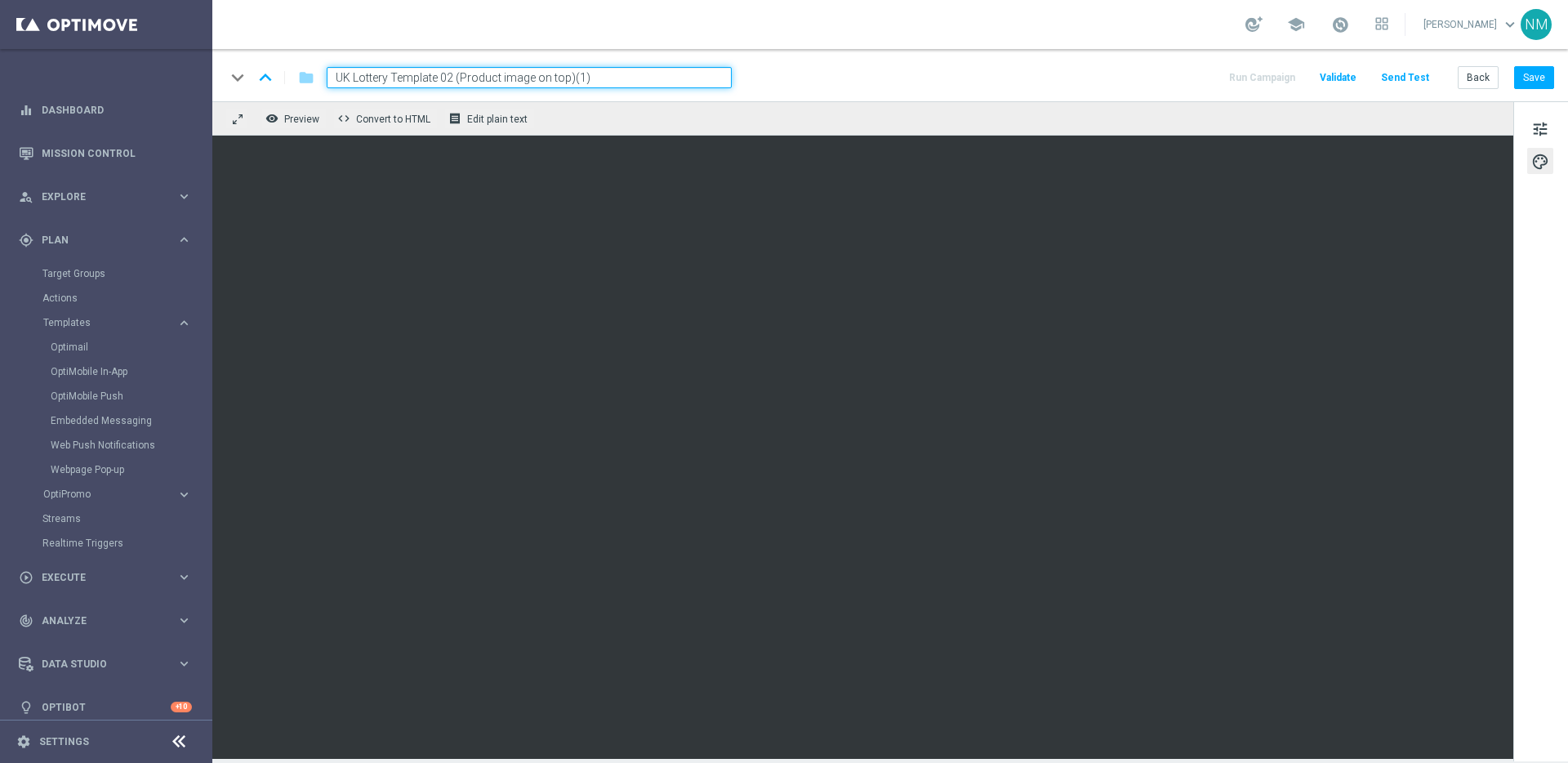
click at [575, 71] on input "UK Lottery Template 02 (Product image on top)(1)" at bounding box center [529, 78] width 405 height 21
paste input "en_GB__EURODREAMS_SUPERDRAW_W41__NVIP_EMA_TAC_LT_V2"
type input "en_GB__EURODREAMS_SUPERDRAW_W41__NVIP_EMA_TAC_LT_V2"
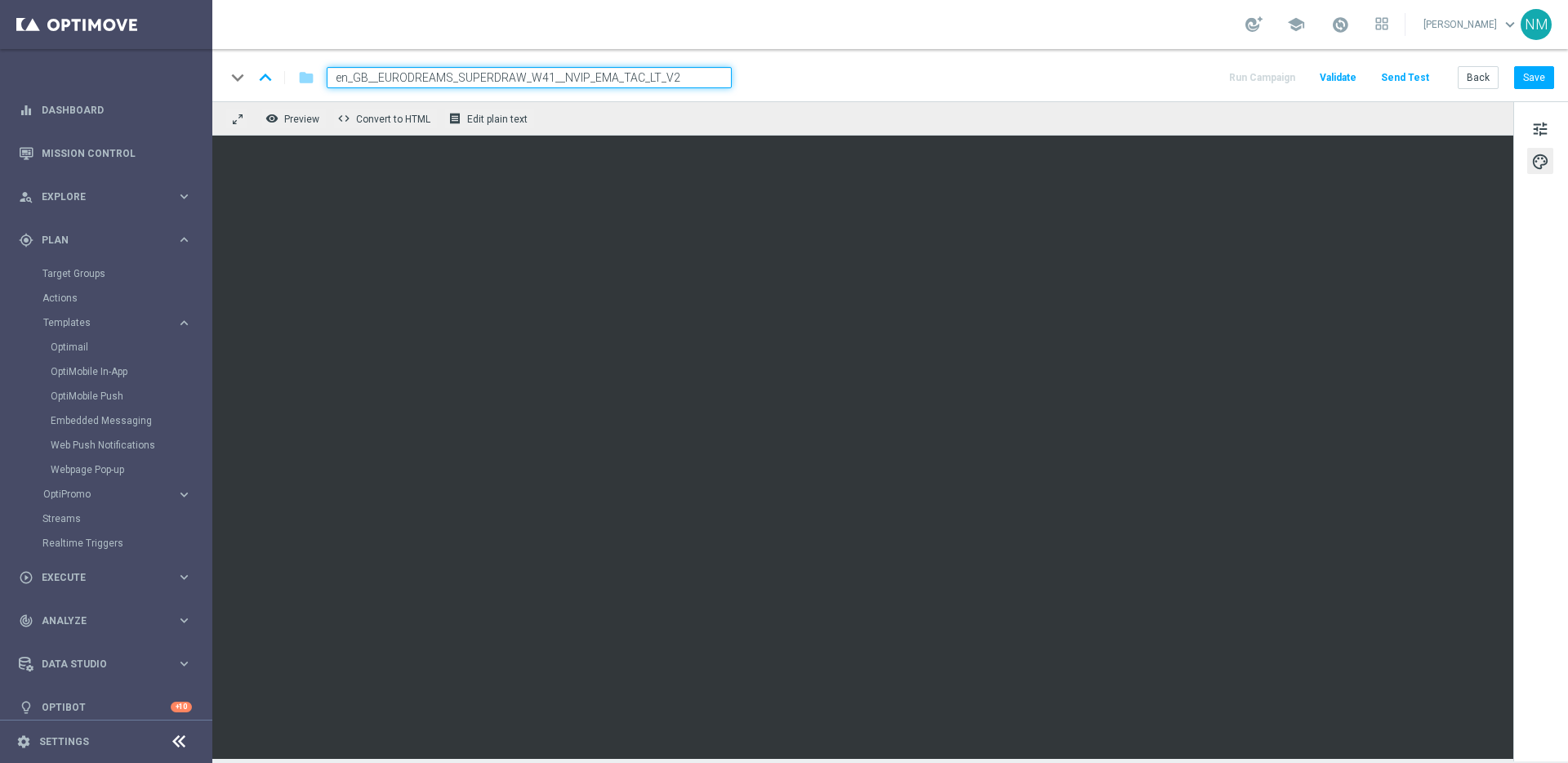
click at [789, 72] on div "keyboard_arrow_down keyboard_arrow_up folder en_GB__EURODREAMS_SUPERDRAW_W41__N…" at bounding box center [890, 78] width 1329 height 21
click at [1546, 88] on div "keyboard_arrow_down keyboard_arrow_up folder en_GB__EURODREAMS_SUPERDRAW_W41__N…" at bounding box center [890, 75] width 1356 height 53
click at [1536, 87] on button "Save" at bounding box center [1534, 77] width 40 height 22
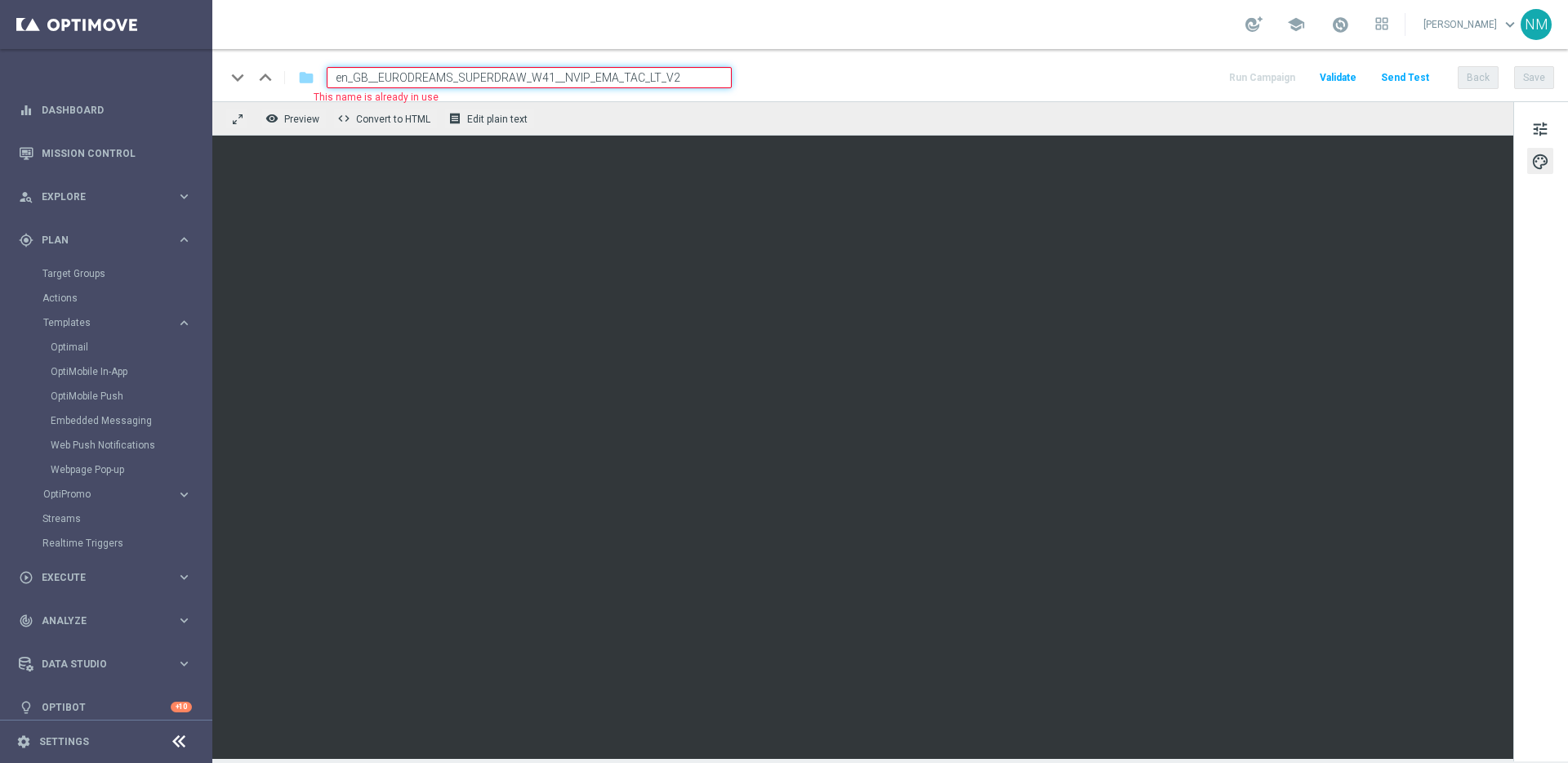
click at [916, 85] on div "keyboard_arrow_down keyboard_arrow_up folder en_GB__EURODREAMS_SUPERDRAW_W41__N…" at bounding box center [890, 78] width 1329 height 21
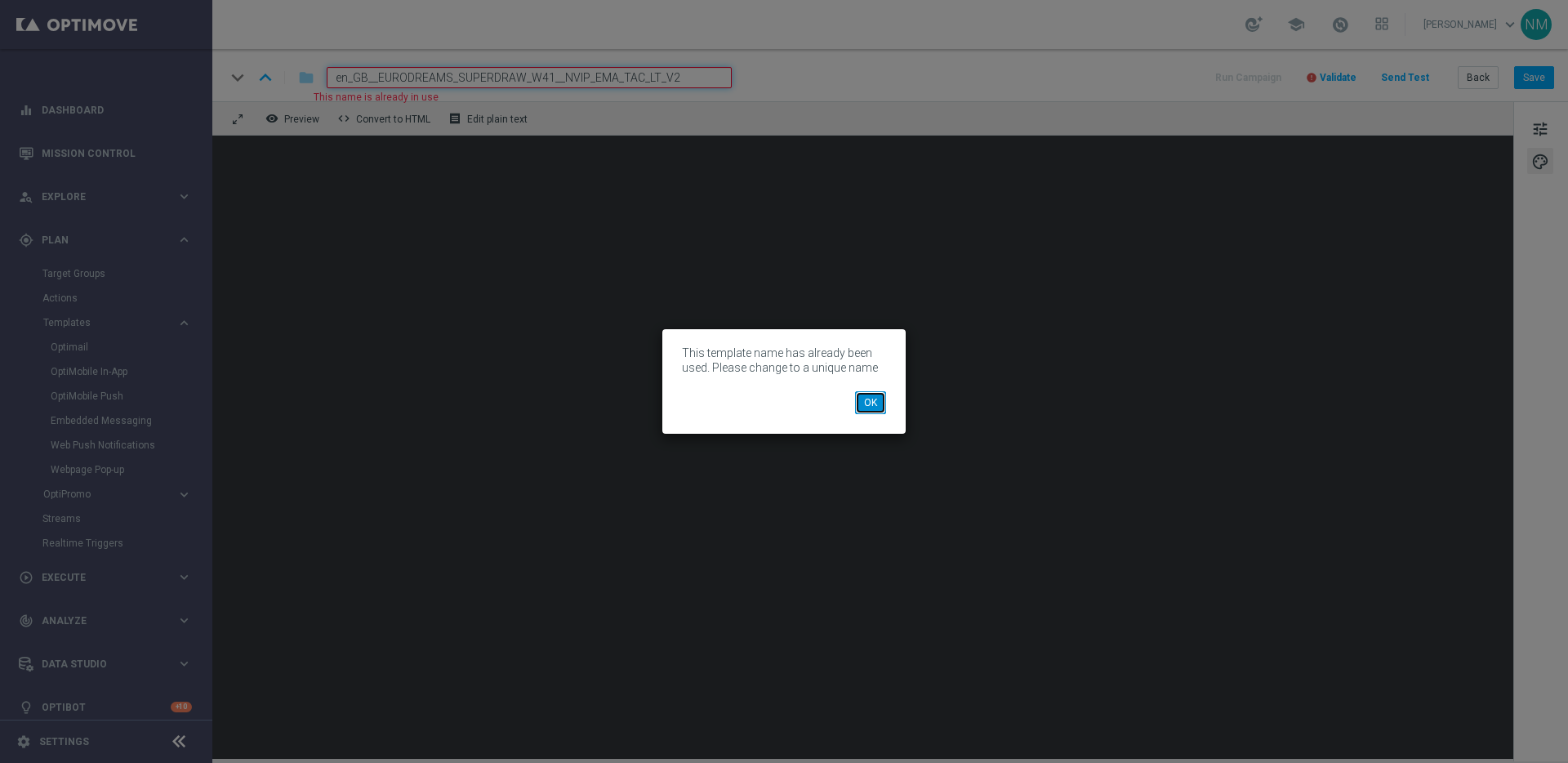
click at [875, 399] on button "OK" at bounding box center [870, 402] width 31 height 22
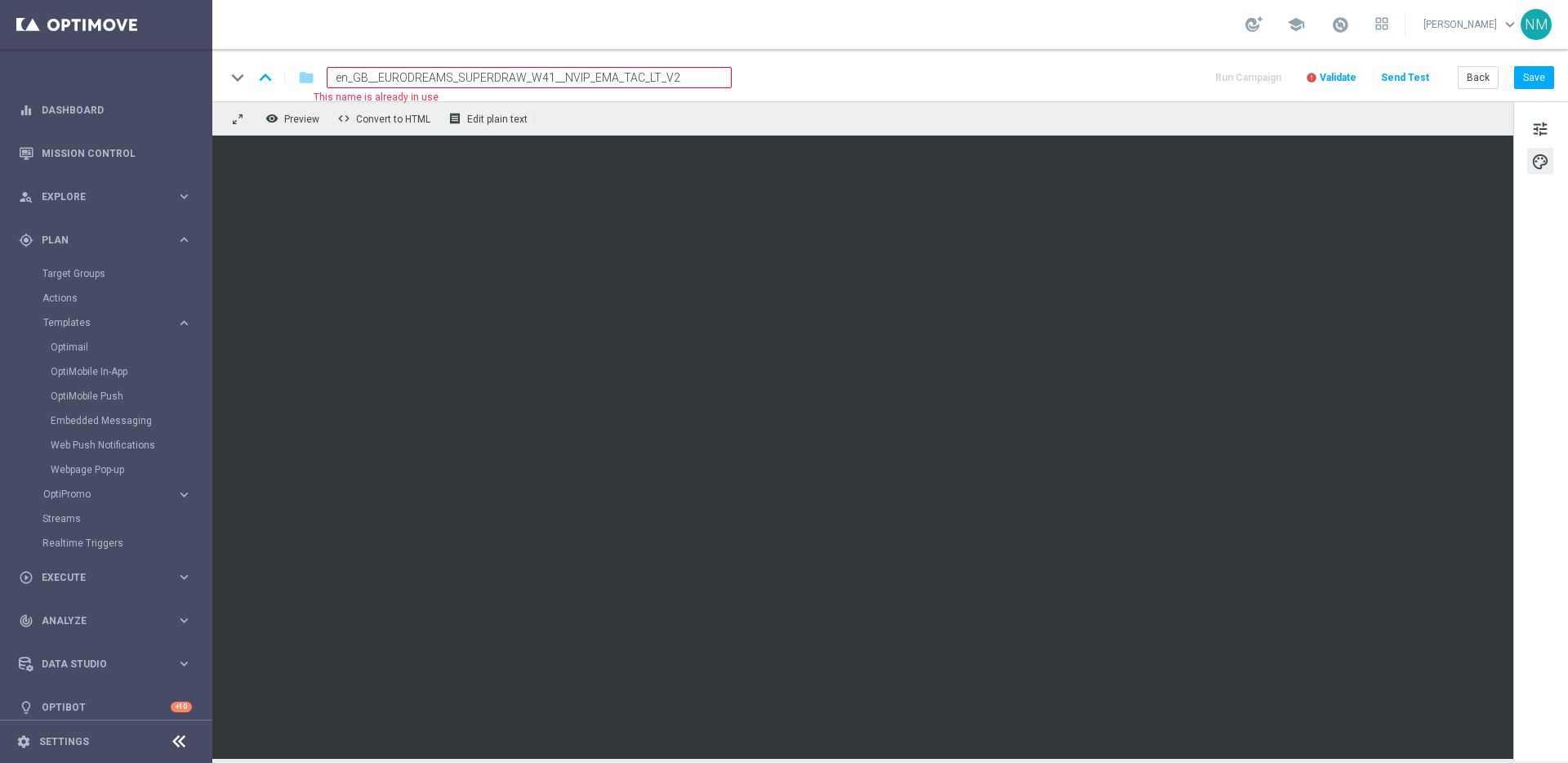
click at [646, 71] on input "en_GB__EURODREAMS_SUPERDRAW_W41__NVIP_EMA_TAC_LT_V2" at bounding box center [529, 78] width 405 height 21
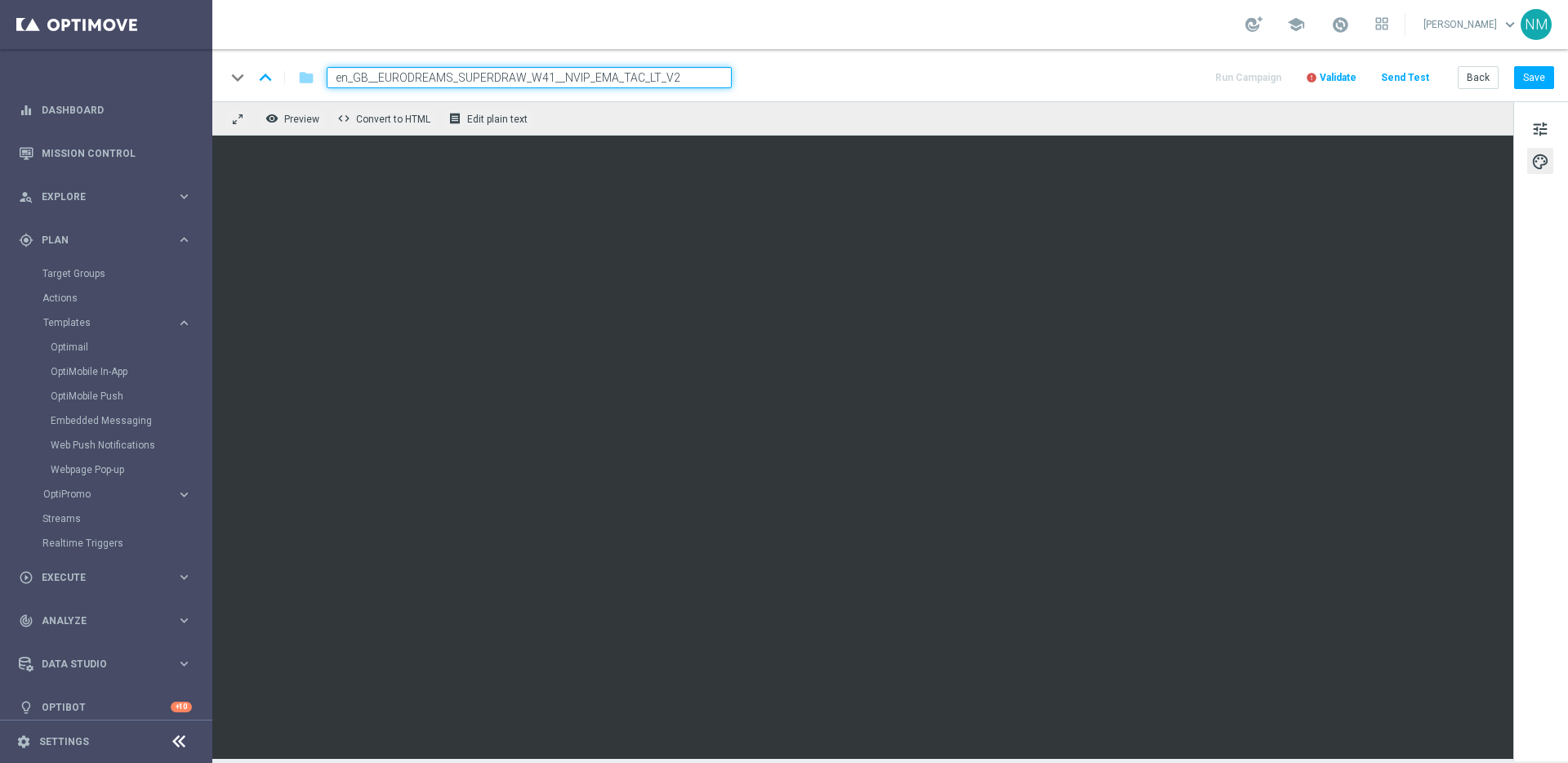
drag, startPoint x: 809, startPoint y: 77, endPoint x: 1105, endPoint y: 51, distance: 297.1
click at [812, 77] on div "keyboard_arrow_down keyboard_arrow_up folder en_GB__EURODREAMS_SUPERDRAW_W41__N…" at bounding box center [890, 78] width 1329 height 21
click at [1545, 77] on button "Save" at bounding box center [1534, 77] width 40 height 22
click at [1329, 79] on span "Validate" at bounding box center [1338, 78] width 37 height 12
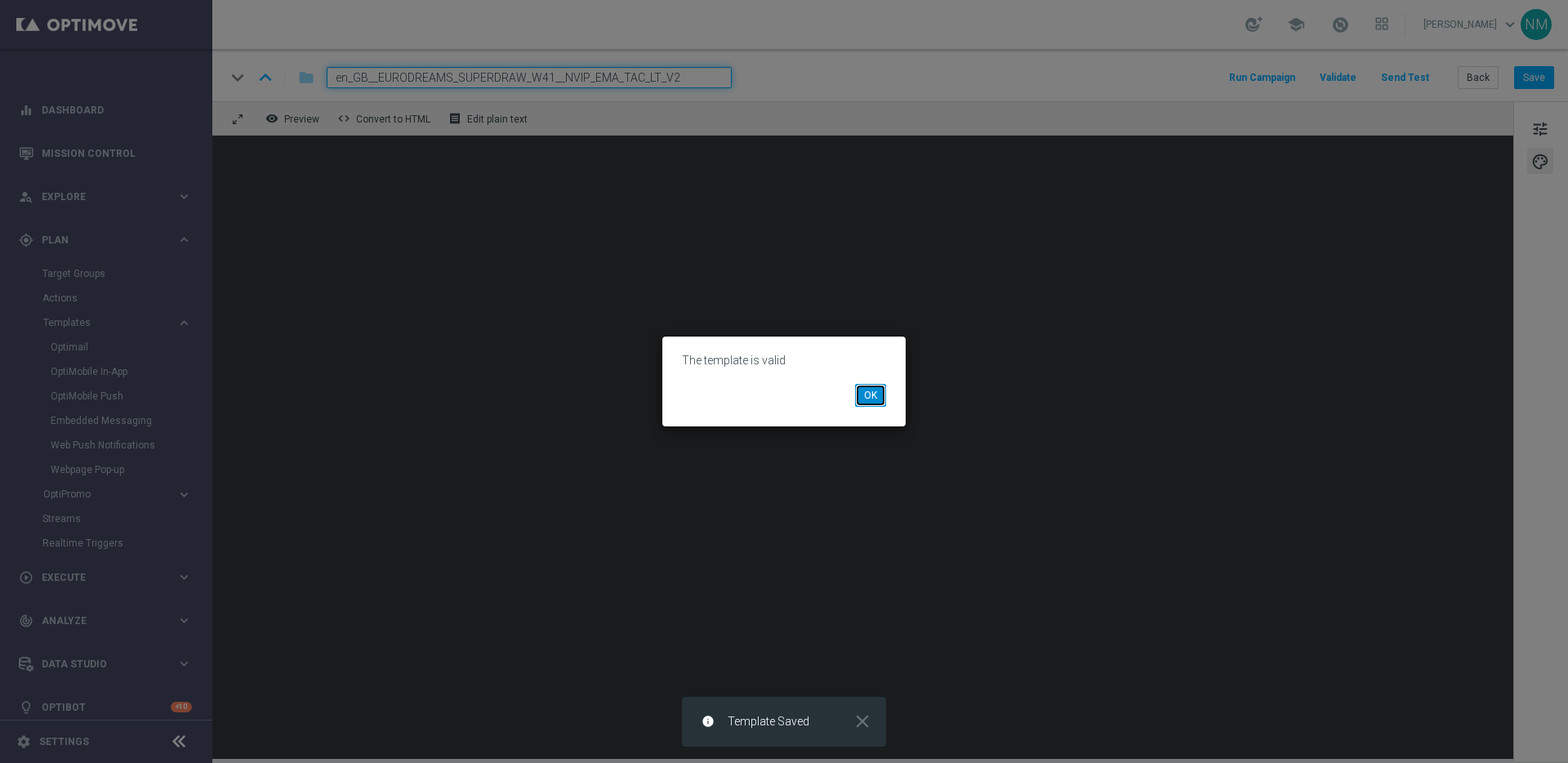
click at [860, 391] on button "OK" at bounding box center [870, 395] width 31 height 22
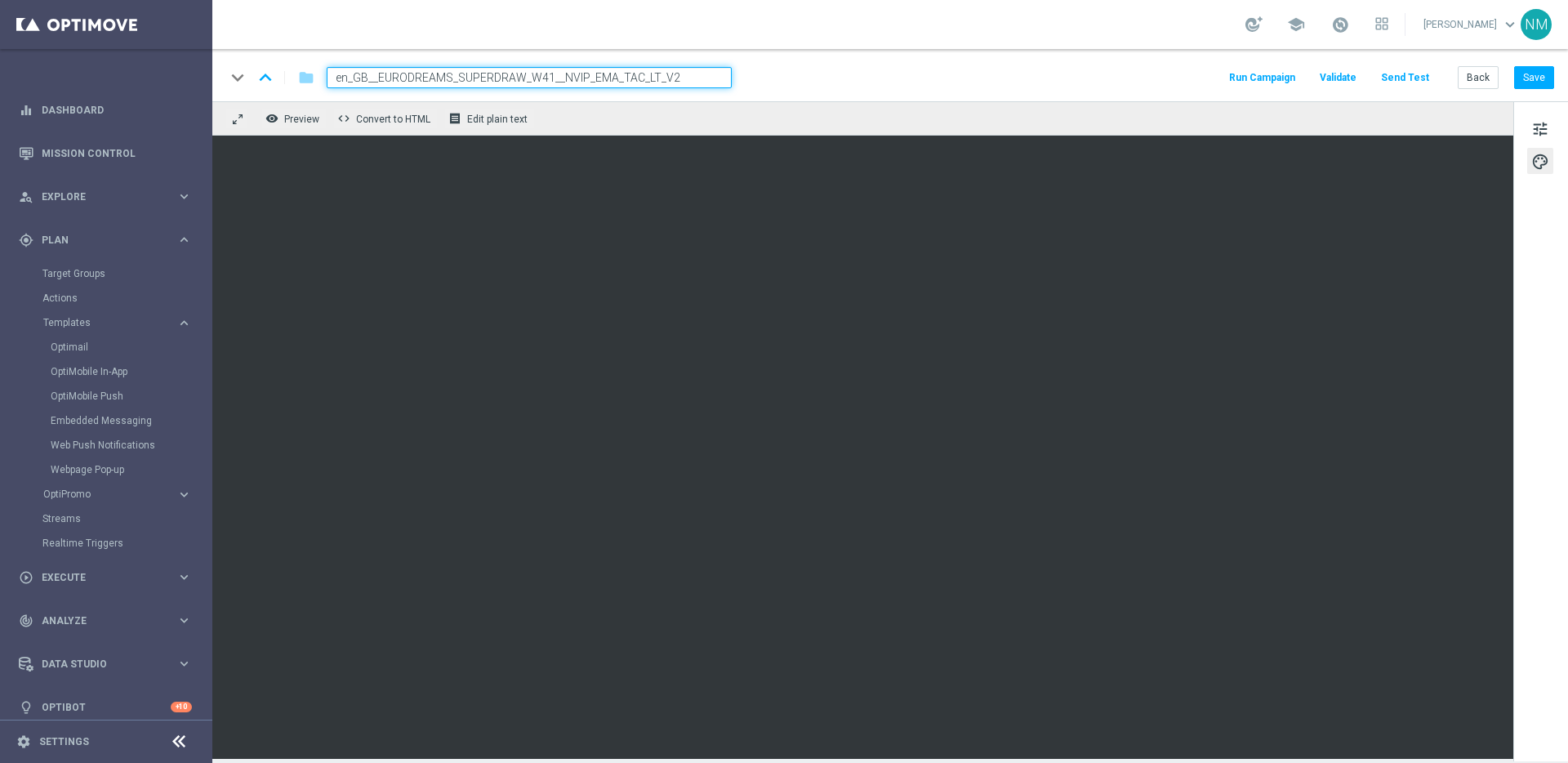
click at [1421, 69] on button "Send Test" at bounding box center [1405, 78] width 53 height 22
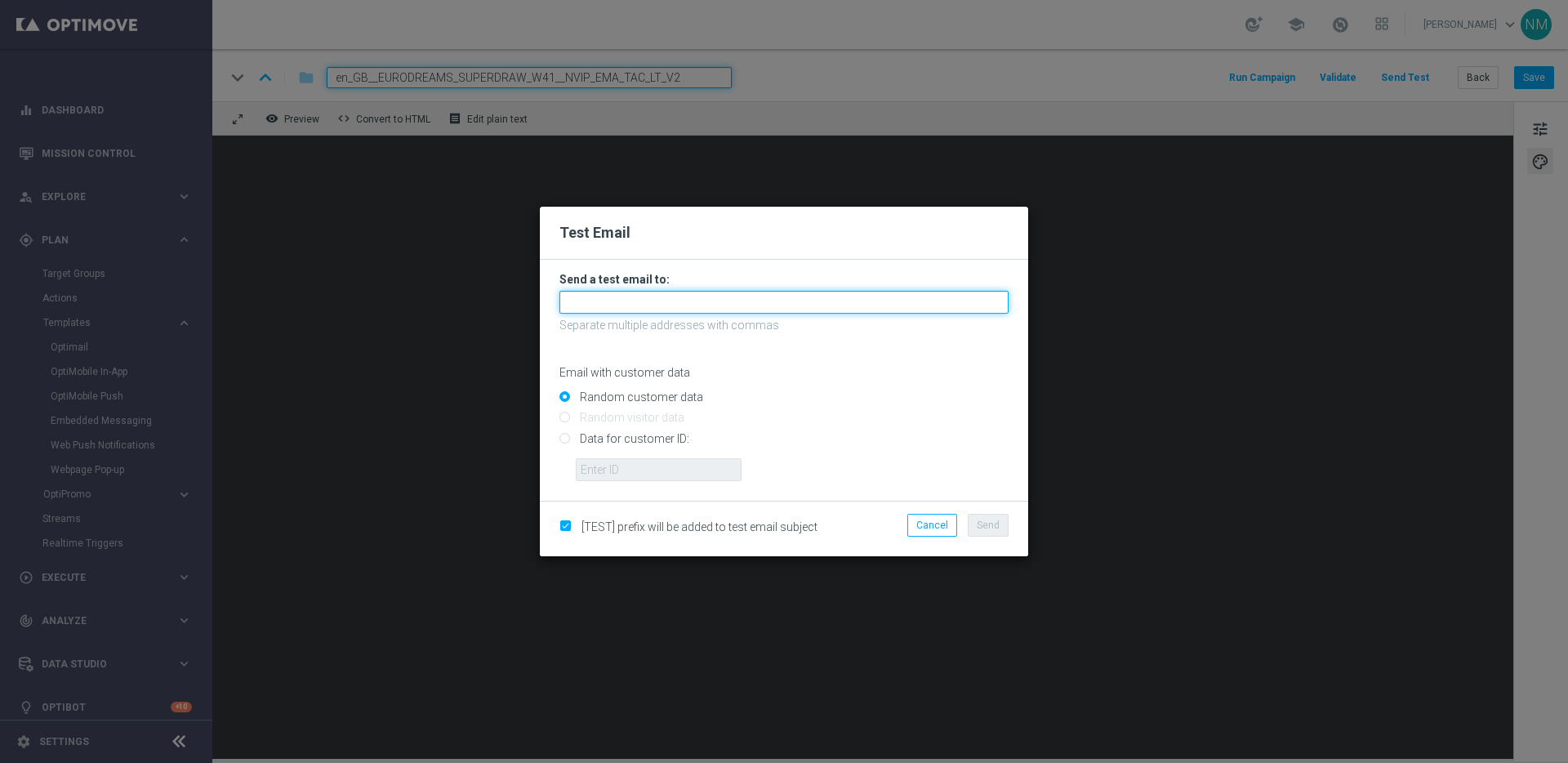
click at [826, 306] on input "text" at bounding box center [784, 302] width 449 height 22
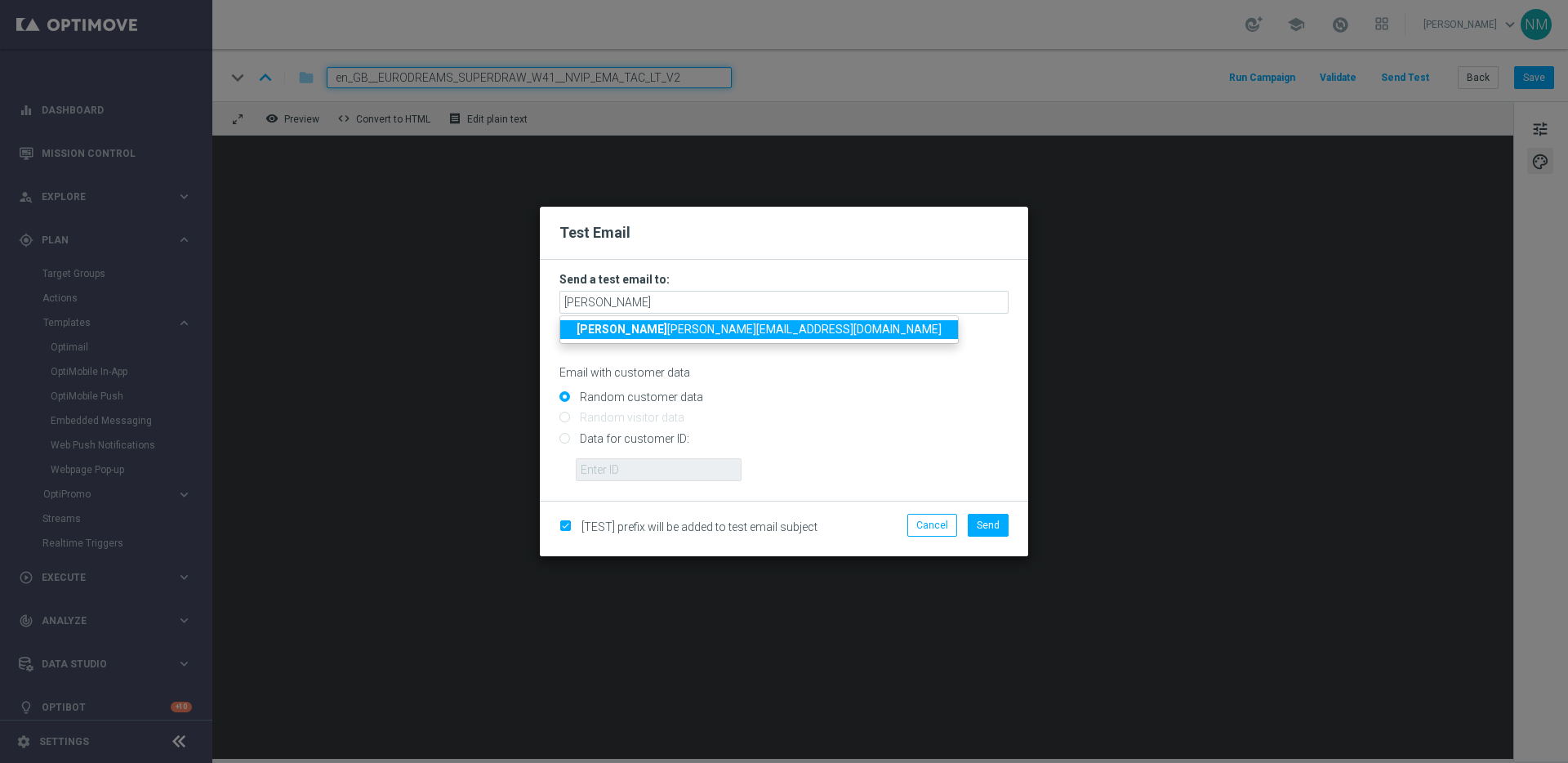
click at [714, 325] on span "rick [EMAIL_ADDRESS][DOMAIN_NAME]" at bounding box center [759, 328] width 365 height 13
type input "[PERSON_NAME][EMAIL_ADDRESS][PERSON_NAME][DOMAIN_NAME]"
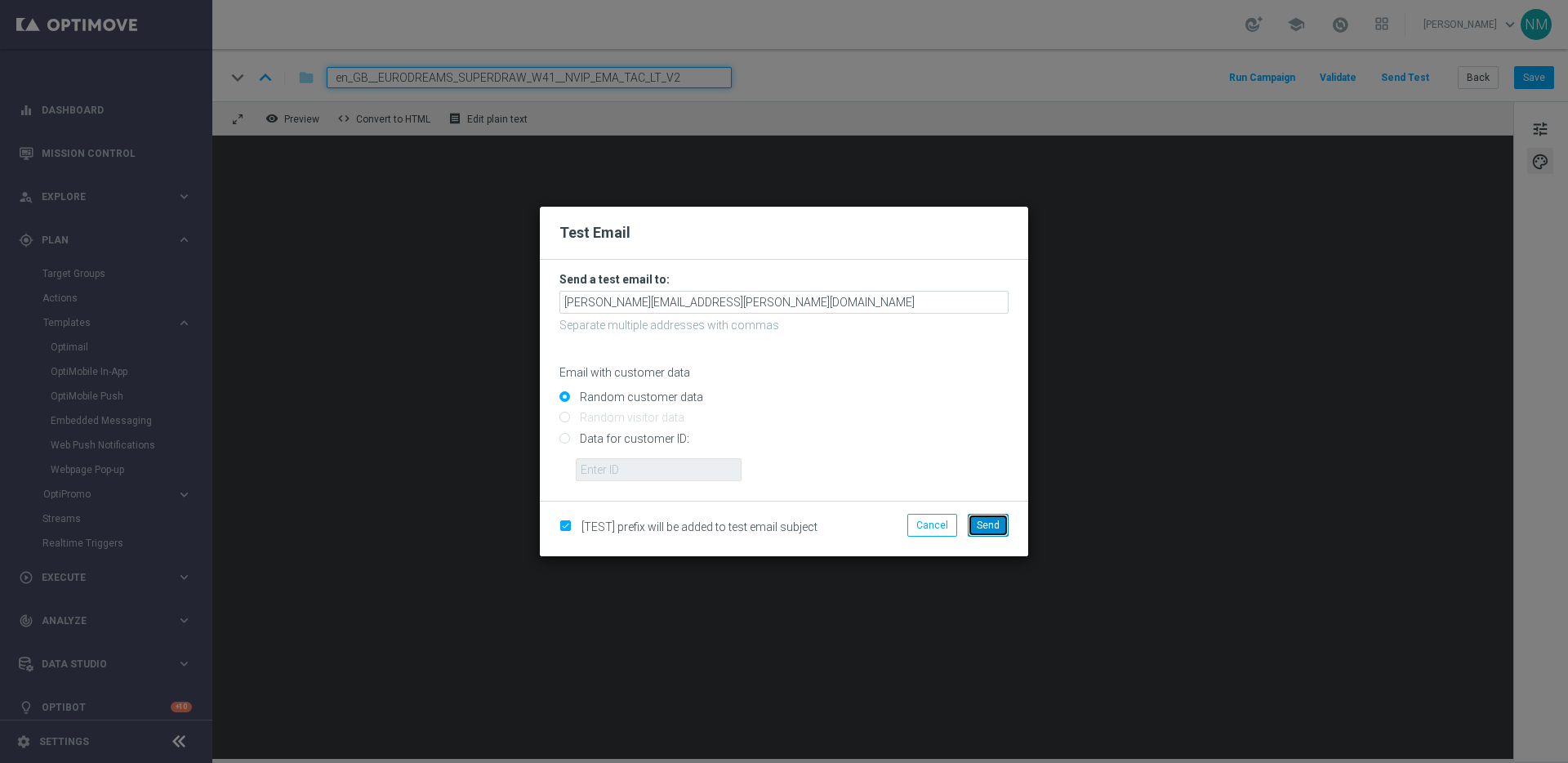
drag, startPoint x: 996, startPoint y: 531, endPoint x: 987, endPoint y: 528, distance: 9.5
click at [996, 530] on button "Send" at bounding box center [989, 525] width 41 height 22
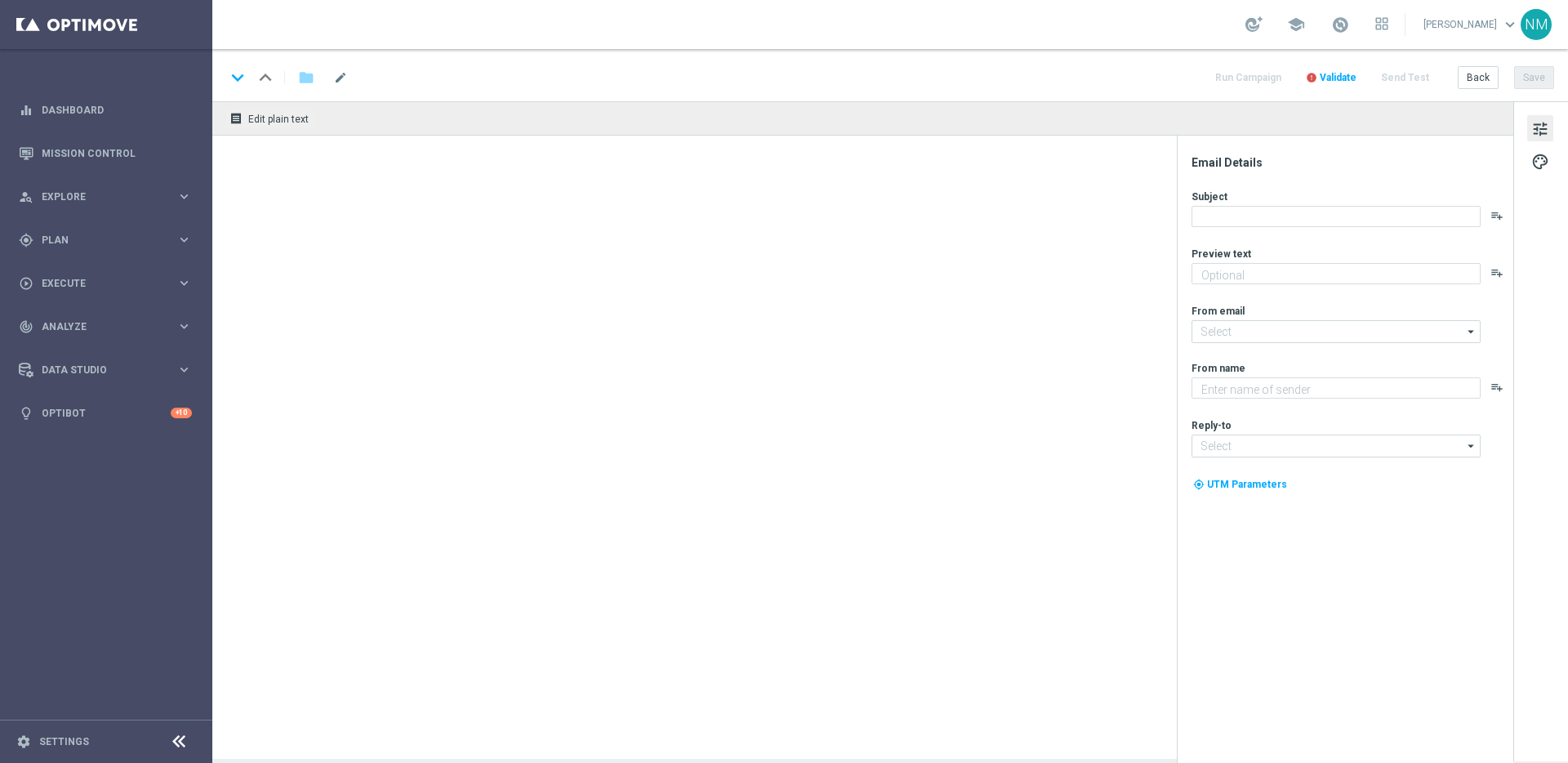
type textarea "That is EuroDreams Superdraw"
type textarea "Lottoland"
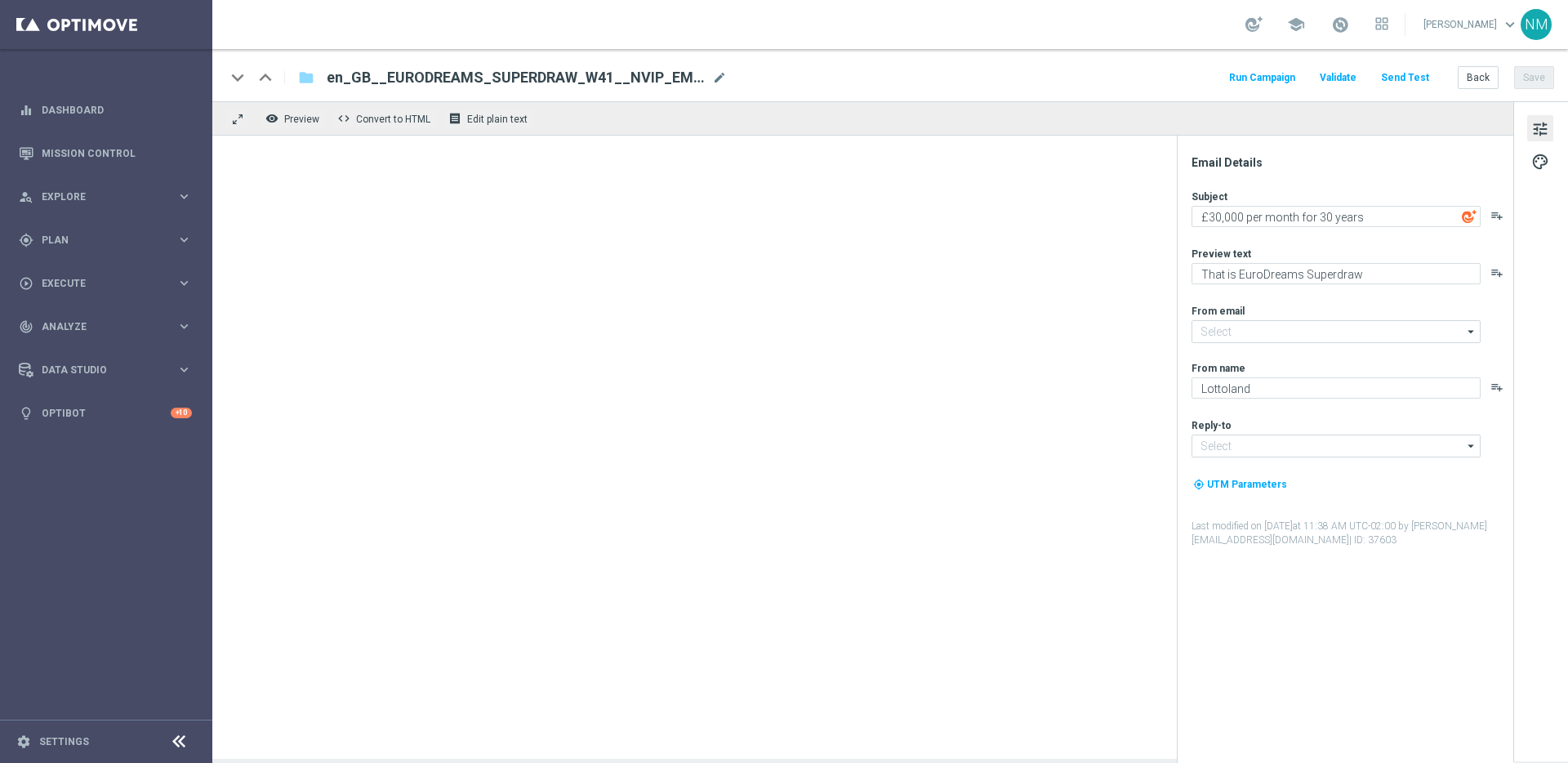
type input "[EMAIL_ADDRESS][DOMAIN_NAME]"
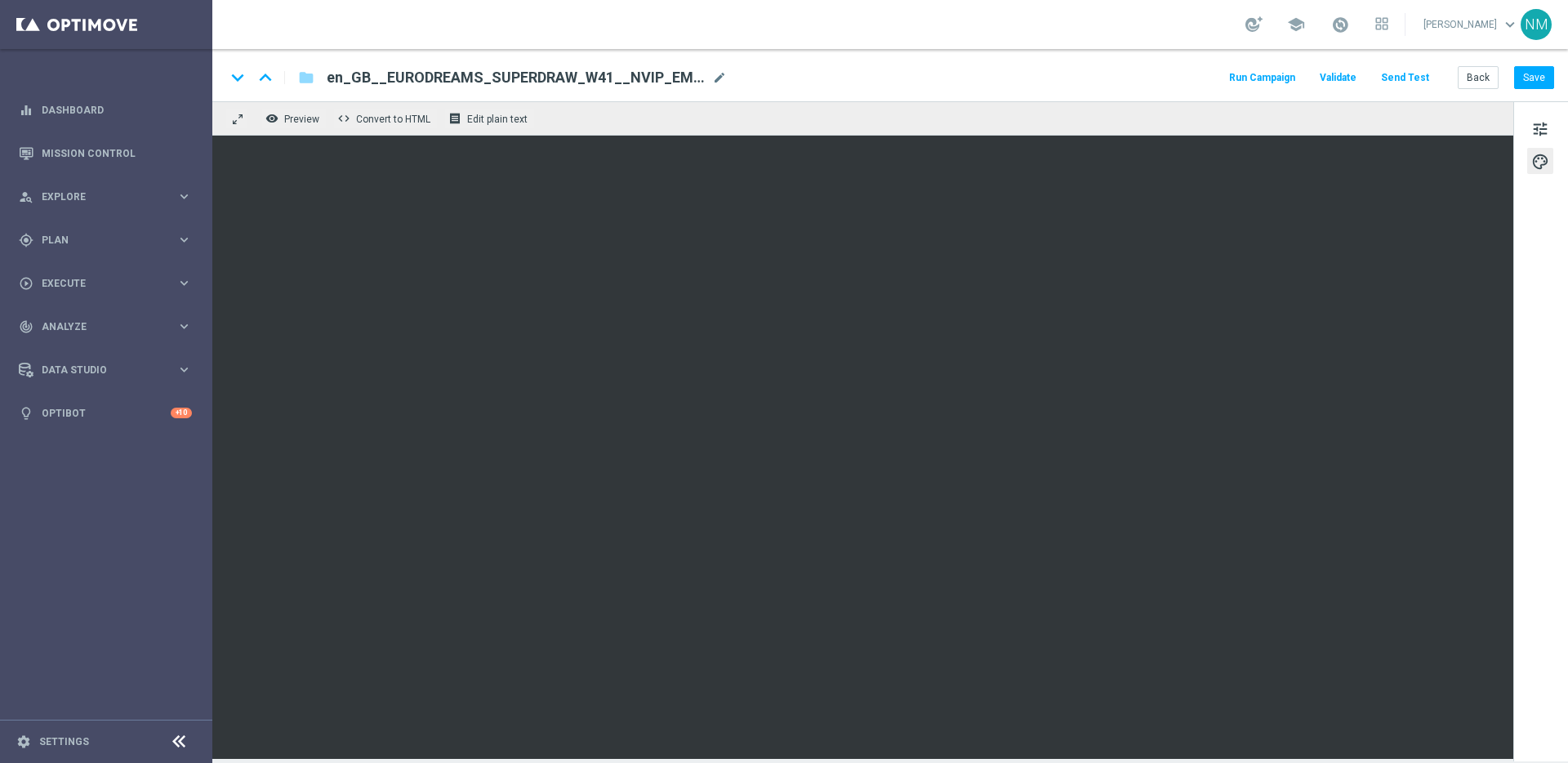
click at [499, 73] on span "en_GB__EURODREAMS_SUPERDRAW_W41__NVIP_EMA_TAC_LT_V1" at bounding box center [516, 77] width 379 height 20
click at [499, 73] on input "en_GB__EURODREAMS_SUPERDRAW_W41__NVIP_EMA_TAC_LT_V1" at bounding box center [529, 78] width 405 height 21
paste input "2"
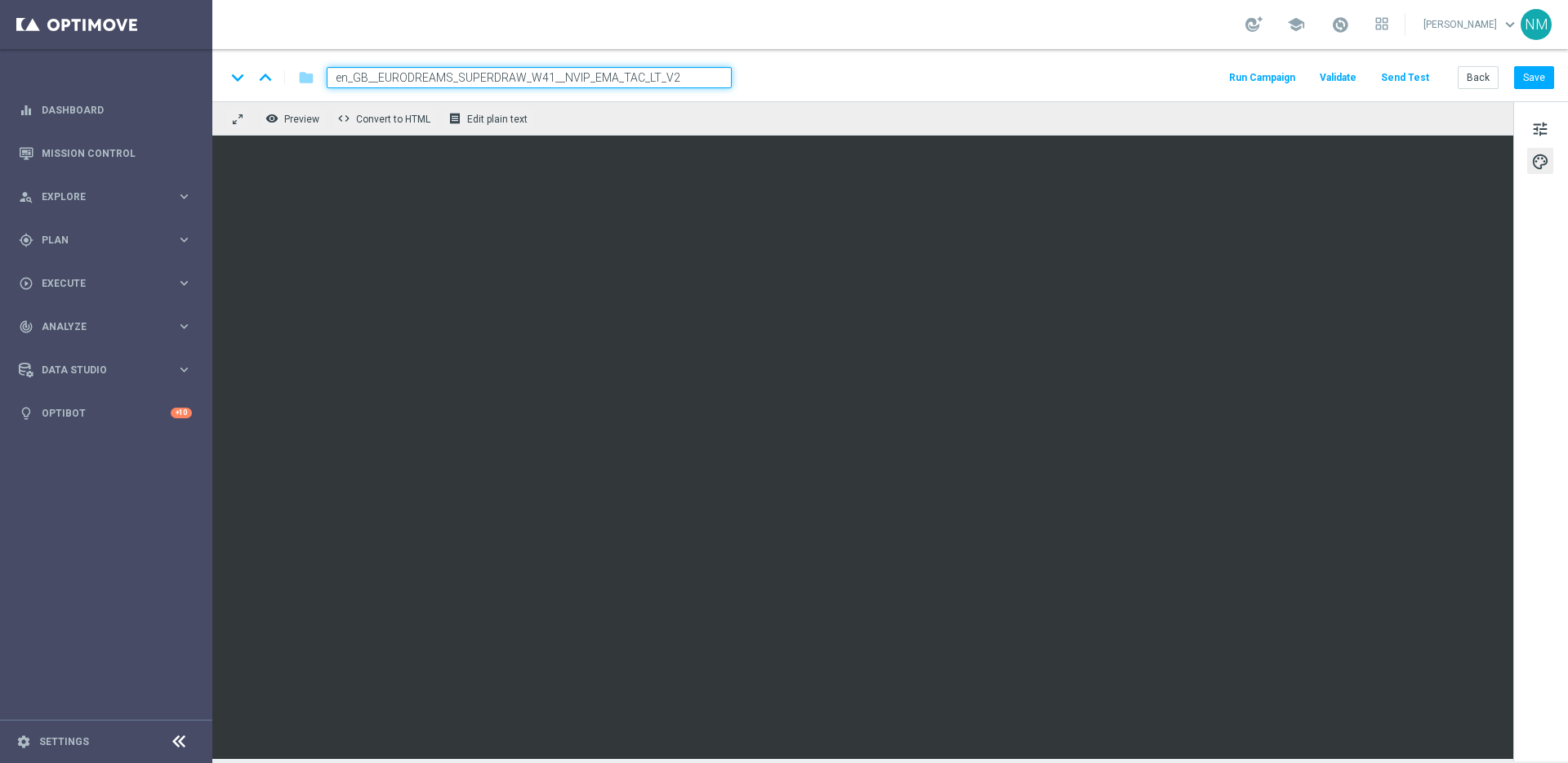
type input "en_GB__EURODREAMS_SUPERDRAW_W41__NVIP_EMA_TAC_LT_V2"
click at [830, 94] on div "keyboard_arrow_down keyboard_arrow_up folder en_GB__EURODREAMS_SUPERDRAW_W41__N…" at bounding box center [890, 75] width 1356 height 53
click at [1514, 83] on div "Back Save" at bounding box center [1505, 77] width 97 height 22
click at [1531, 85] on button "Save" at bounding box center [1534, 77] width 40 height 22
click at [1334, 82] on span "Validate" at bounding box center [1338, 78] width 37 height 12
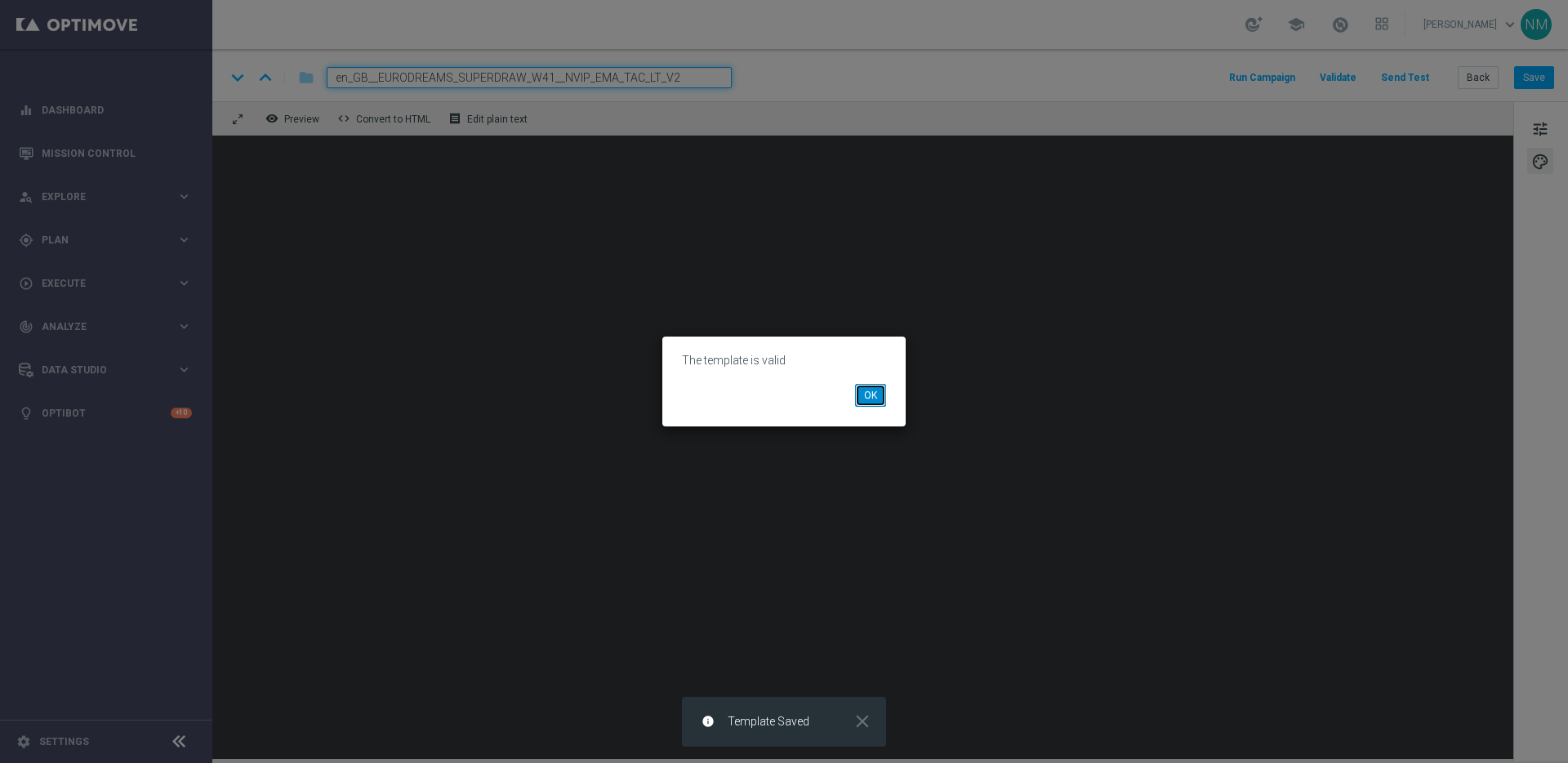
click at [863, 396] on button "OK" at bounding box center [870, 395] width 31 height 22
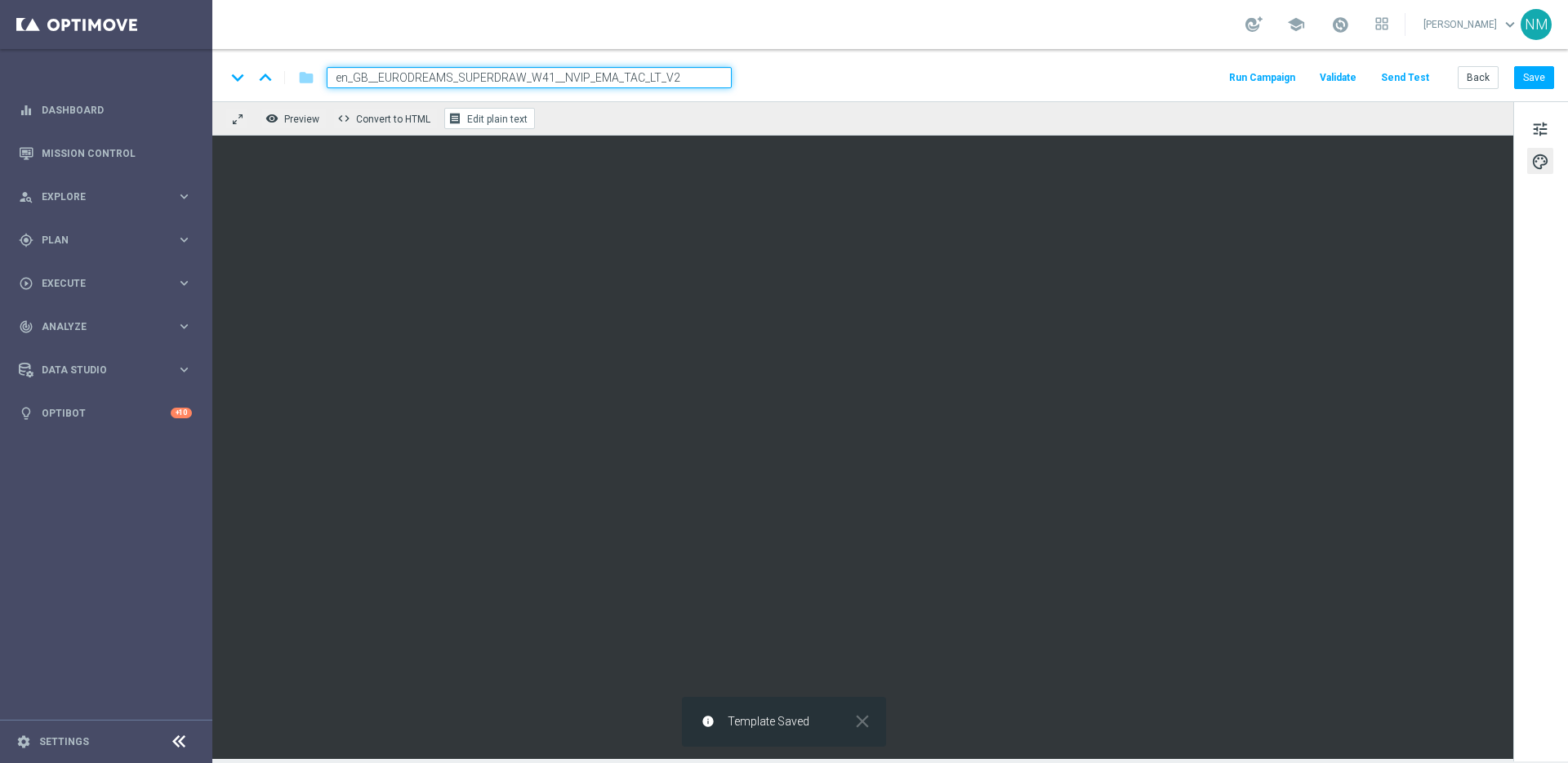
click at [516, 112] on button "receipt Edit plain text" at bounding box center [489, 118] width 91 height 21
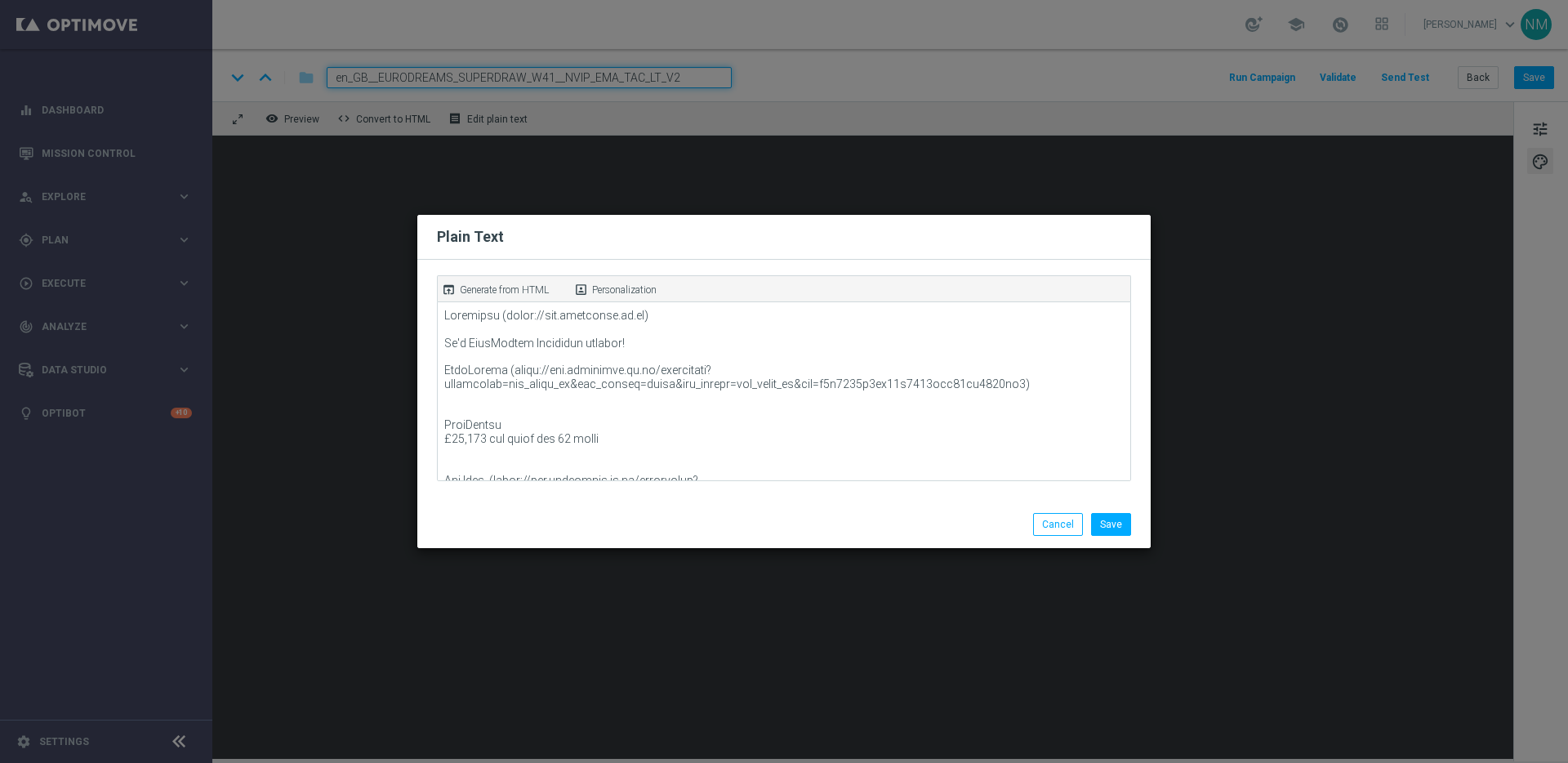
click at [490, 278] on div "open_in_browser Generate from HTML" at bounding box center [503, 289] width 132 height 22
click at [1114, 521] on button "Save" at bounding box center [1111, 524] width 40 height 22
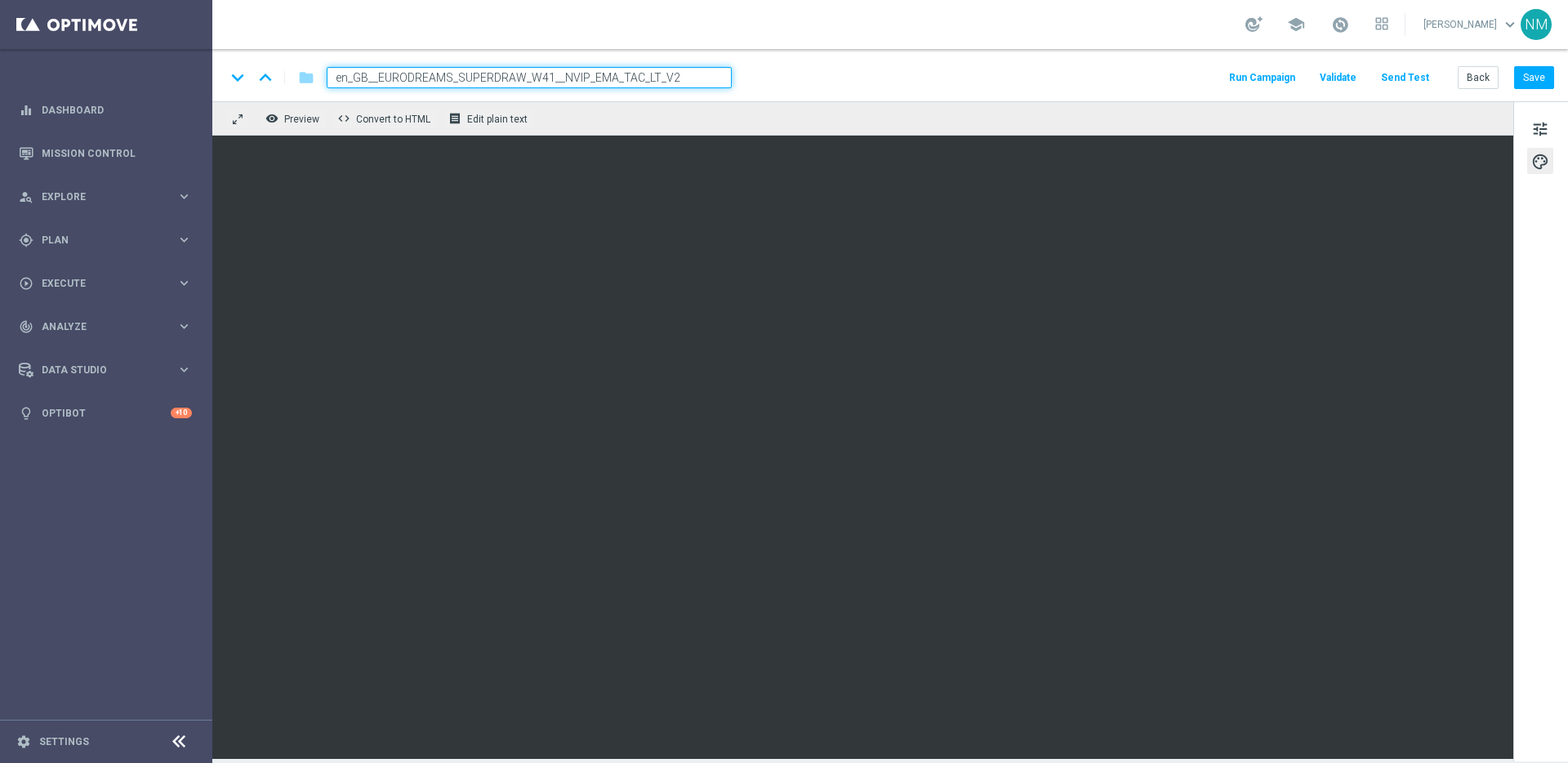
click at [527, 77] on input "en_GB__EURODREAMS_SUPERDRAW_W41__NVIP_EMA_TAC_LT_V2" at bounding box center [529, 78] width 405 height 21
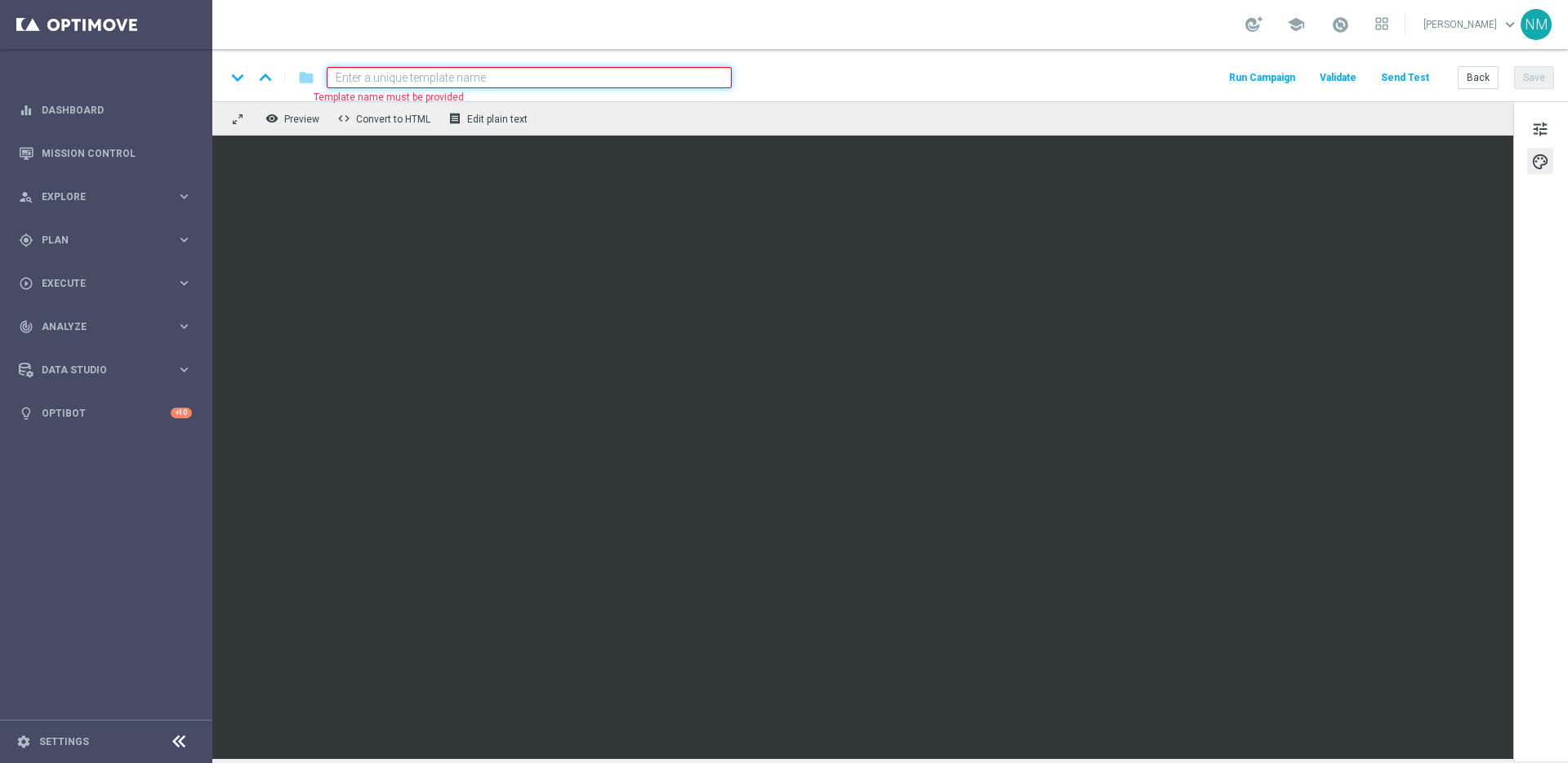
click at [987, 97] on div "keyboard_arrow_down keyboard_arrow_up folder Template name must be provided Run…" at bounding box center [890, 75] width 1356 height 53
click at [520, 68] on input at bounding box center [529, 78] width 405 height 21
paste input "en_GB__EURODREAMS_SUPERDRAW_W41__NVIP_EMA_TAC_LT_V1"
type input "en_GB__EURODREAMS_SUPERDRAW_W41__NVIP_EMA_TAC_LT_V1"
drag, startPoint x: 930, startPoint y: 89, endPoint x: 944, endPoint y: 84, distance: 14.9
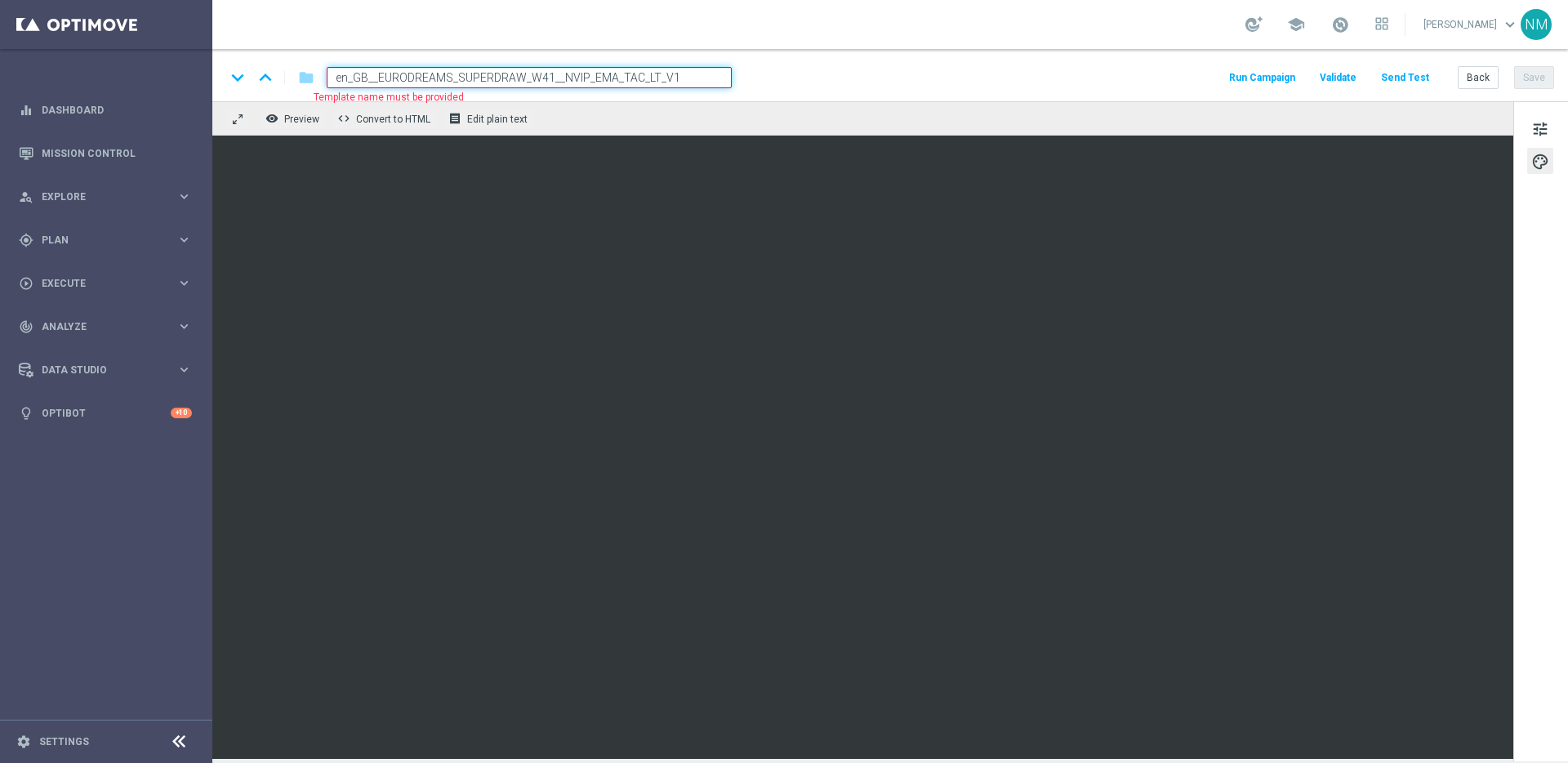
click at [931, 88] on div "keyboard_arrow_down keyboard_arrow_up folder en_GB__EURODREAMS_SUPERDRAW_W41__N…" at bounding box center [890, 75] width 1356 height 53
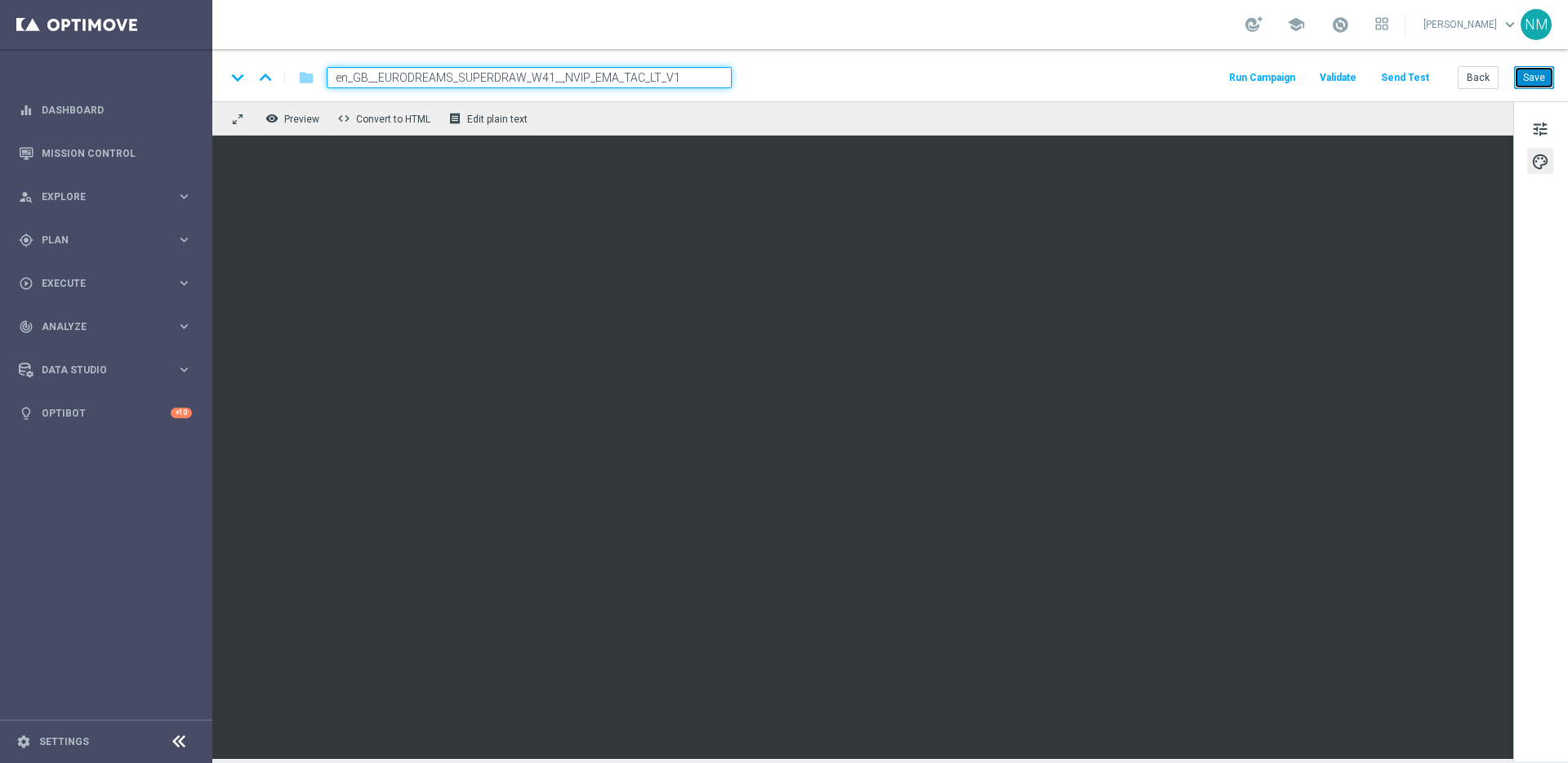
click at [1549, 77] on button "Save" at bounding box center [1534, 77] width 40 height 22
click at [1426, 75] on button "Send Test" at bounding box center [1405, 78] width 53 height 22
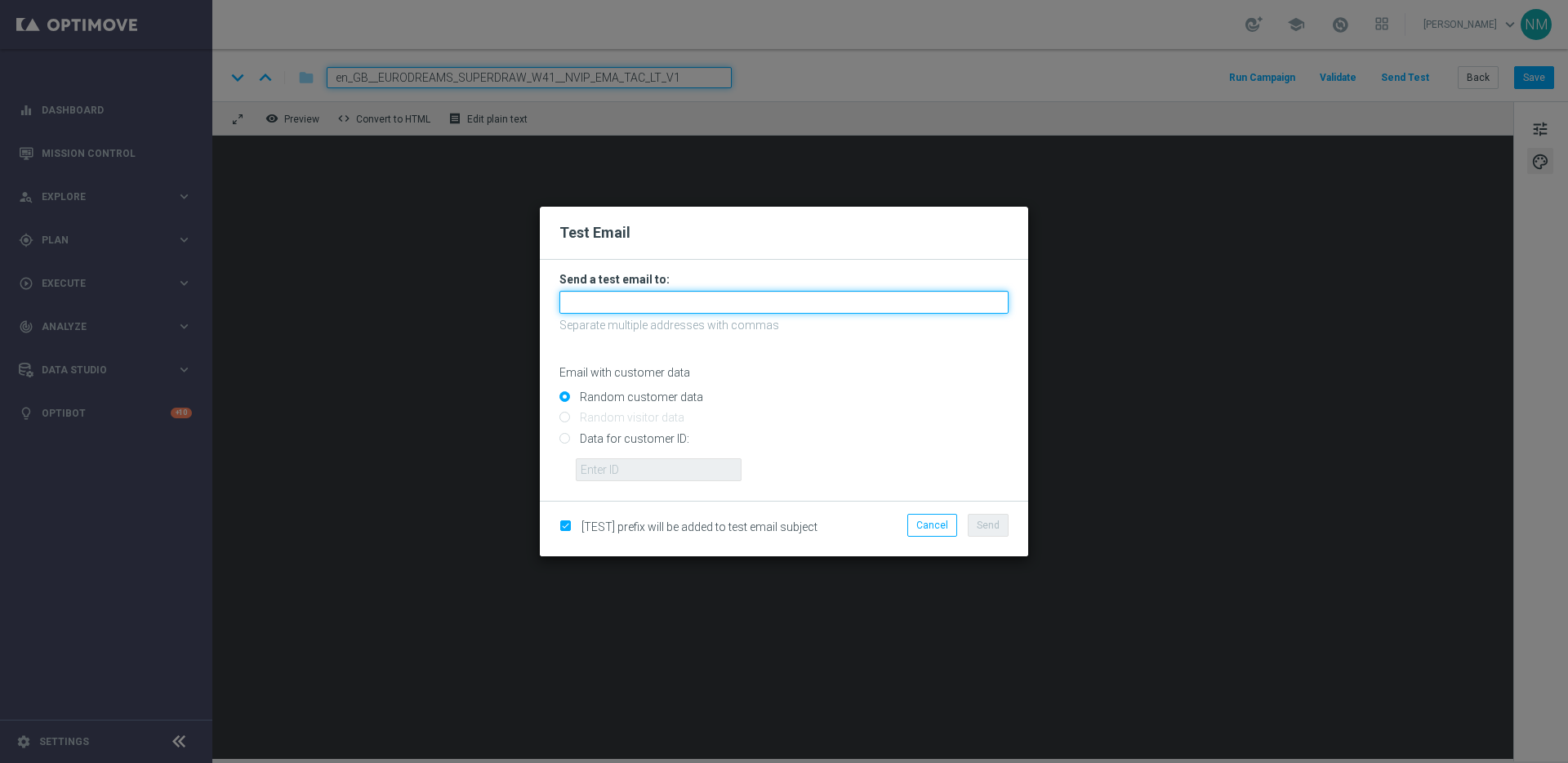
click at [707, 304] on input "text" at bounding box center [784, 302] width 449 height 22
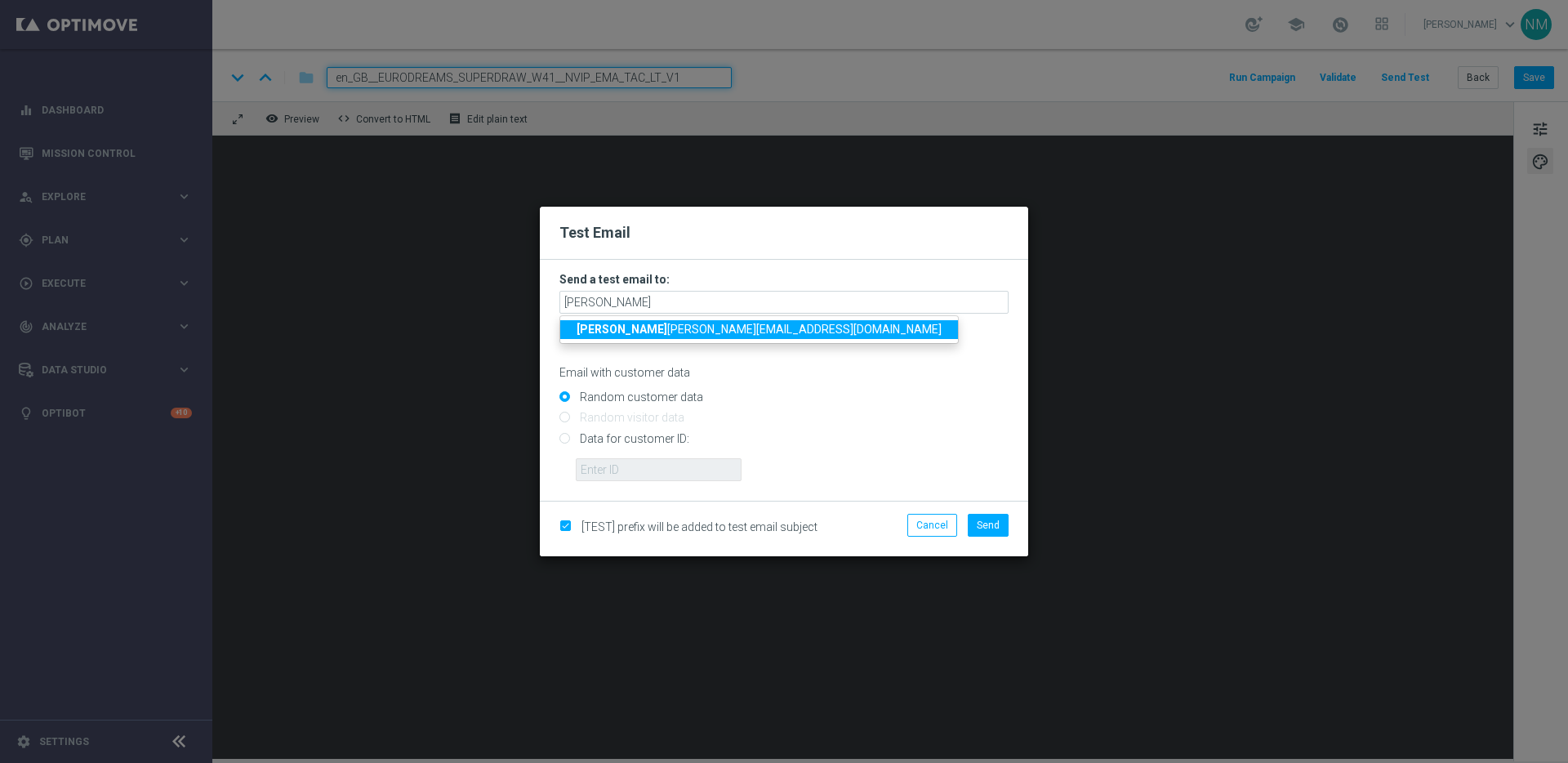
click at [663, 331] on span "rick [EMAIL_ADDRESS][DOMAIN_NAME]" at bounding box center [759, 328] width 365 height 13
type input "[PERSON_NAME][EMAIL_ADDRESS][PERSON_NAME][DOMAIN_NAME]"
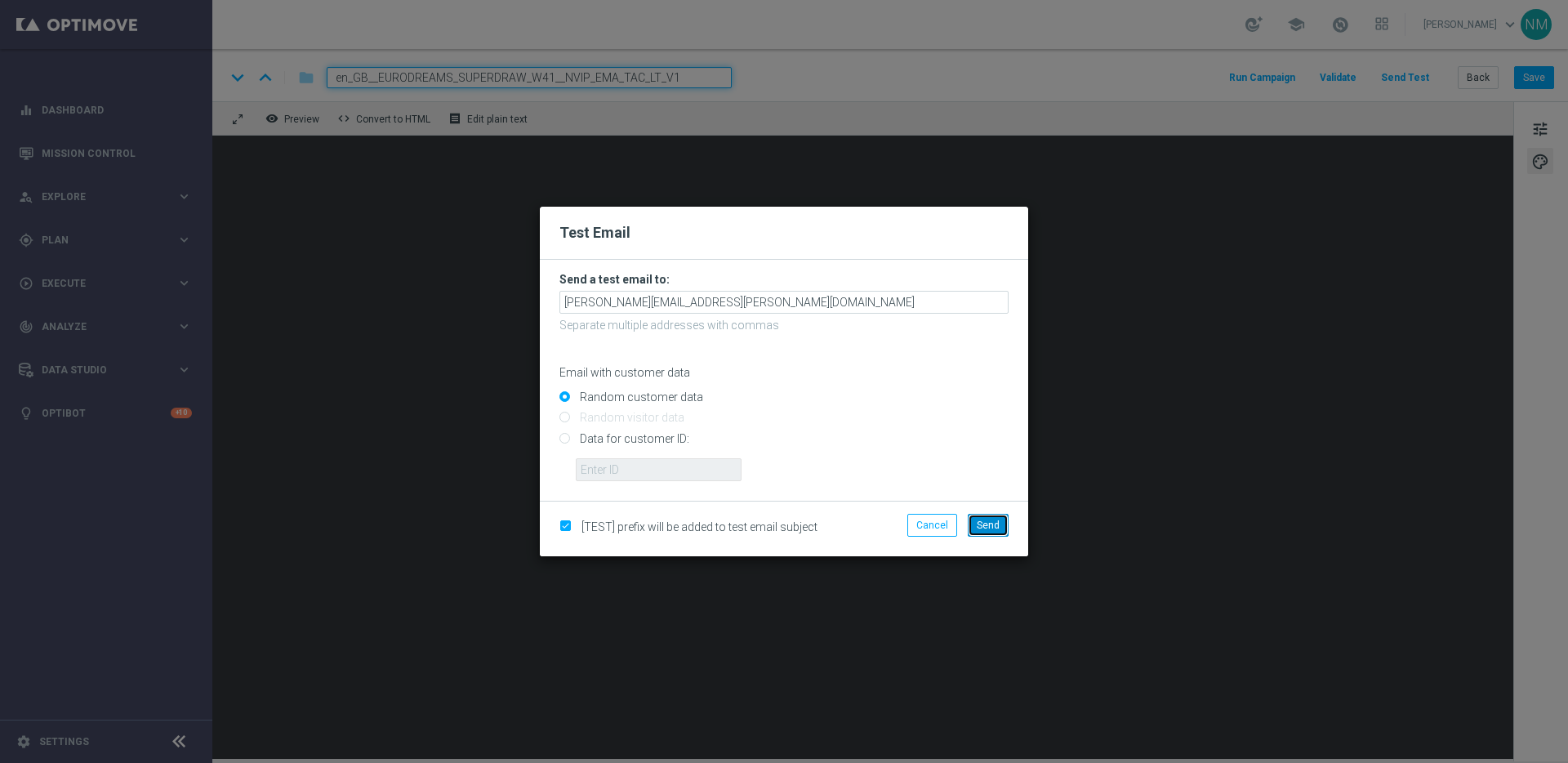
click at [995, 522] on span "Send" at bounding box center [988, 526] width 22 height 12
